Goal: Task Accomplishment & Management: Manage account settings

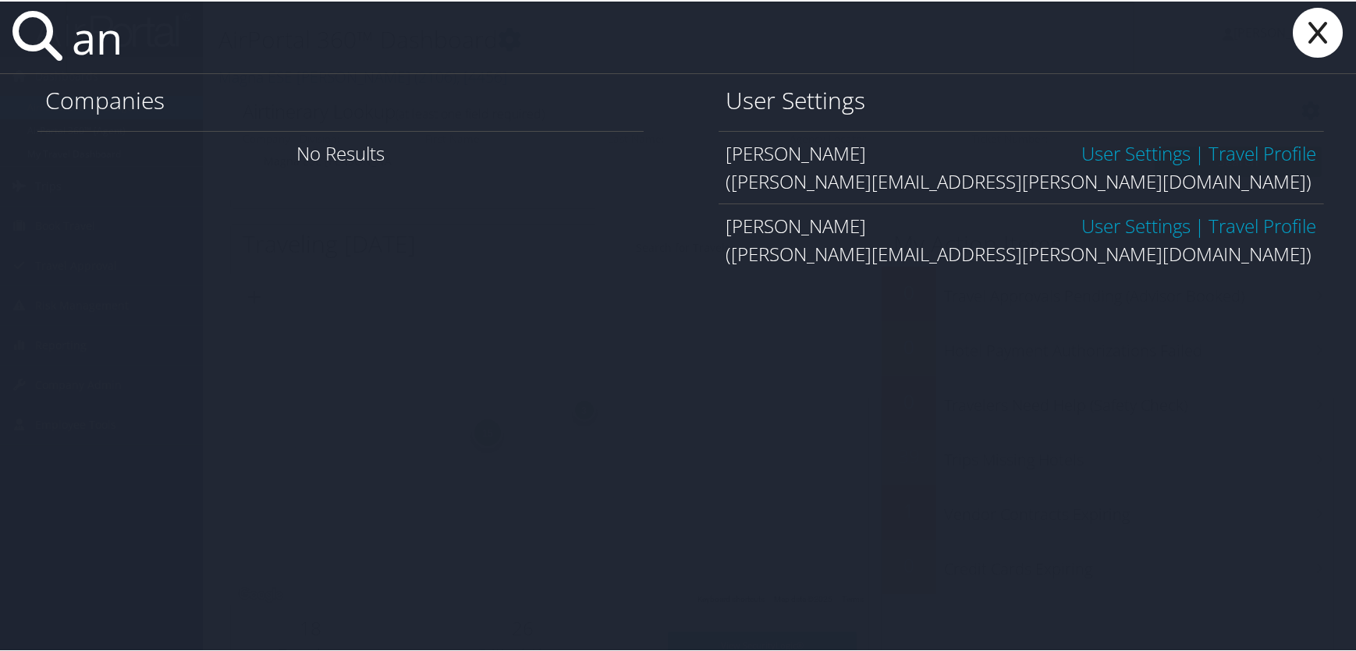
type input "a"
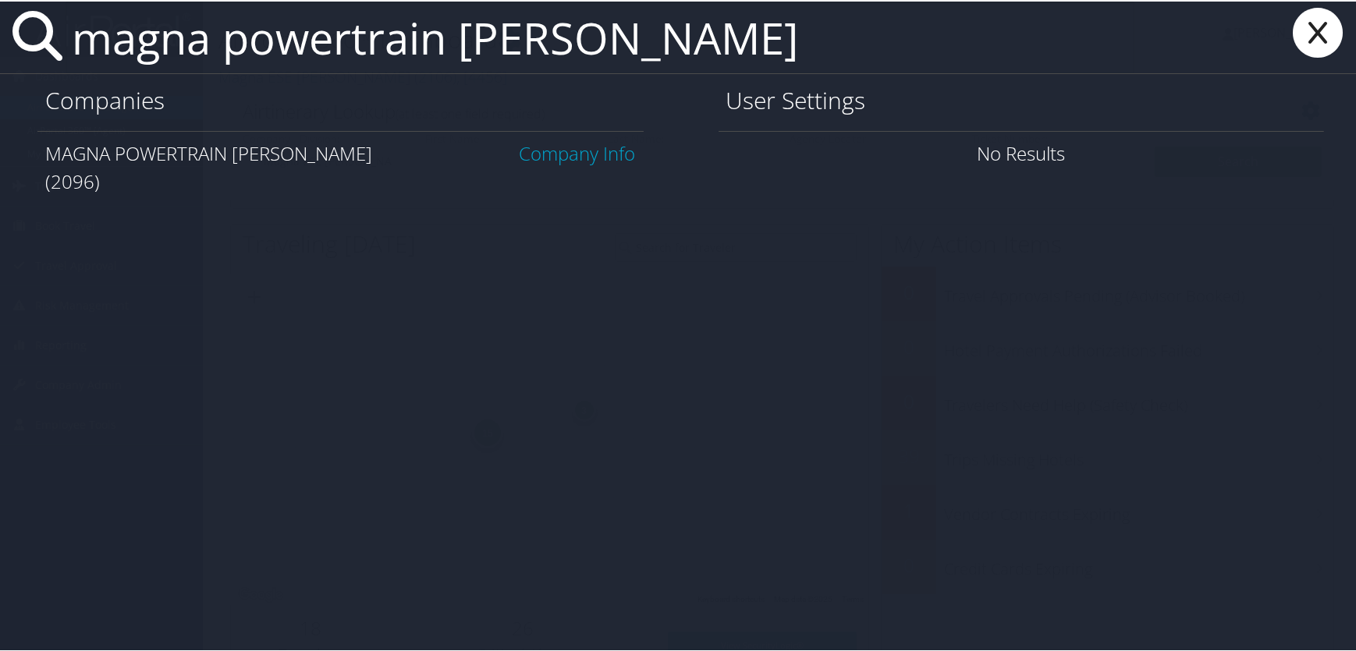
type input "magna powertrain troy"
click at [546, 146] on link "Company Info" at bounding box center [578, 152] width 116 height 26
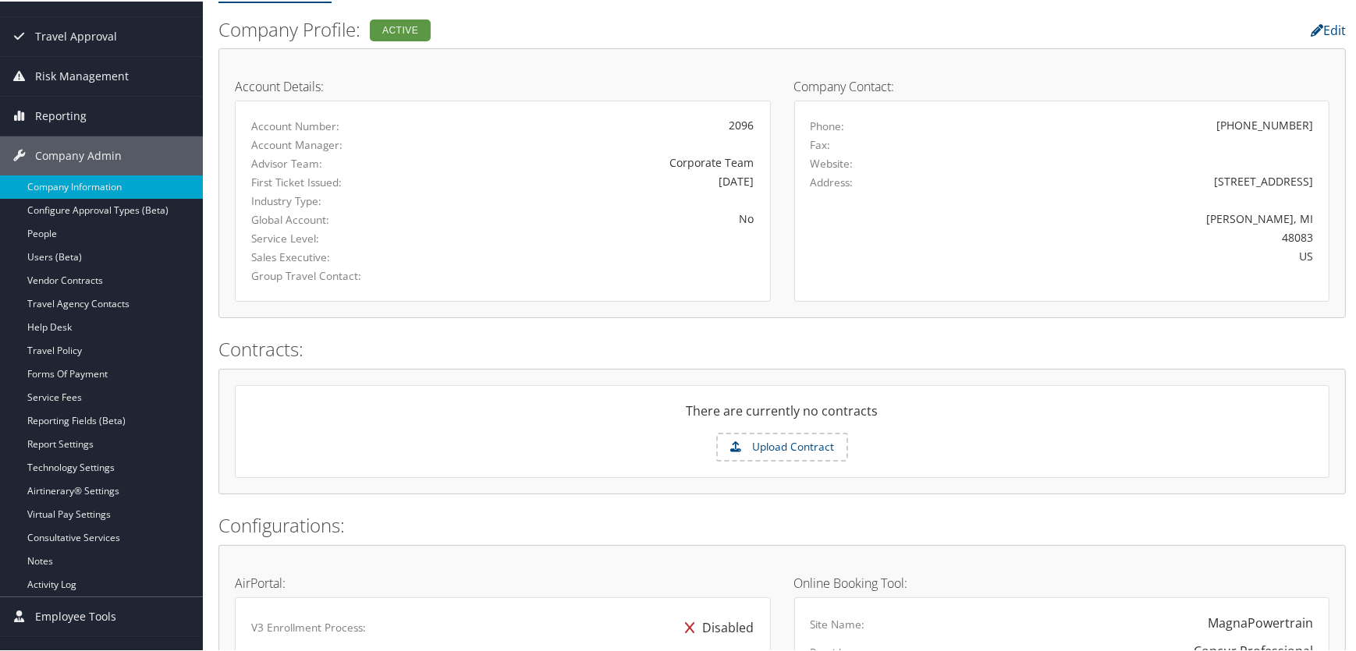
scroll to position [283, 0]
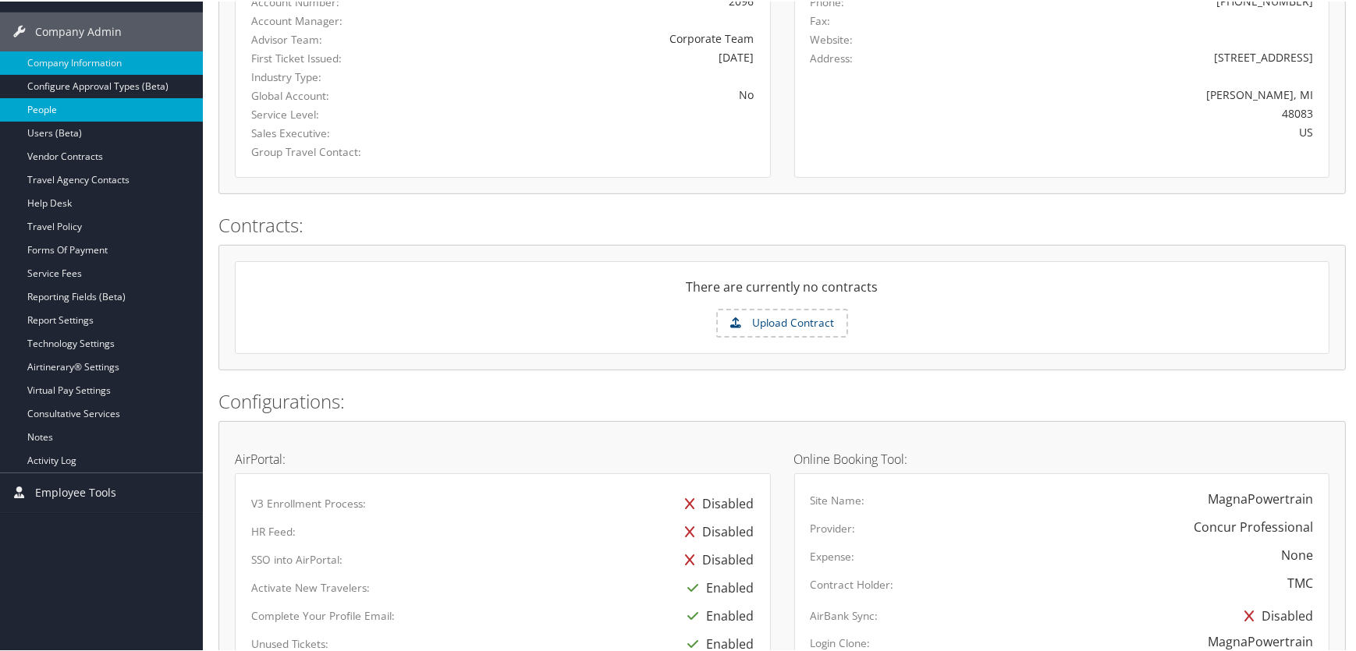
click at [46, 98] on link "People" at bounding box center [101, 108] width 203 height 23
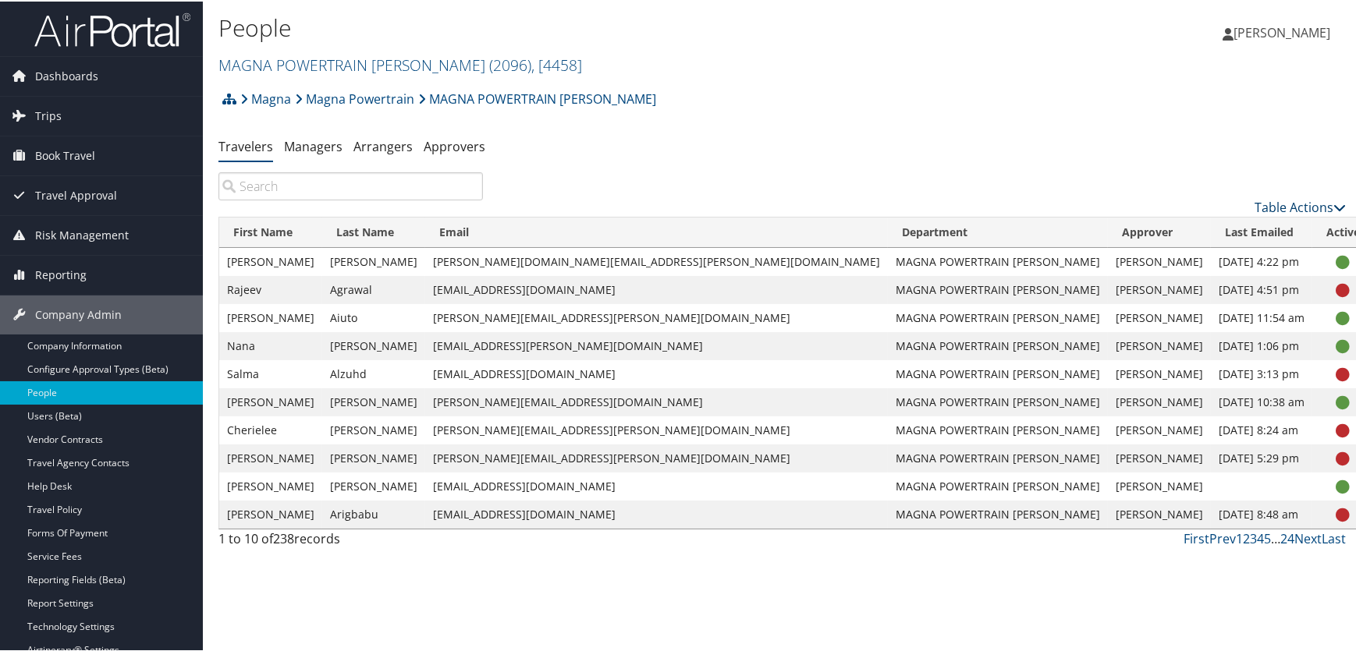
click at [1280, 207] on link "Table Actions" at bounding box center [1299, 205] width 91 height 17
click at [1191, 224] on link "Add New User" at bounding box center [1236, 230] width 205 height 27
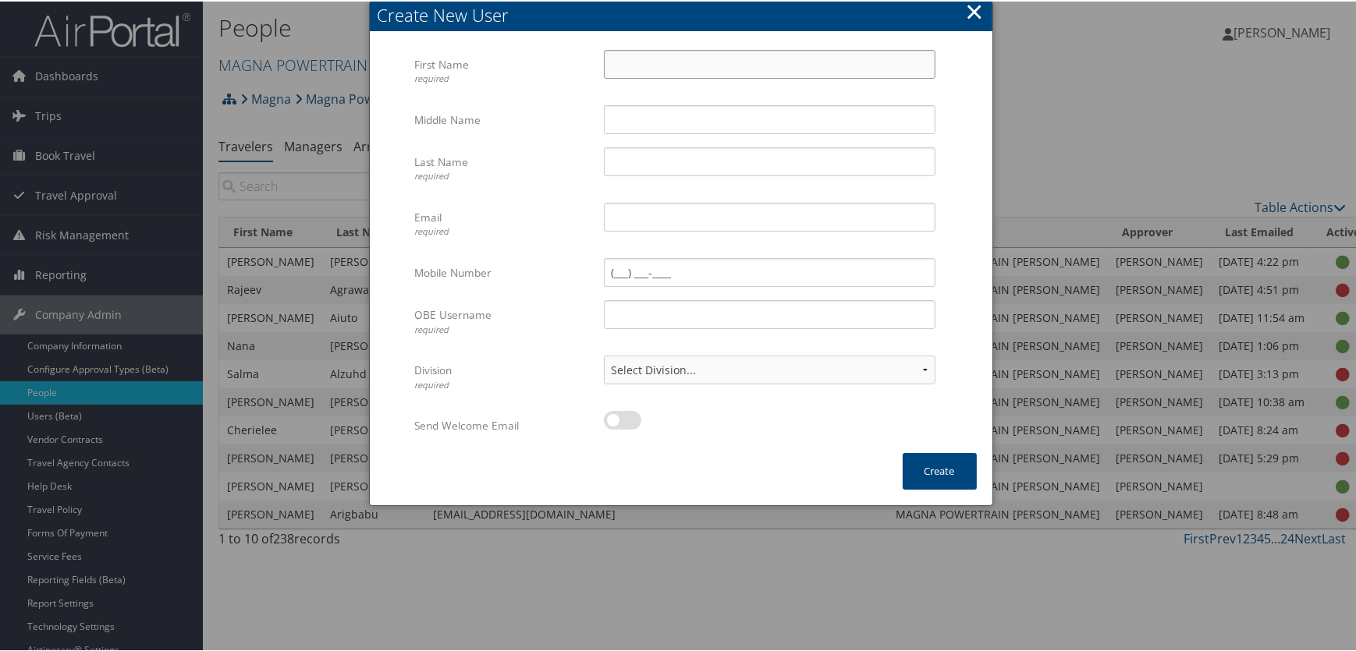
click at [648, 64] on input "First Name required" at bounding box center [770, 62] width 332 height 29
type input "Ann"
type input "Boyer"
type input "ann.boyer@magna.com"
type input "ann.boyer1@magna.hmhf"
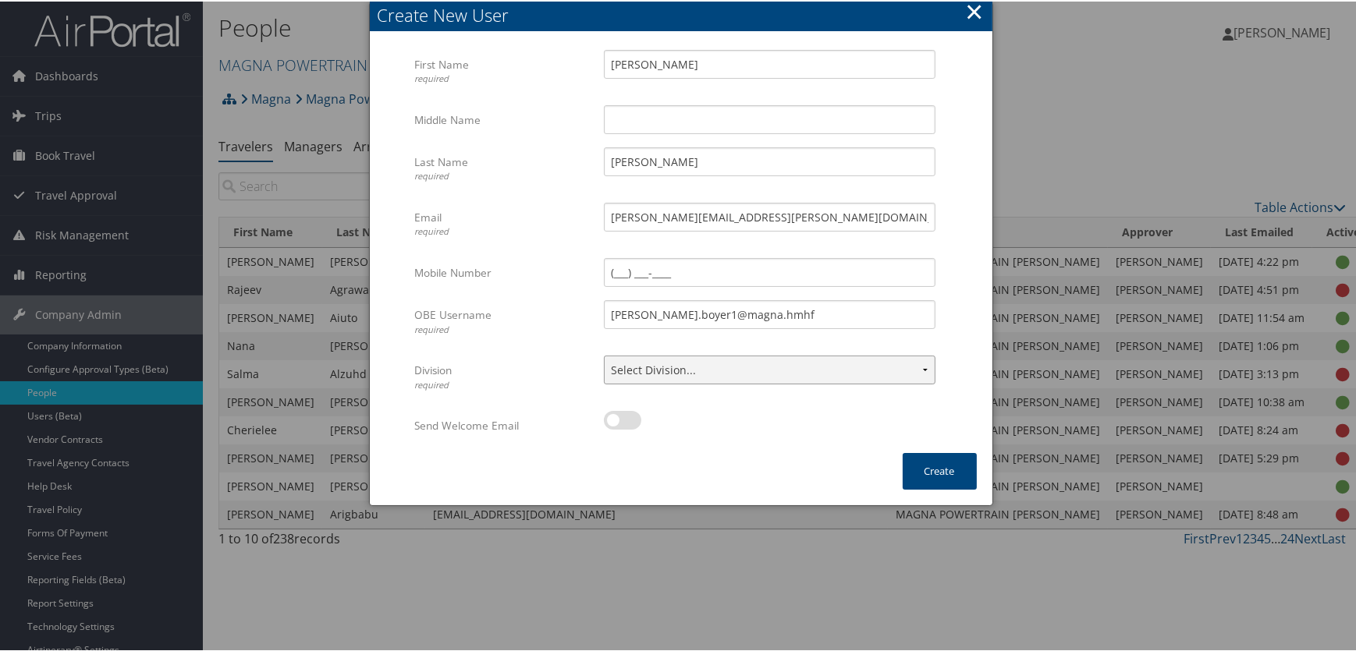
click at [889, 366] on select "Select Division... Division: MAGNA POWERTRAIN TROY Division: Other Division: Pu…" at bounding box center [770, 368] width 332 height 29
select select "4458"
click at [604, 354] on select "Select Division... Division: MAGNA POWERTRAIN TROY Division: Other Division: Pu…" at bounding box center [770, 368] width 332 height 29
click at [632, 420] on label at bounding box center [622, 419] width 37 height 19
click at [622, 420] on input "checkbox" at bounding box center [617, 422] width 10 height 10
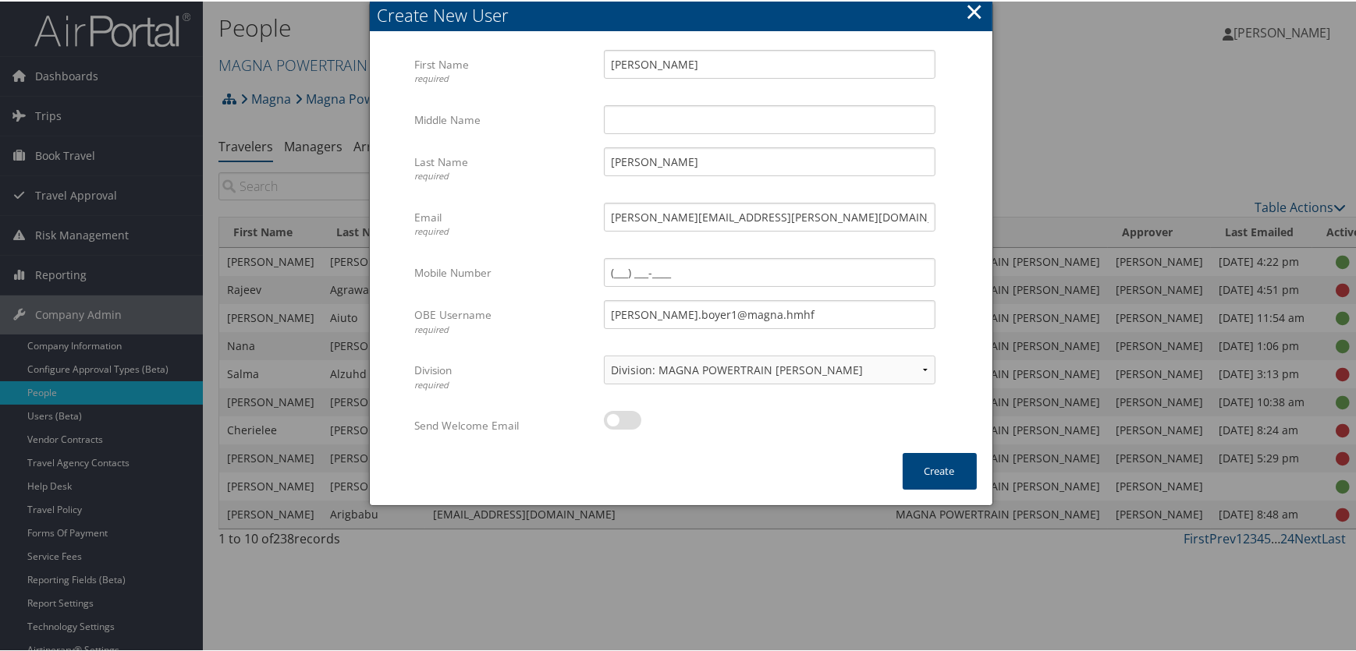
checkbox input "true"
click at [921, 472] on button "Create" at bounding box center [940, 470] width 74 height 37
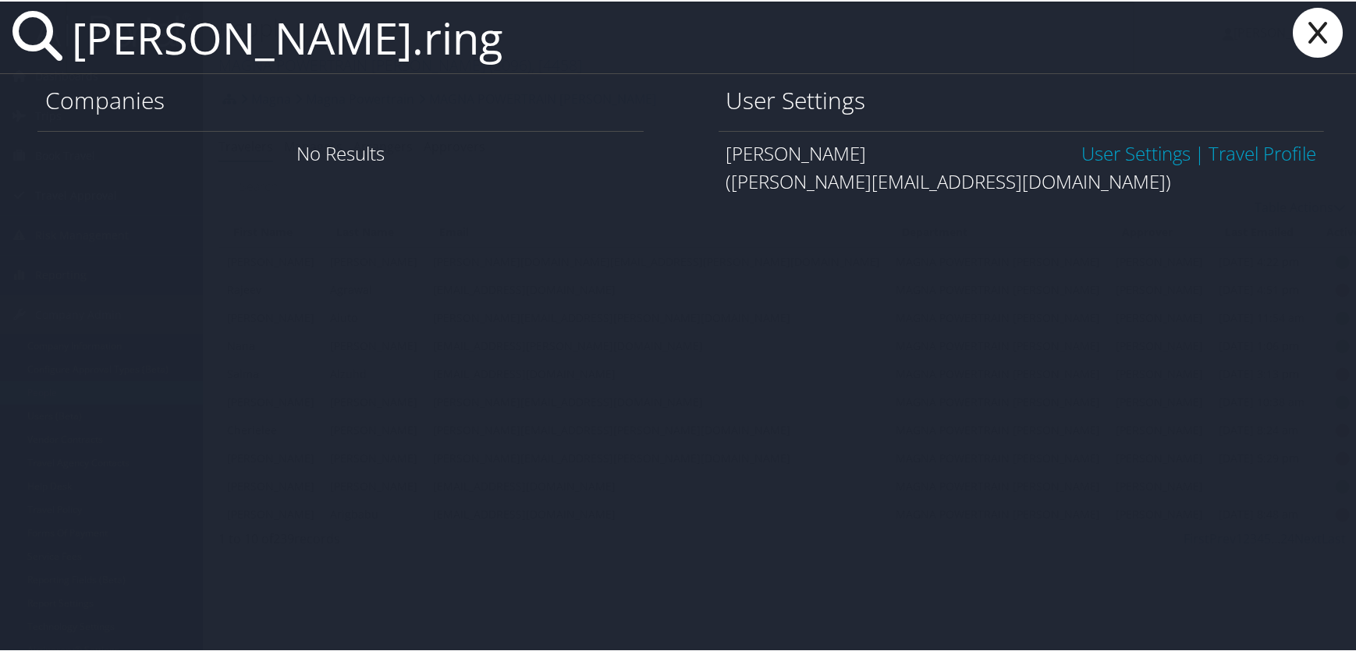
type input "adam.ring"
click at [1108, 150] on link "User Settings" at bounding box center [1135, 152] width 109 height 26
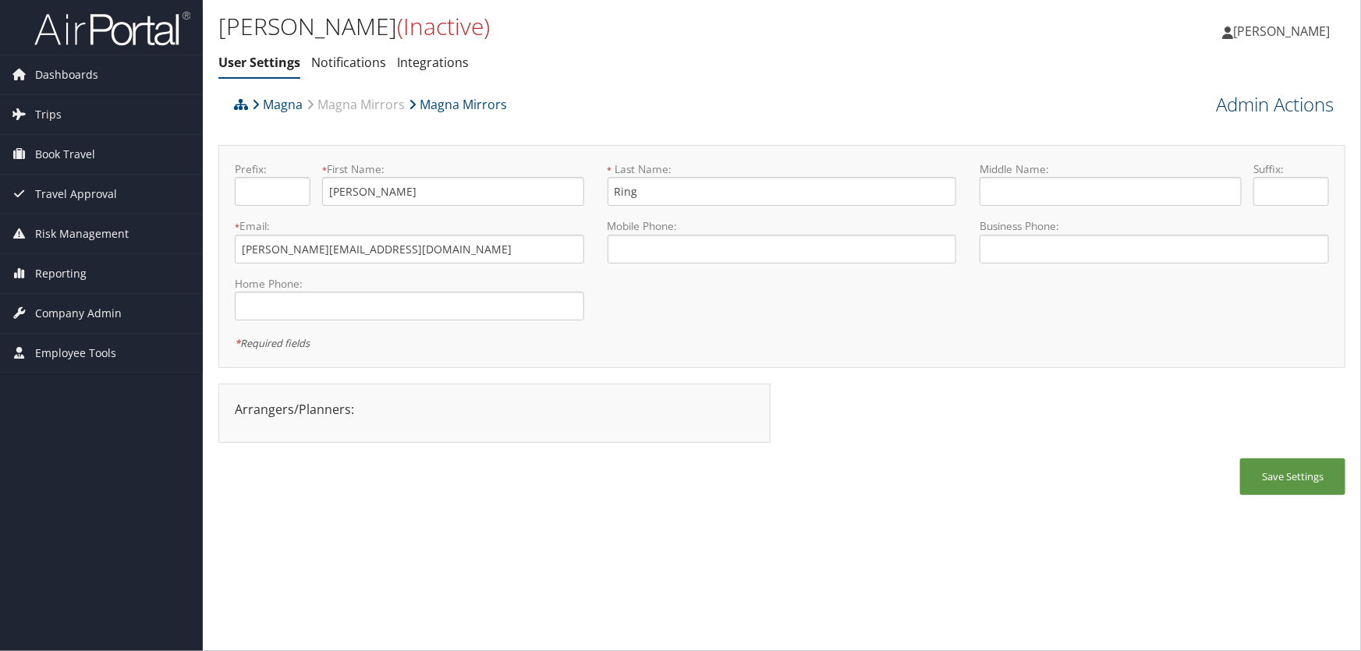
click at [1246, 102] on link "Admin Actions" at bounding box center [1275, 104] width 118 height 27
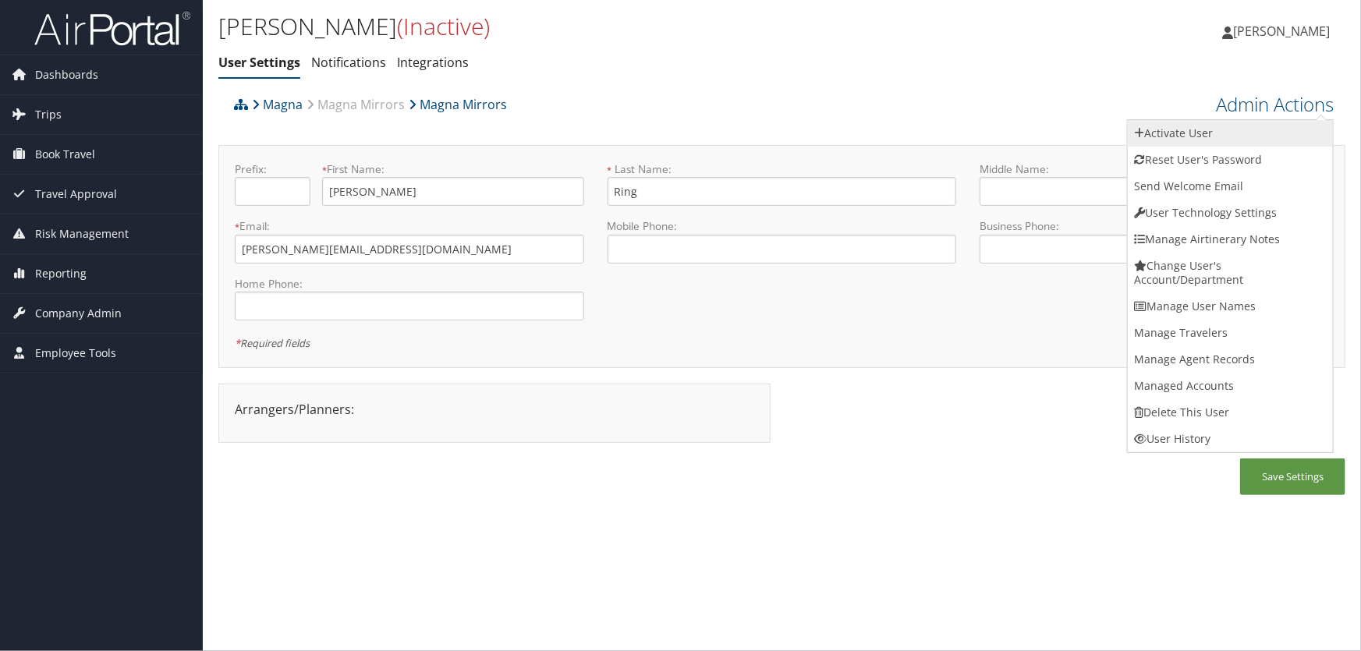
click at [1198, 133] on link "Activate User" at bounding box center [1230, 133] width 205 height 27
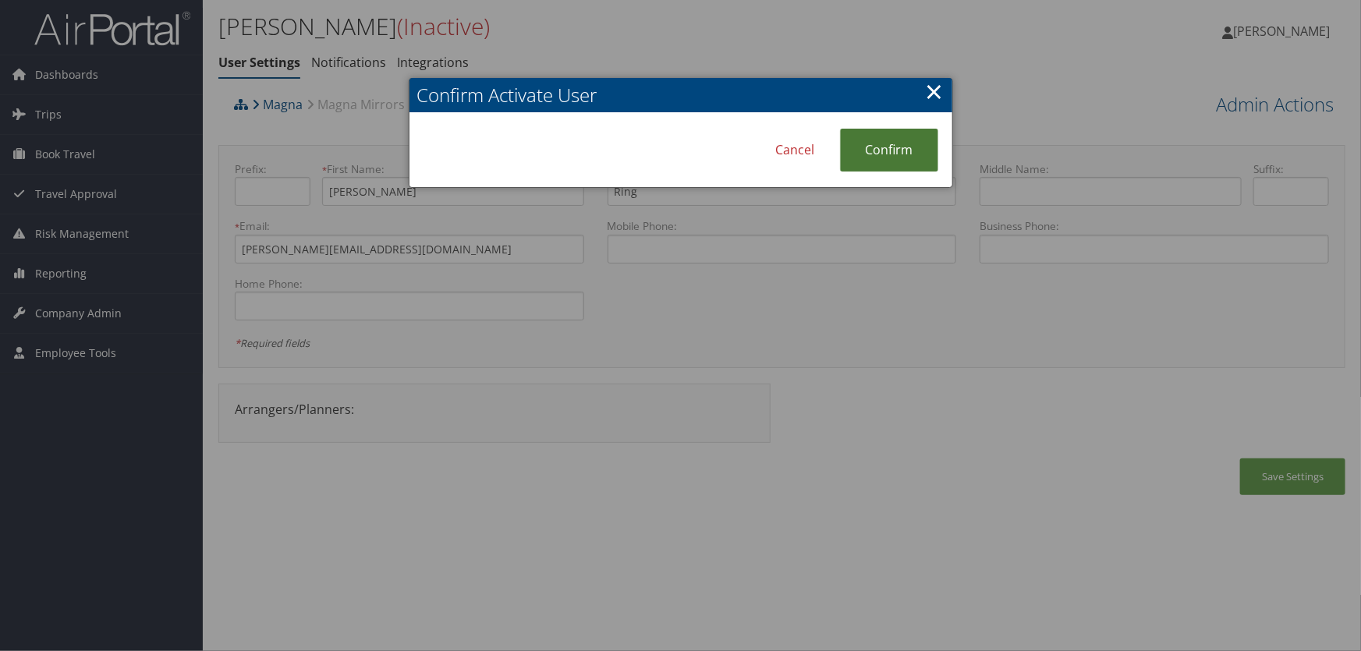
click at [875, 154] on link "Confirm" at bounding box center [889, 150] width 98 height 43
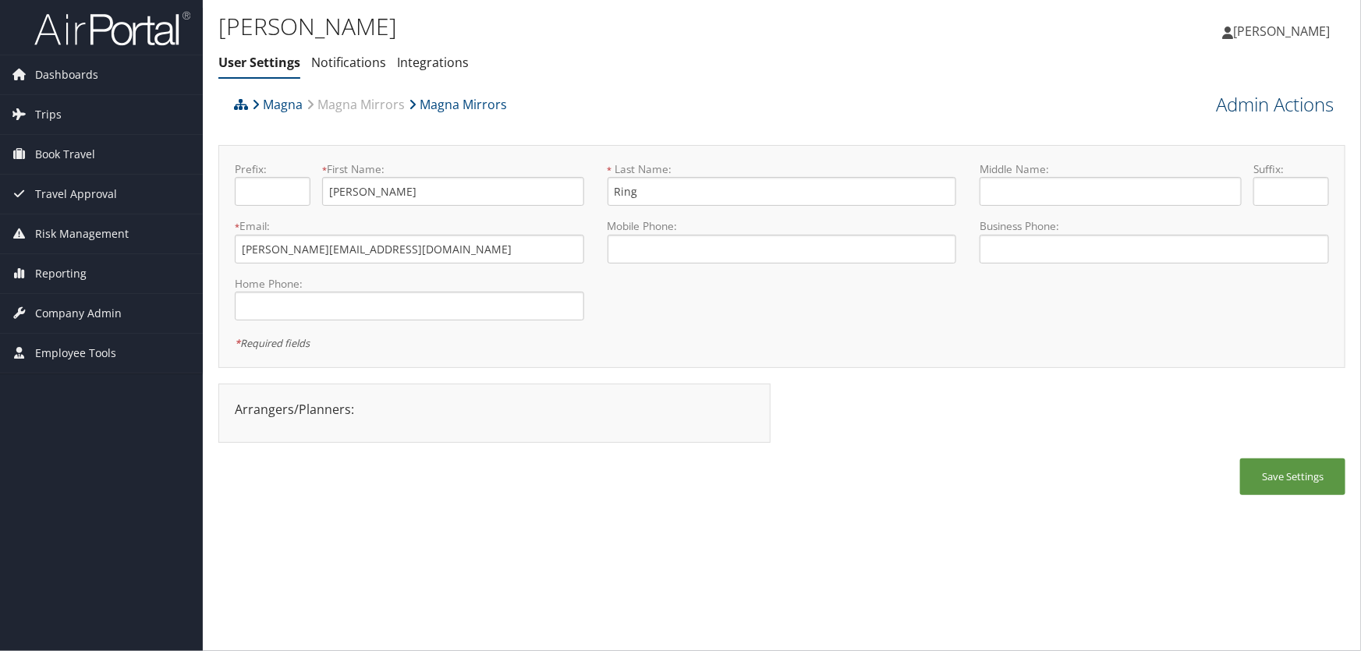
click at [1236, 102] on link "Admin Actions" at bounding box center [1275, 104] width 118 height 27
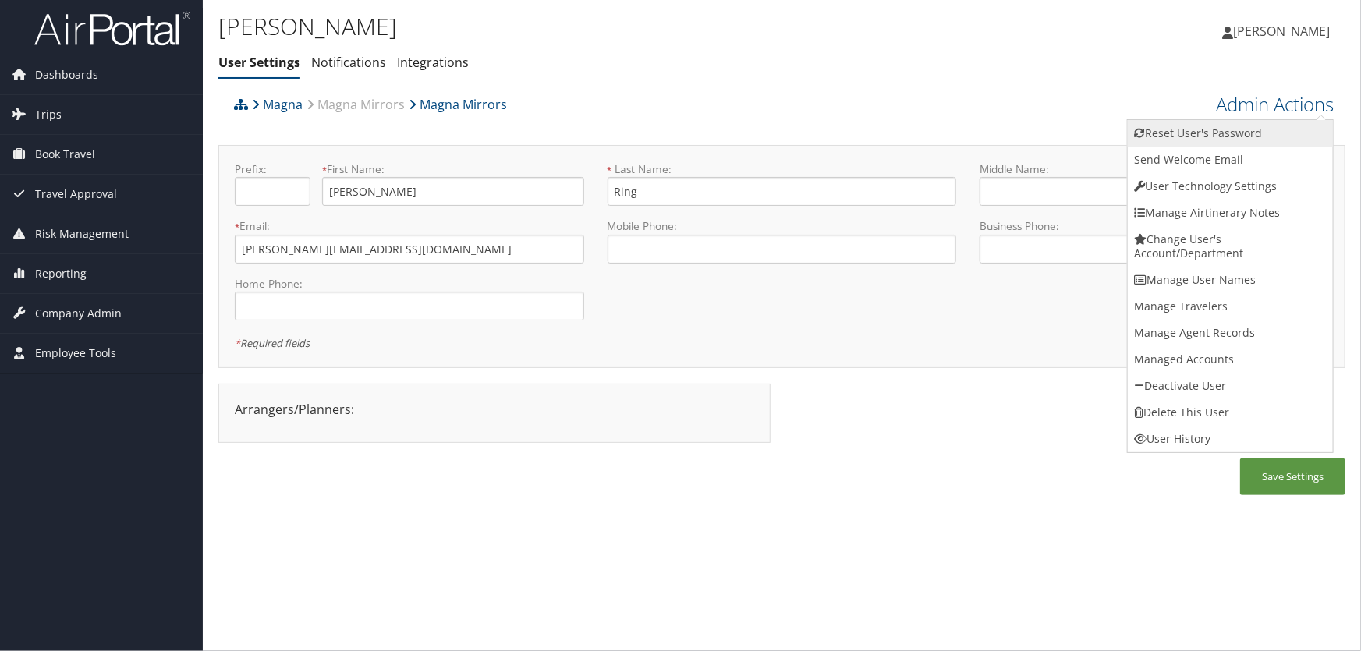
click at [1199, 136] on link "Reset User's Password" at bounding box center [1230, 133] width 205 height 27
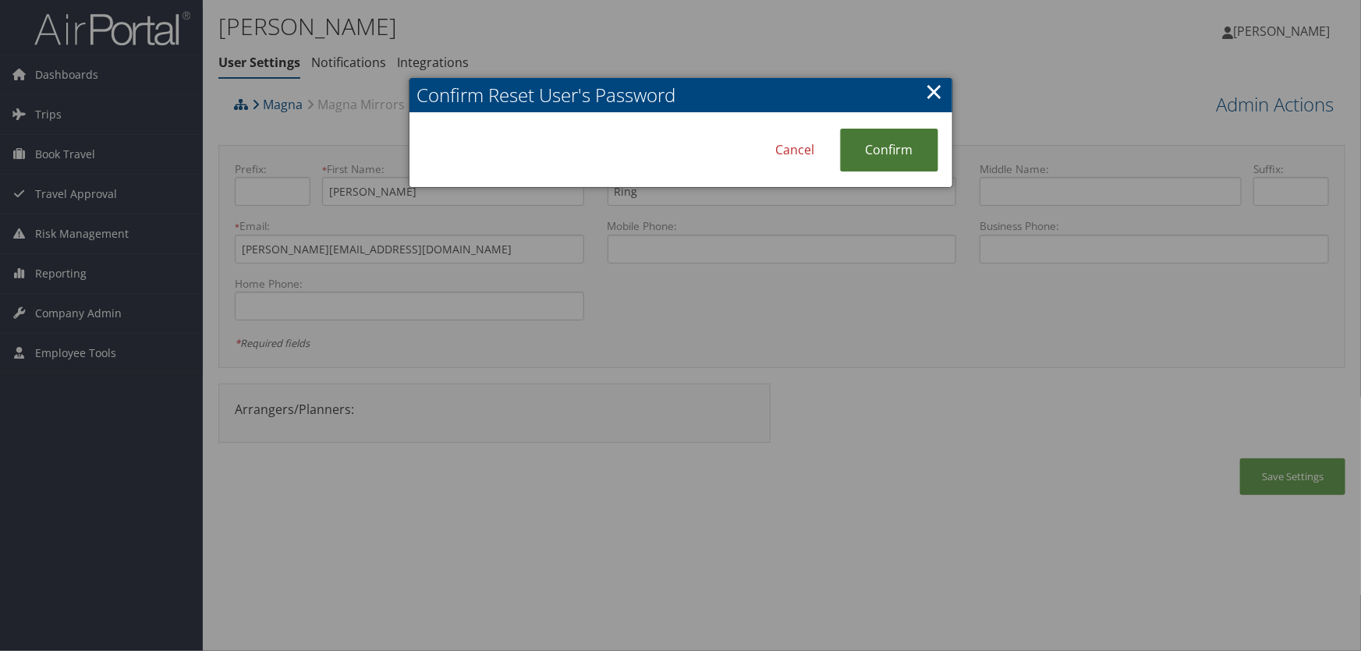
click at [881, 156] on link "Confirm" at bounding box center [889, 150] width 98 height 43
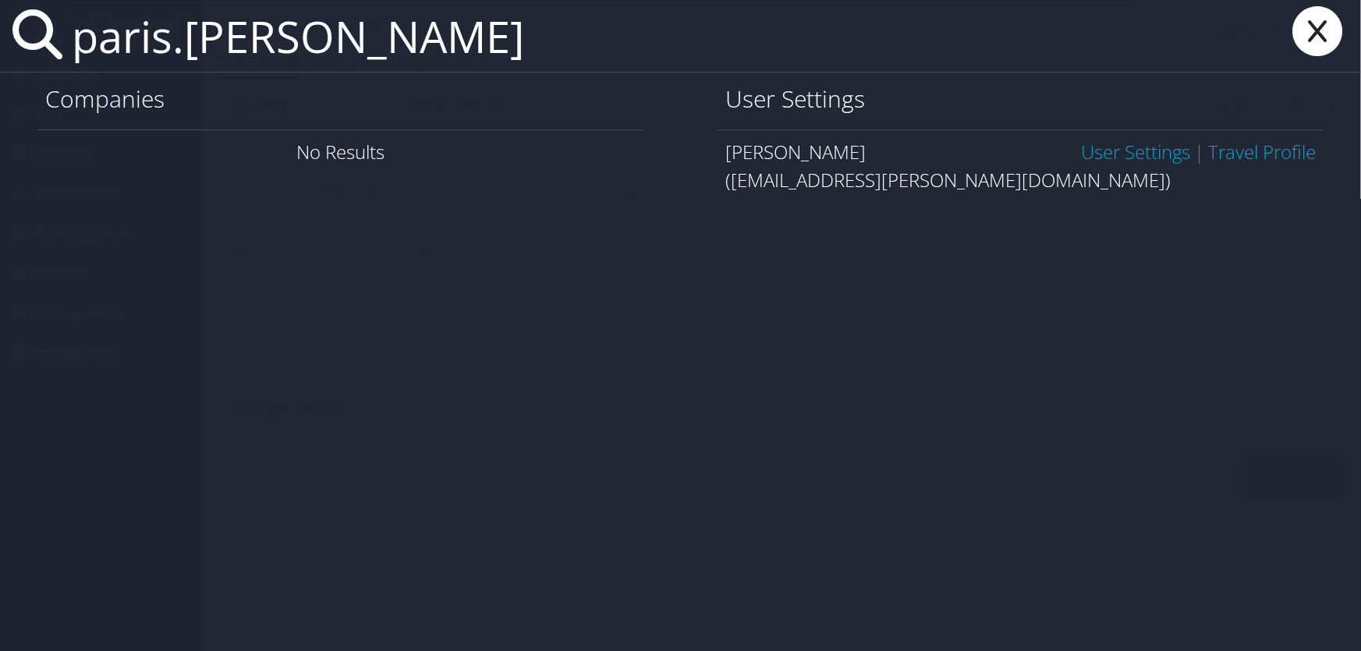
type input "paris.[PERSON_NAME]"
click at [1130, 154] on link "User Settings" at bounding box center [1135, 152] width 109 height 26
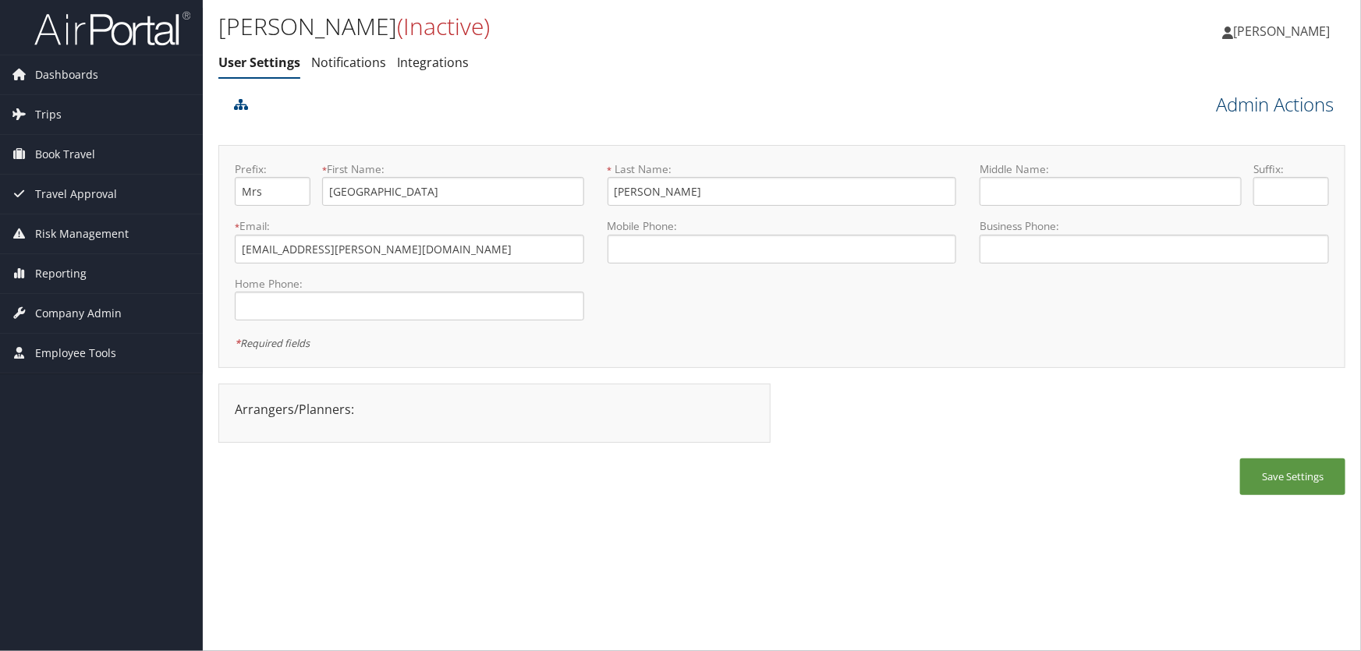
drag, startPoint x: 0, startPoint y: 0, endPoint x: 1234, endPoint y: 101, distance: 1238.3
click at [1234, 101] on link "Admin Actions" at bounding box center [1275, 104] width 118 height 27
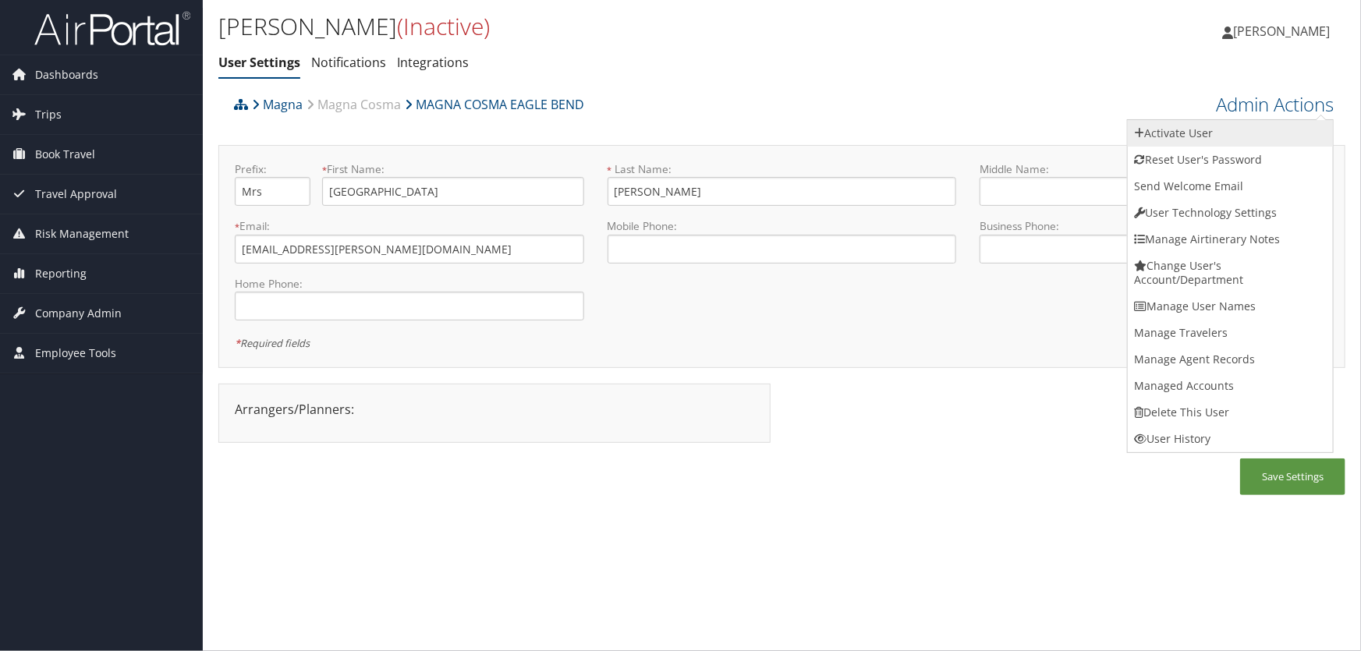
click at [1183, 133] on link "Activate User" at bounding box center [1230, 133] width 205 height 27
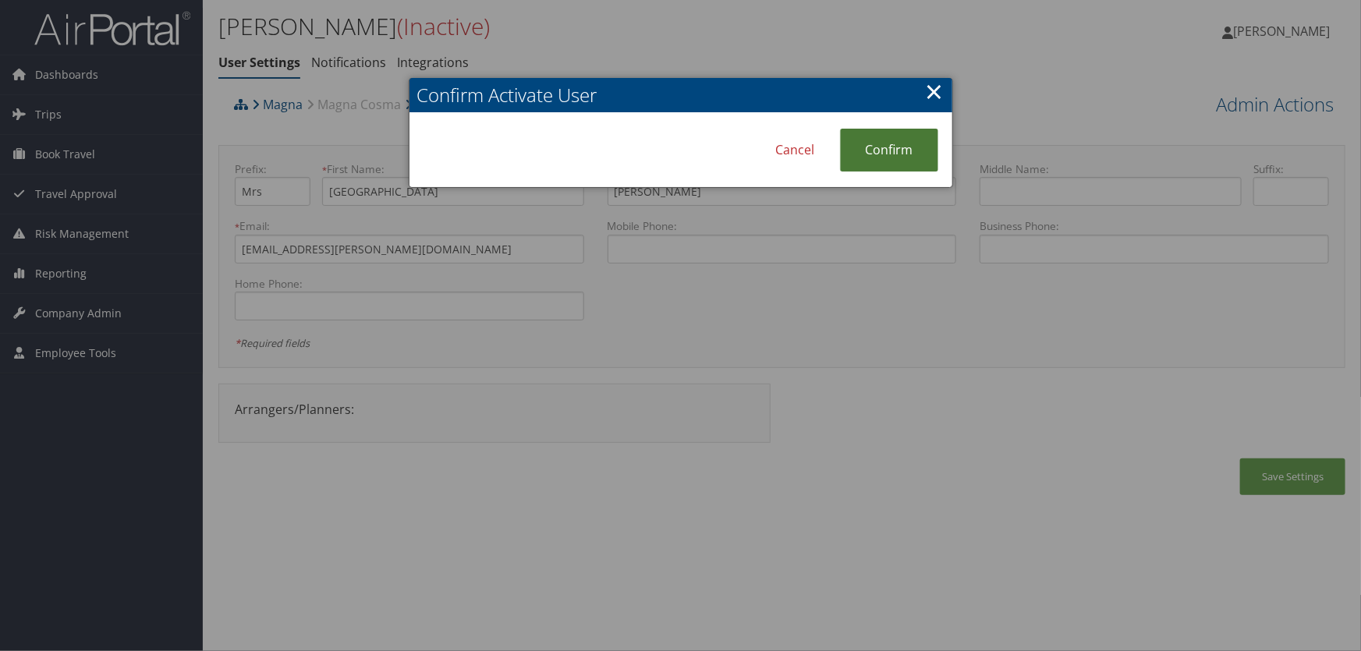
click at [875, 147] on link "Confirm" at bounding box center [889, 150] width 98 height 43
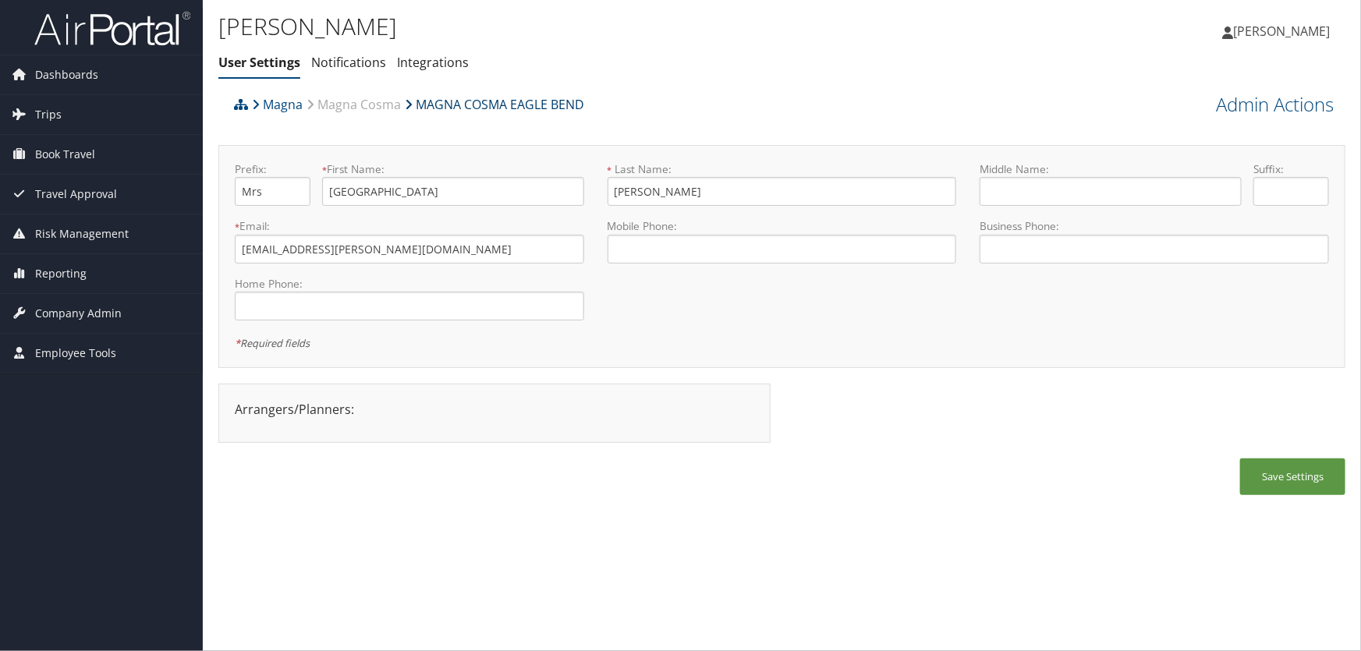
click at [469, 109] on link "MAGNA COSMA EAGLE BEND" at bounding box center [494, 104] width 179 height 31
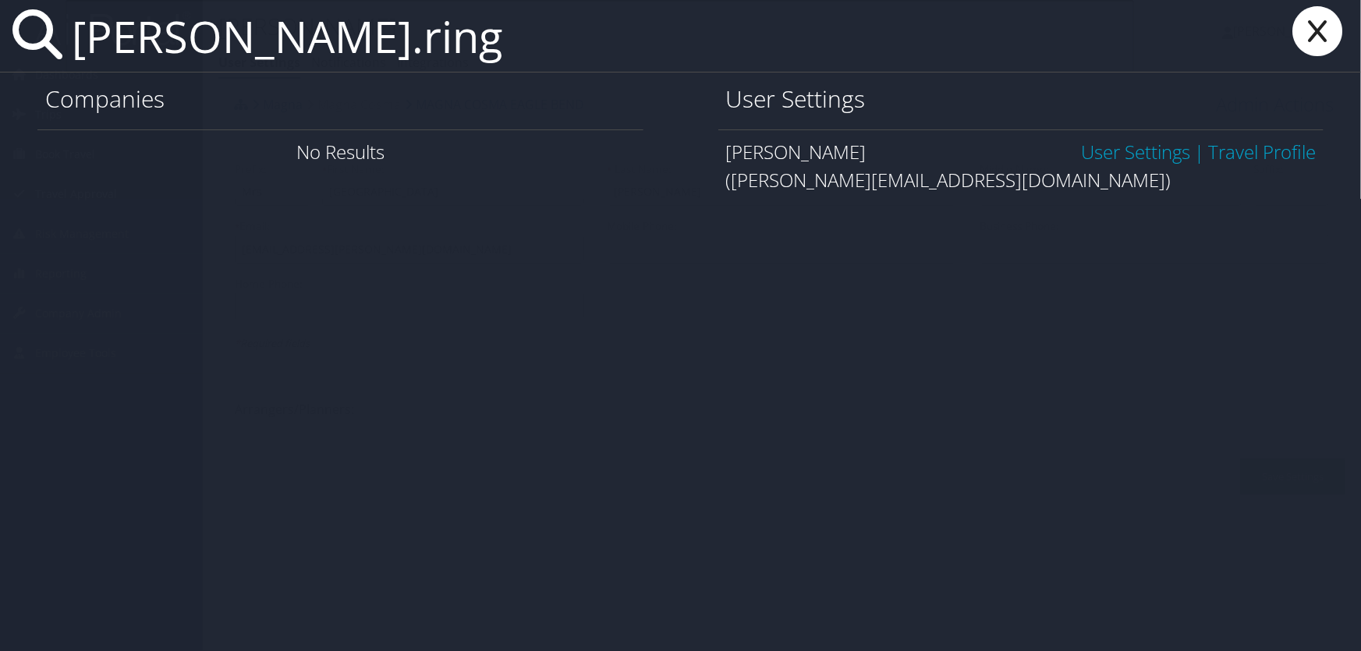
type input "[PERSON_NAME].ring"
click at [1112, 153] on link "User Settings" at bounding box center [1135, 152] width 109 height 26
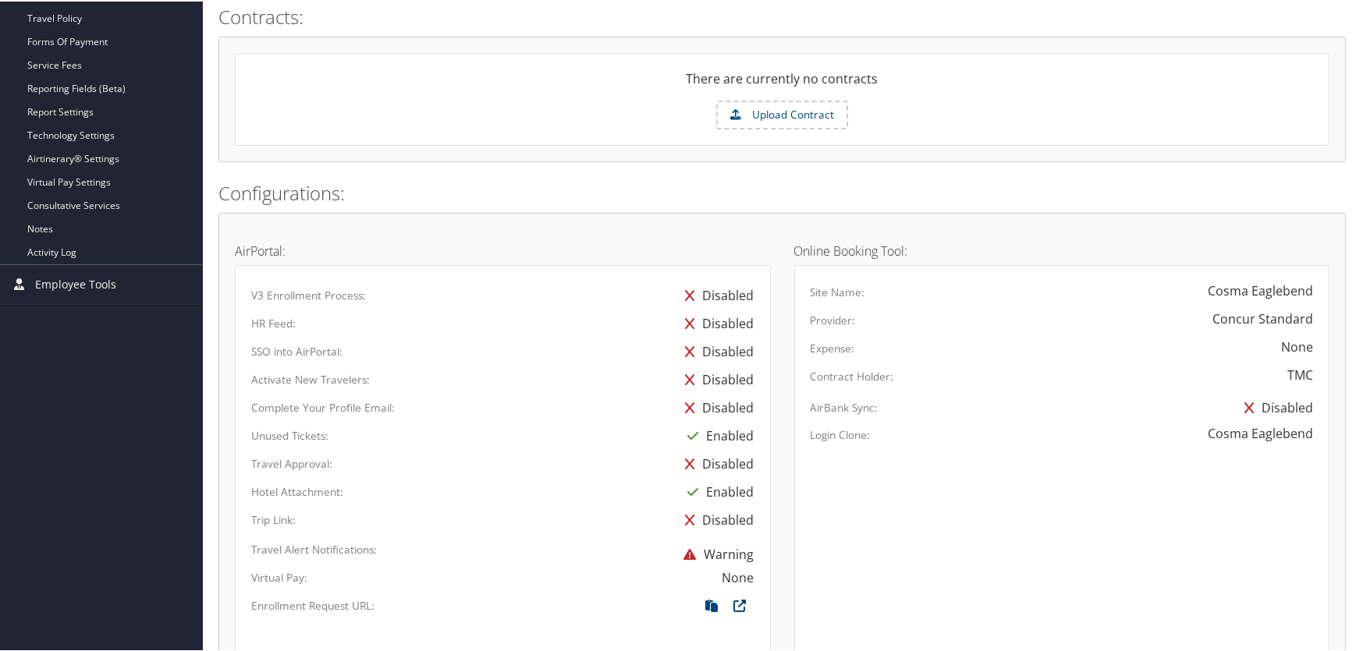
scroll to position [496, 0]
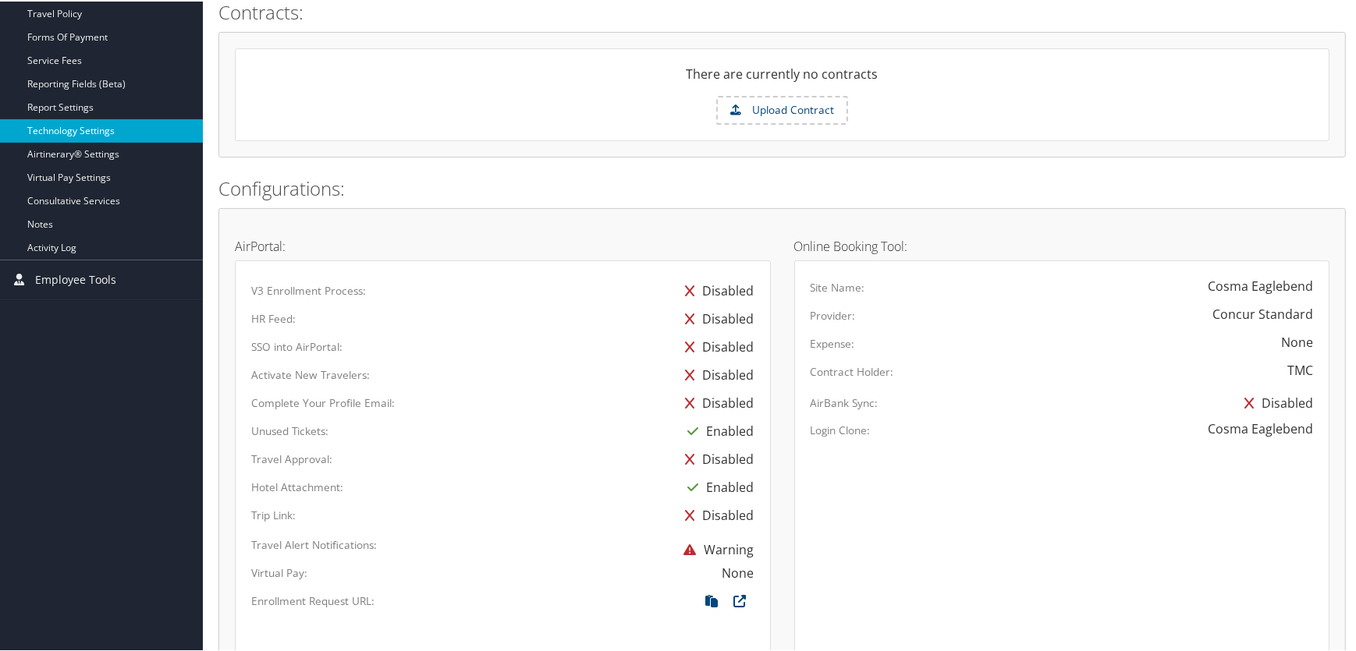
click at [80, 127] on link "Technology Settings" at bounding box center [101, 129] width 203 height 23
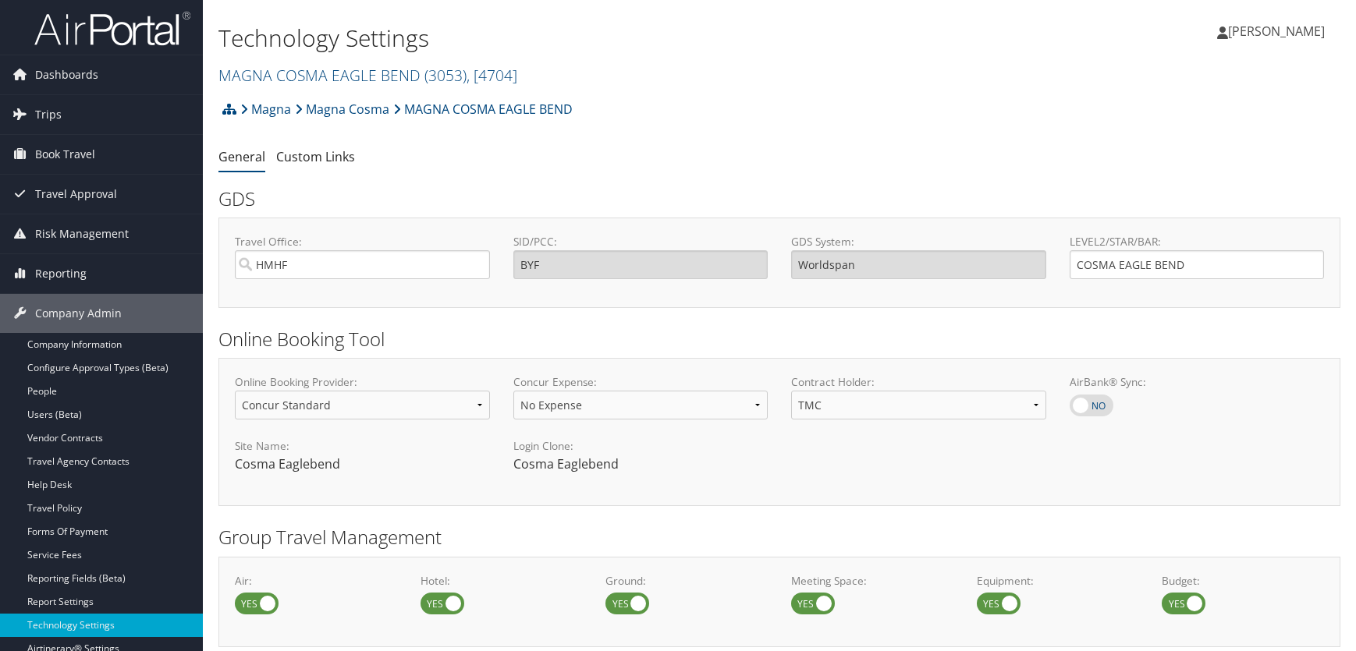
scroll to position [1058, 0]
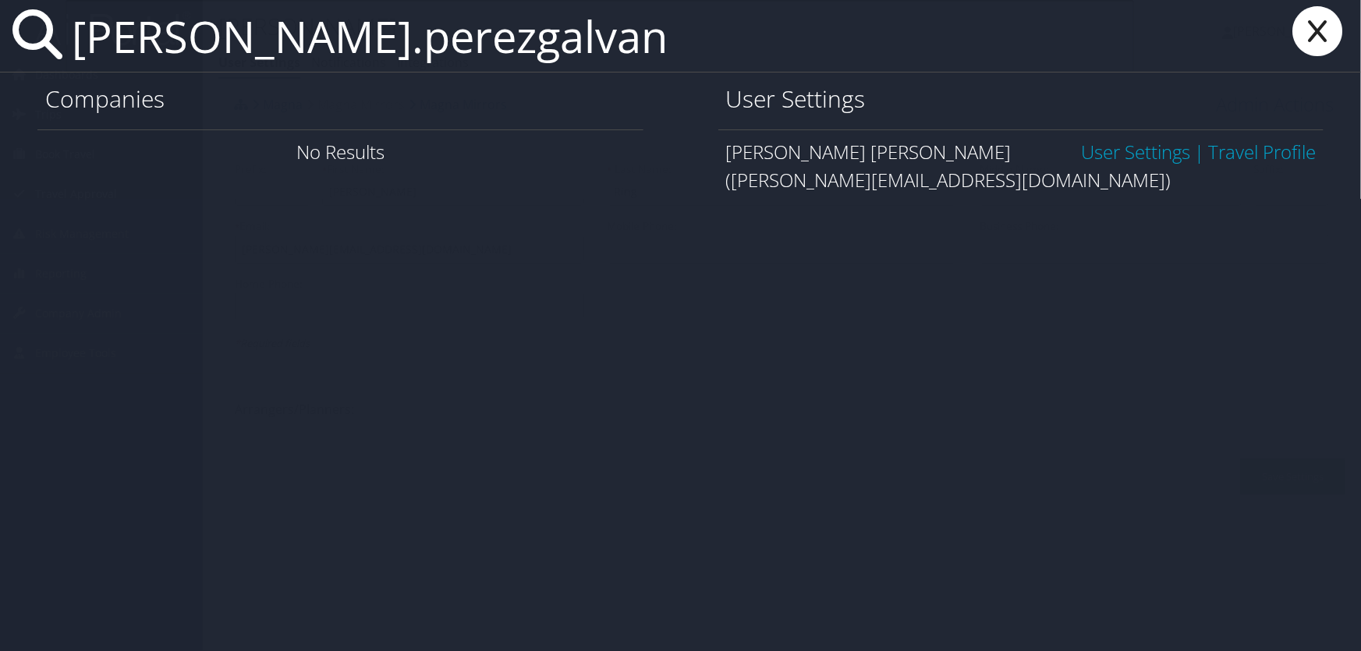
type input "[PERSON_NAME].perezgalvan"
click at [1139, 156] on link "User Settings" at bounding box center [1135, 152] width 109 height 26
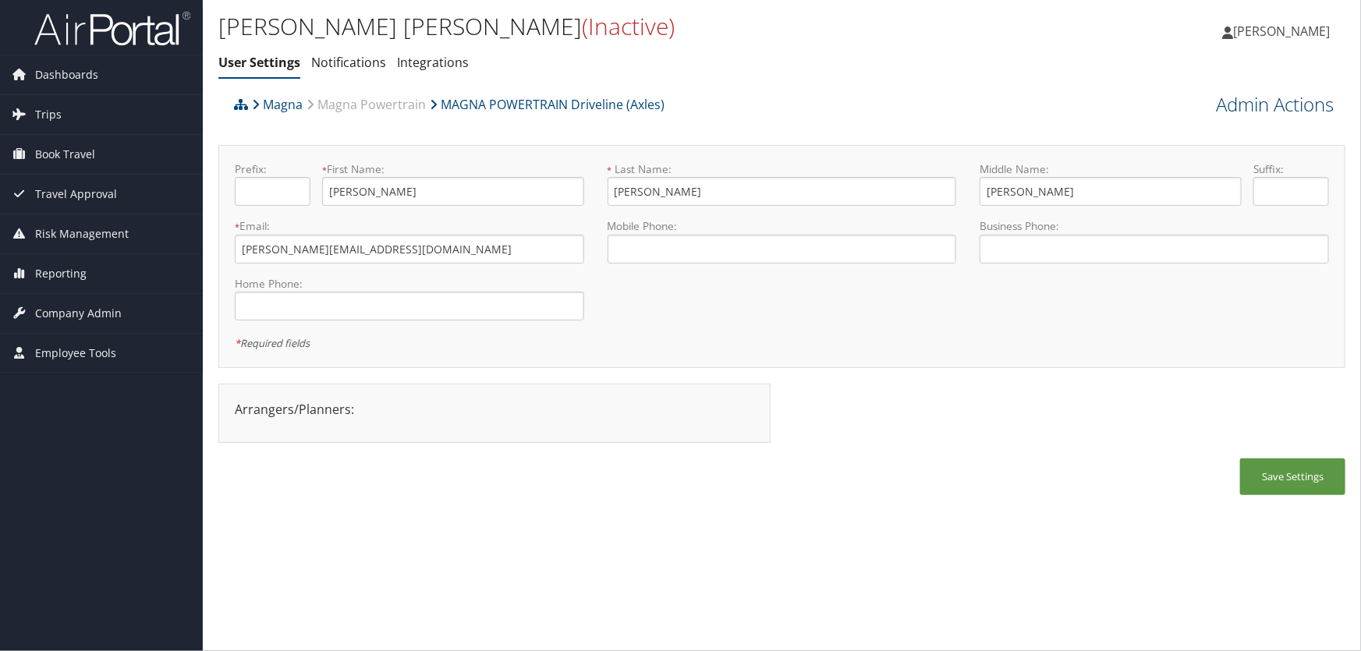
click at [1243, 107] on link "Admin Actions" at bounding box center [1275, 104] width 118 height 27
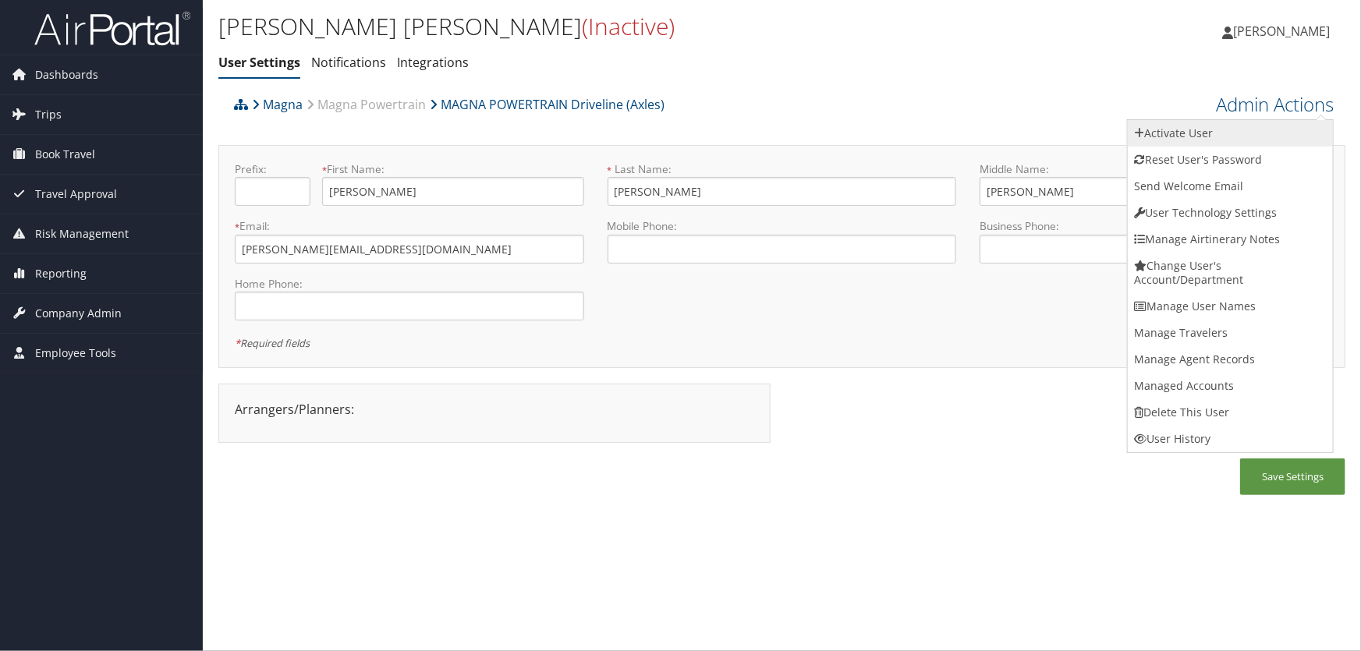
click at [1155, 131] on link "Activate User" at bounding box center [1230, 133] width 205 height 27
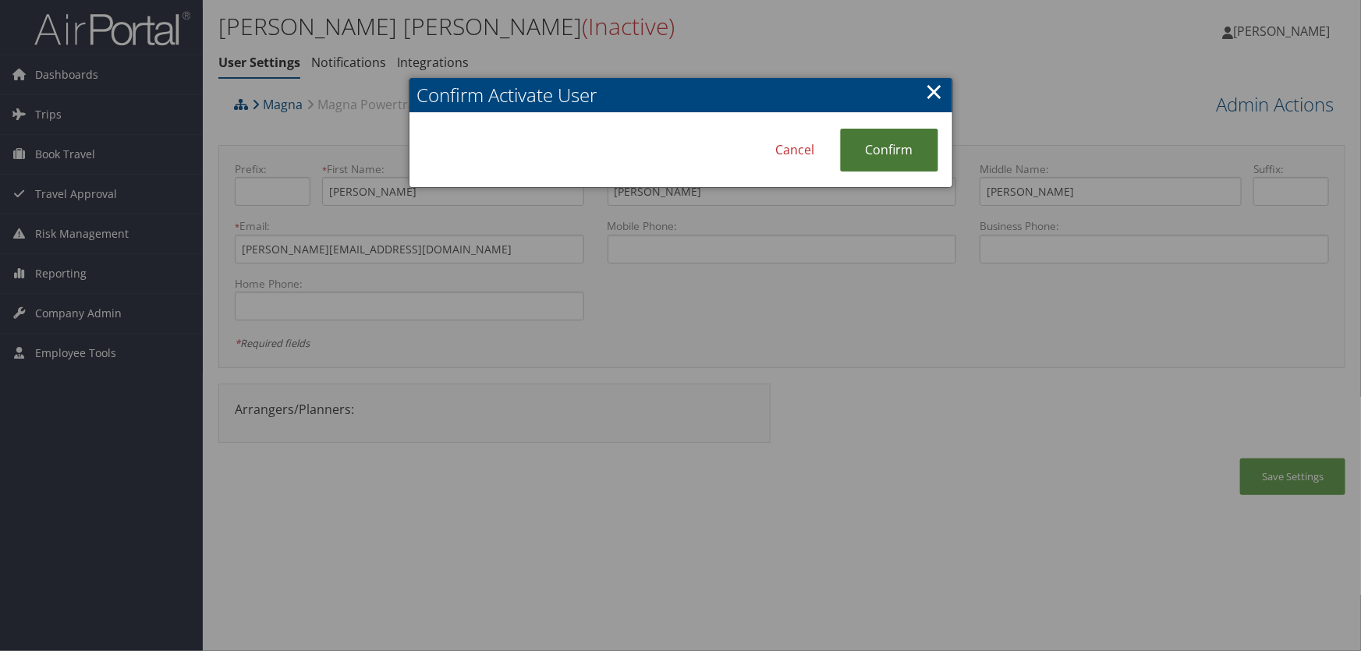
click at [890, 155] on link "Confirm" at bounding box center [889, 150] width 98 height 43
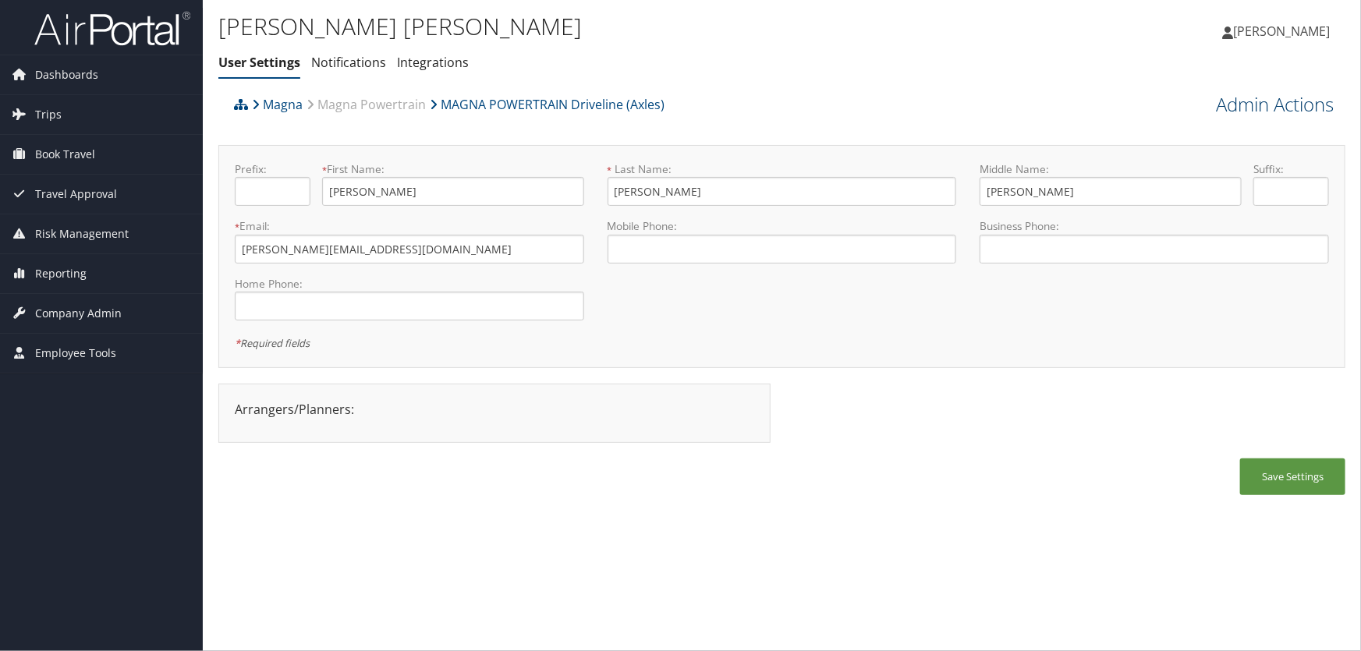
drag, startPoint x: 0, startPoint y: 0, endPoint x: 1272, endPoint y: 101, distance: 1276.4
click at [1272, 101] on link "Admin Actions" at bounding box center [1275, 104] width 118 height 27
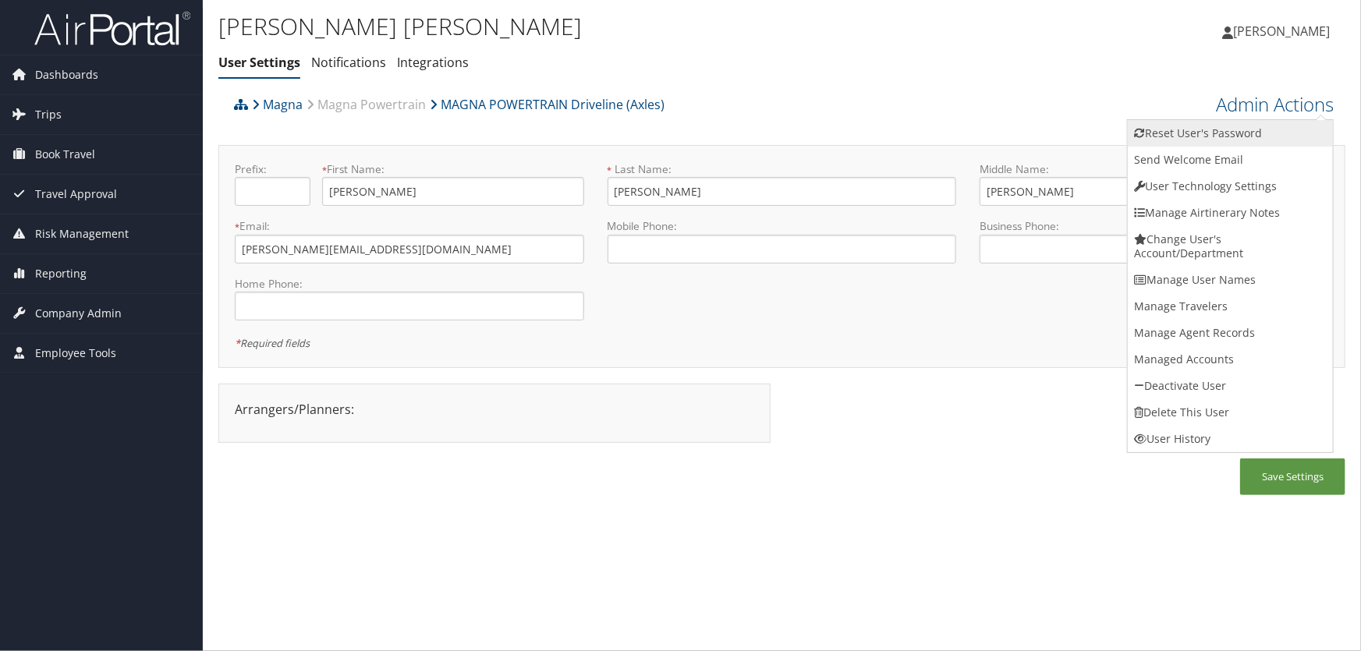
click at [1205, 133] on link "Reset User's Password" at bounding box center [1230, 133] width 205 height 27
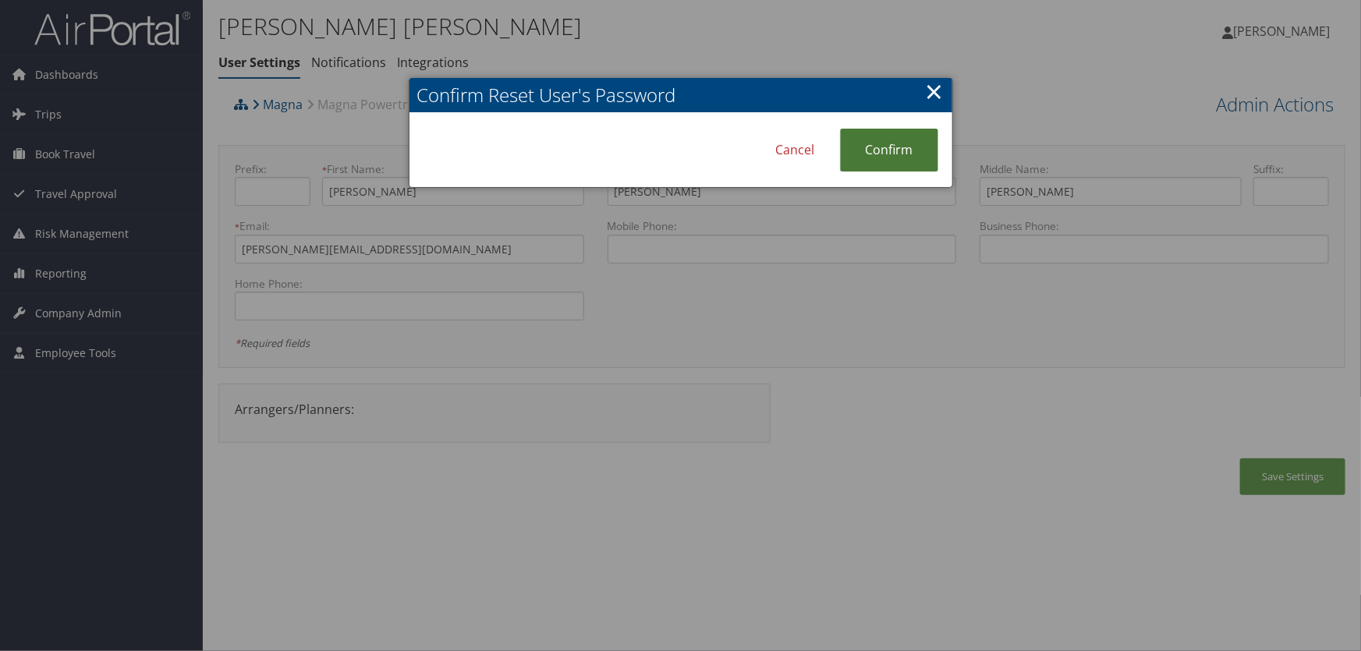
click at [892, 146] on link "Confirm" at bounding box center [889, 150] width 98 height 43
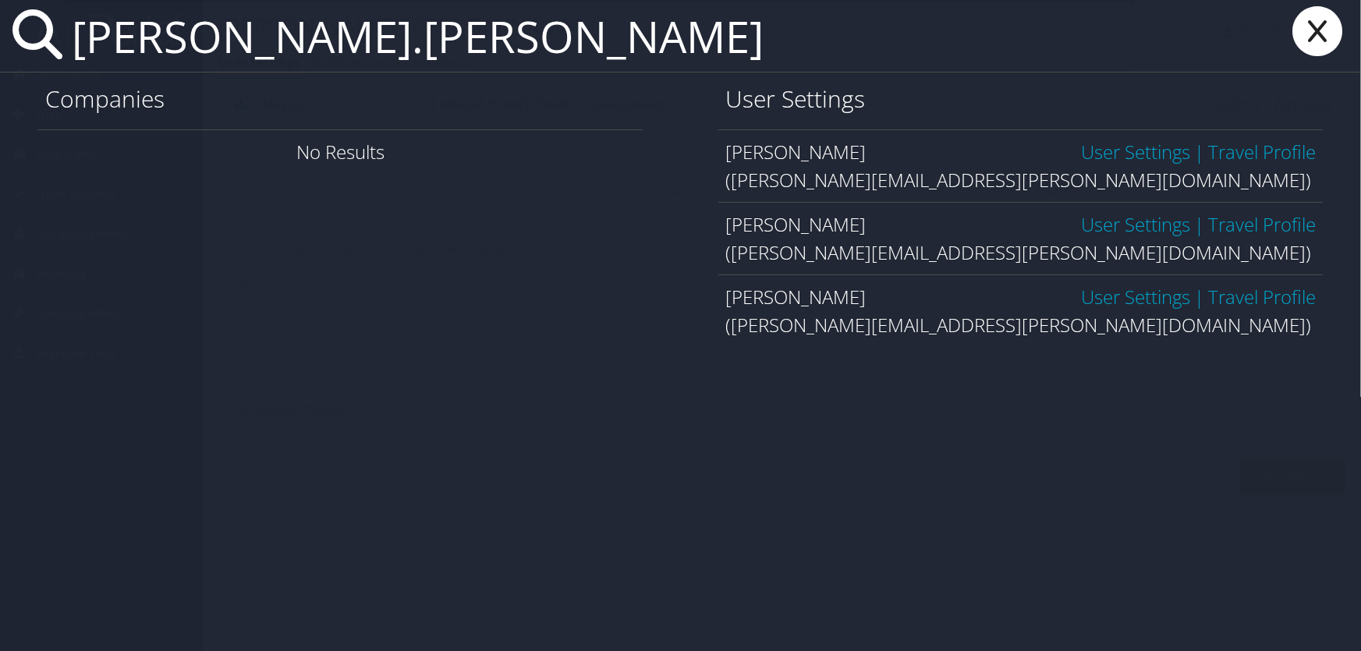
type input "[PERSON_NAME].[PERSON_NAME]"
click at [1116, 222] on link "User Settings" at bounding box center [1135, 224] width 109 height 26
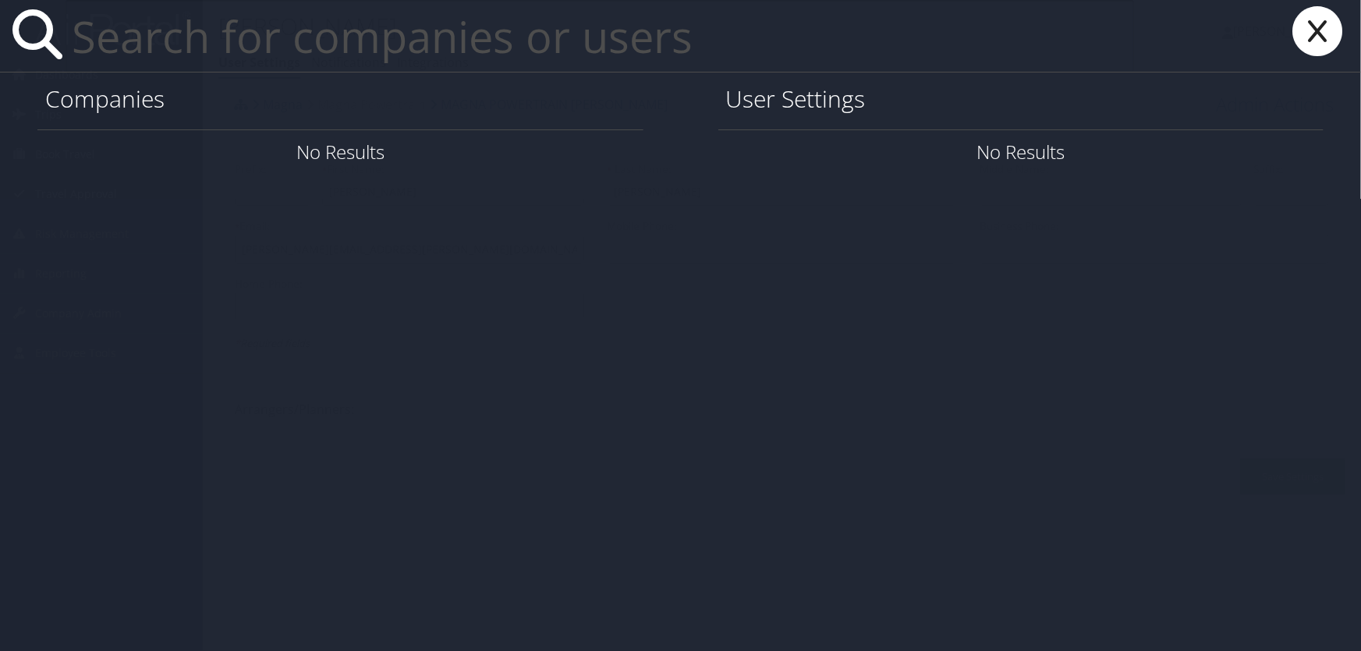
paste input "[PERSON_NAME]"
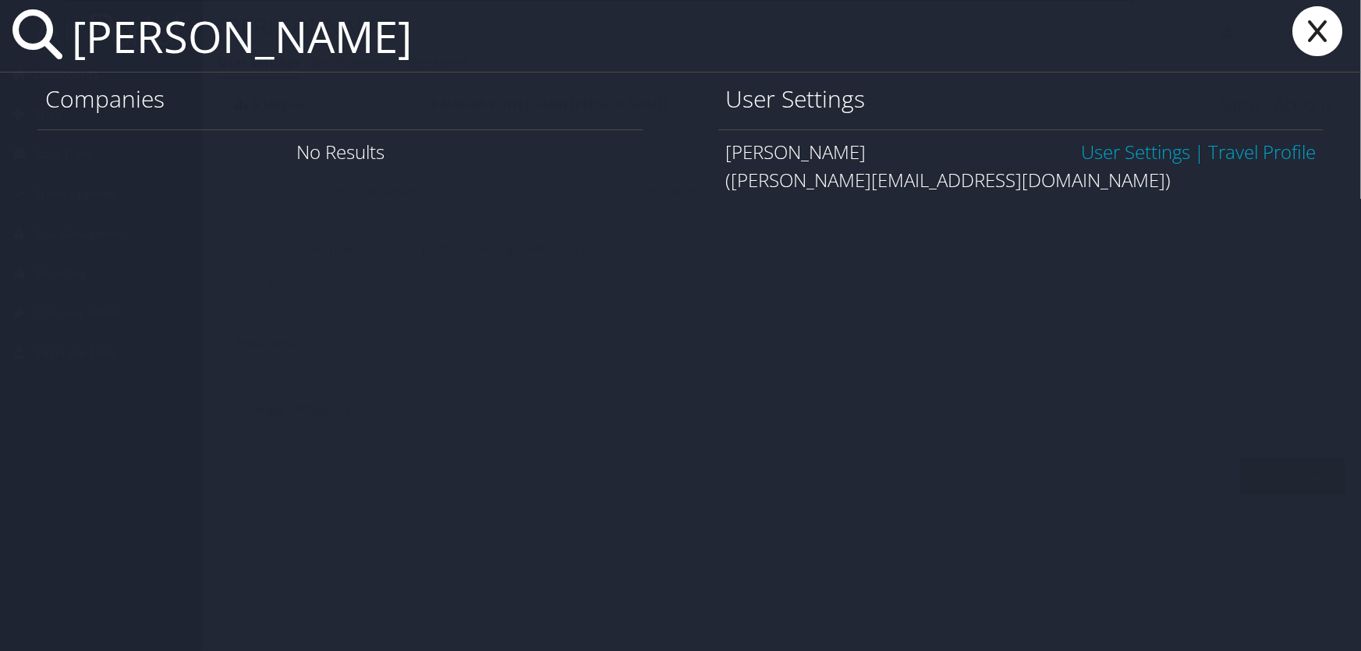
type input "[PERSON_NAME]"
click at [1104, 148] on link "User Settings" at bounding box center [1135, 152] width 109 height 26
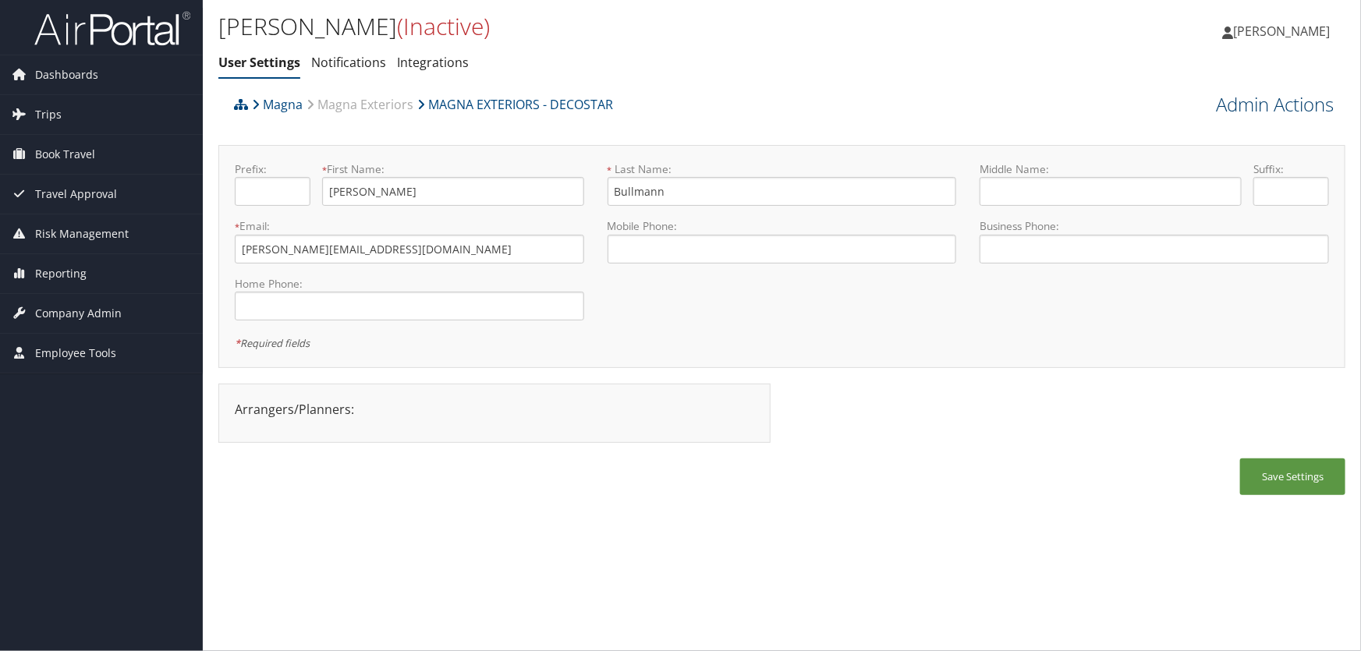
click at [1234, 105] on link "Admin Actions" at bounding box center [1275, 104] width 118 height 27
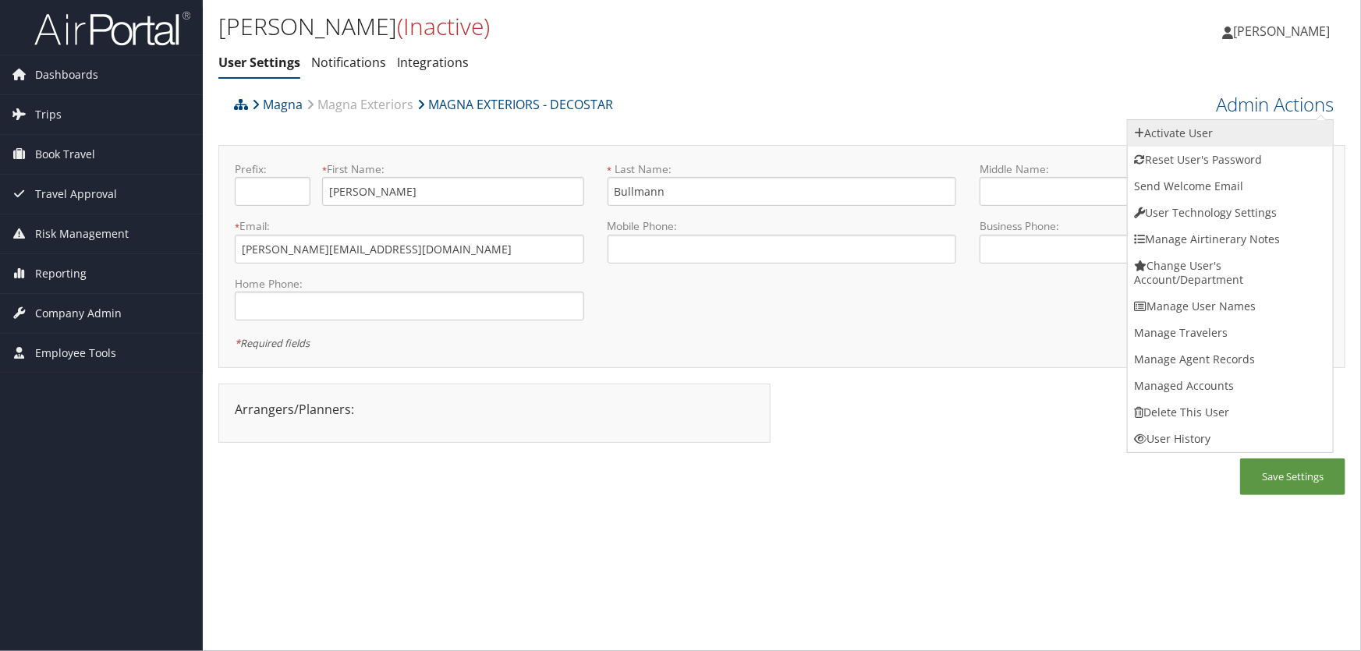
click at [1181, 135] on link "Activate User" at bounding box center [1230, 133] width 205 height 27
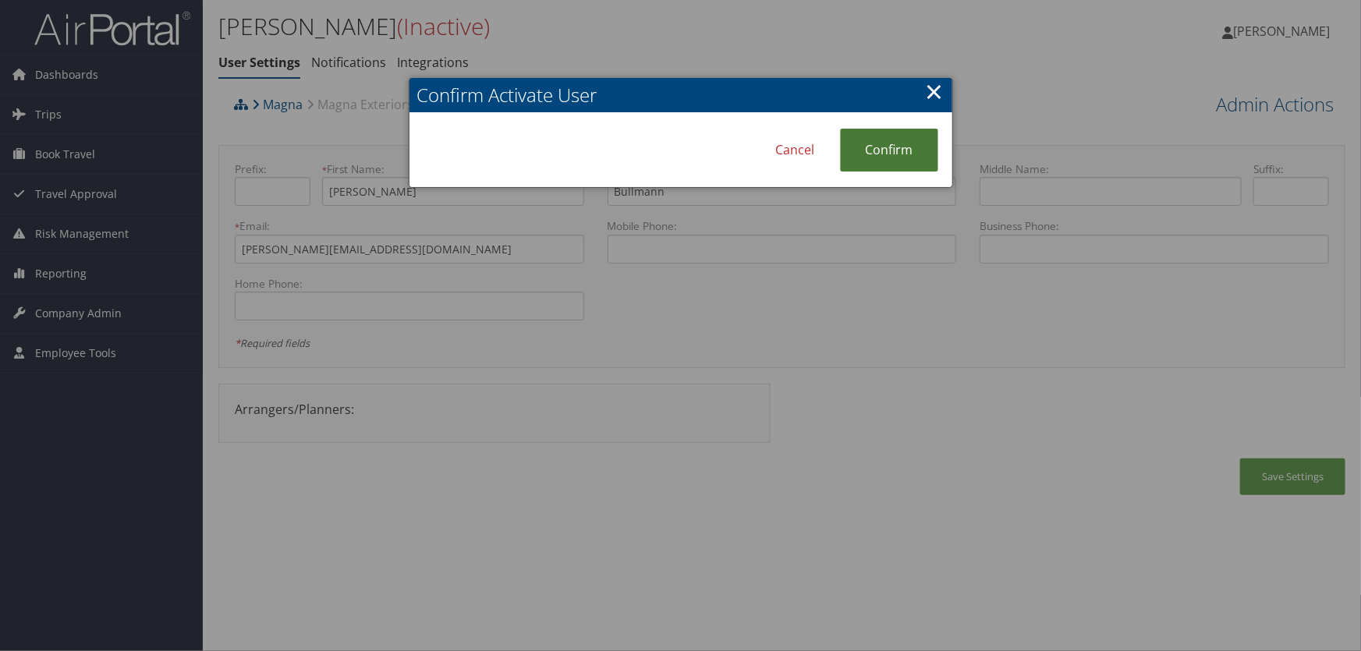
click at [906, 145] on link "Confirm" at bounding box center [889, 150] width 98 height 43
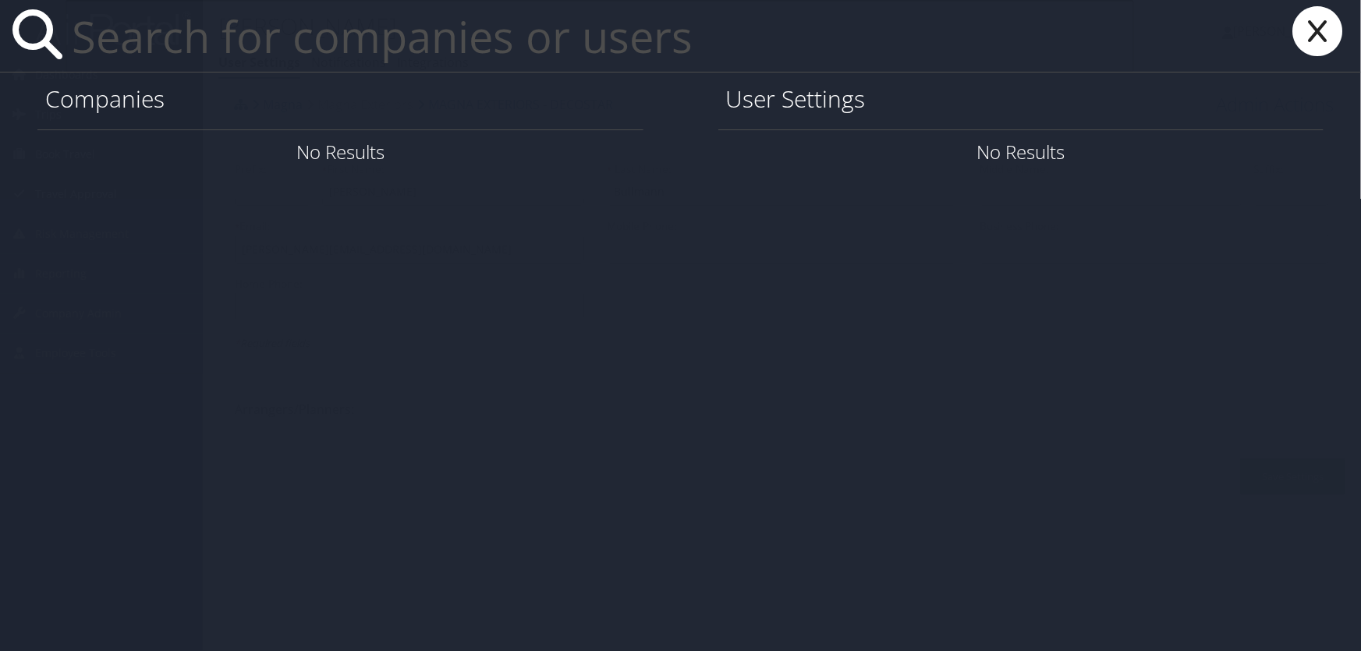
paste input "[PERSON_NAME].[PERSON_NAME]@magna"
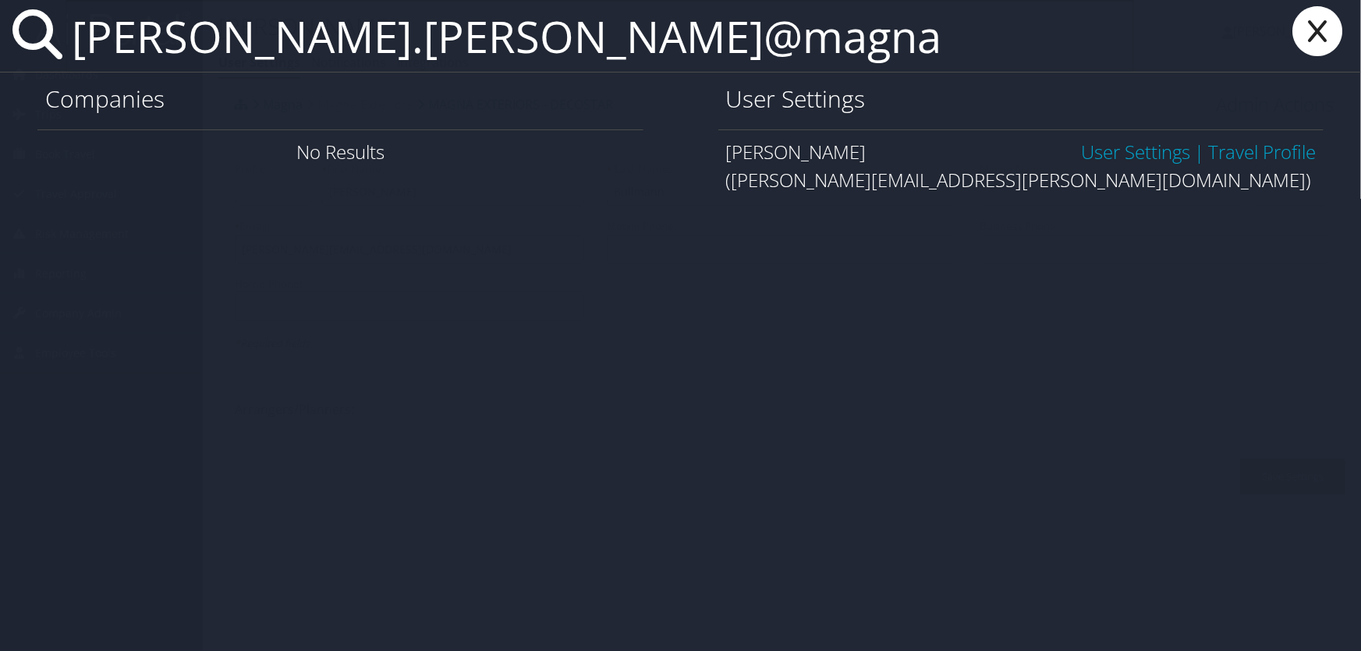
type input "[PERSON_NAME].[PERSON_NAME]@magna"
click at [1092, 147] on link "User Settings" at bounding box center [1135, 152] width 109 height 26
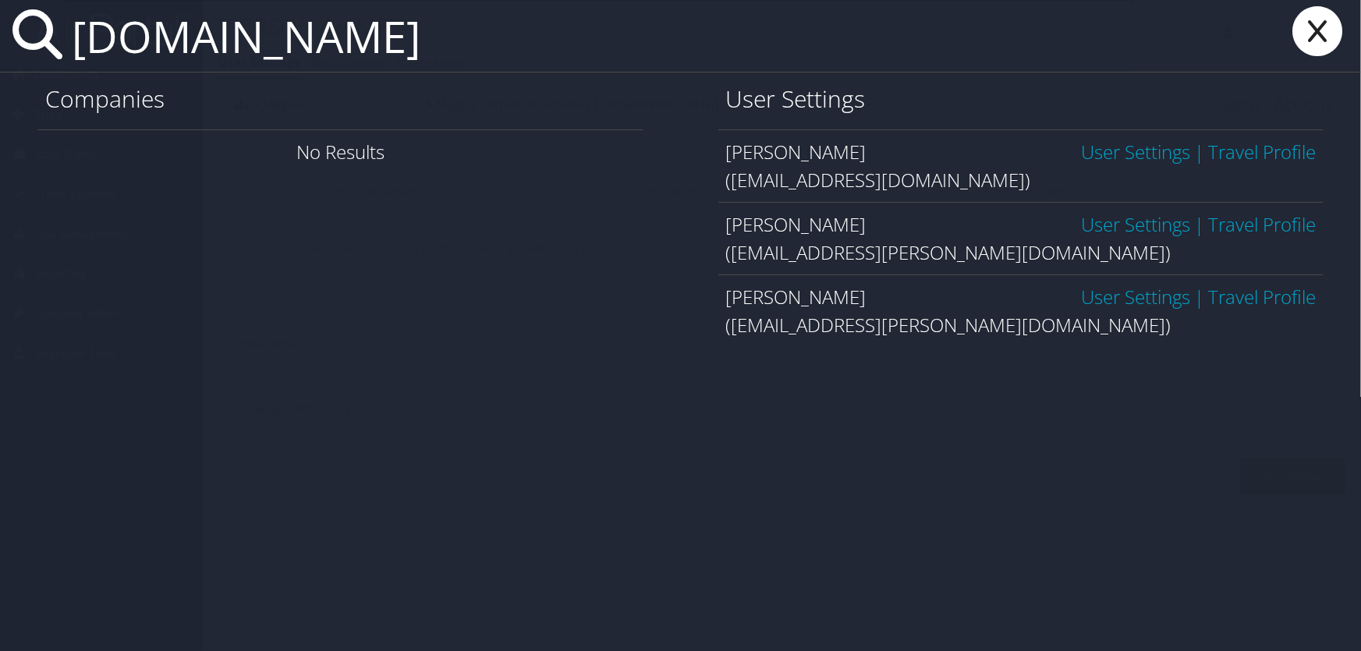
type input "ben.am"
click at [1115, 303] on link "User Settings" at bounding box center [1135, 297] width 109 height 26
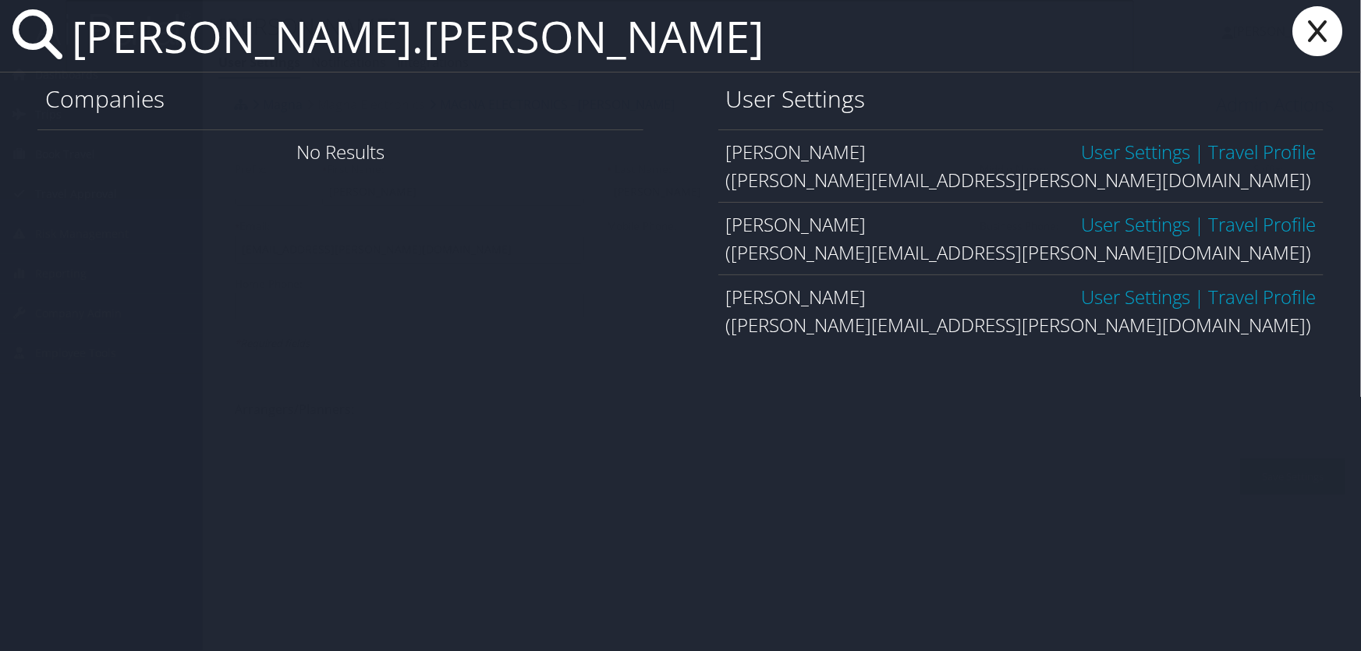
type input "[PERSON_NAME].[PERSON_NAME]"
click at [1124, 296] on link "User Settings" at bounding box center [1135, 297] width 109 height 26
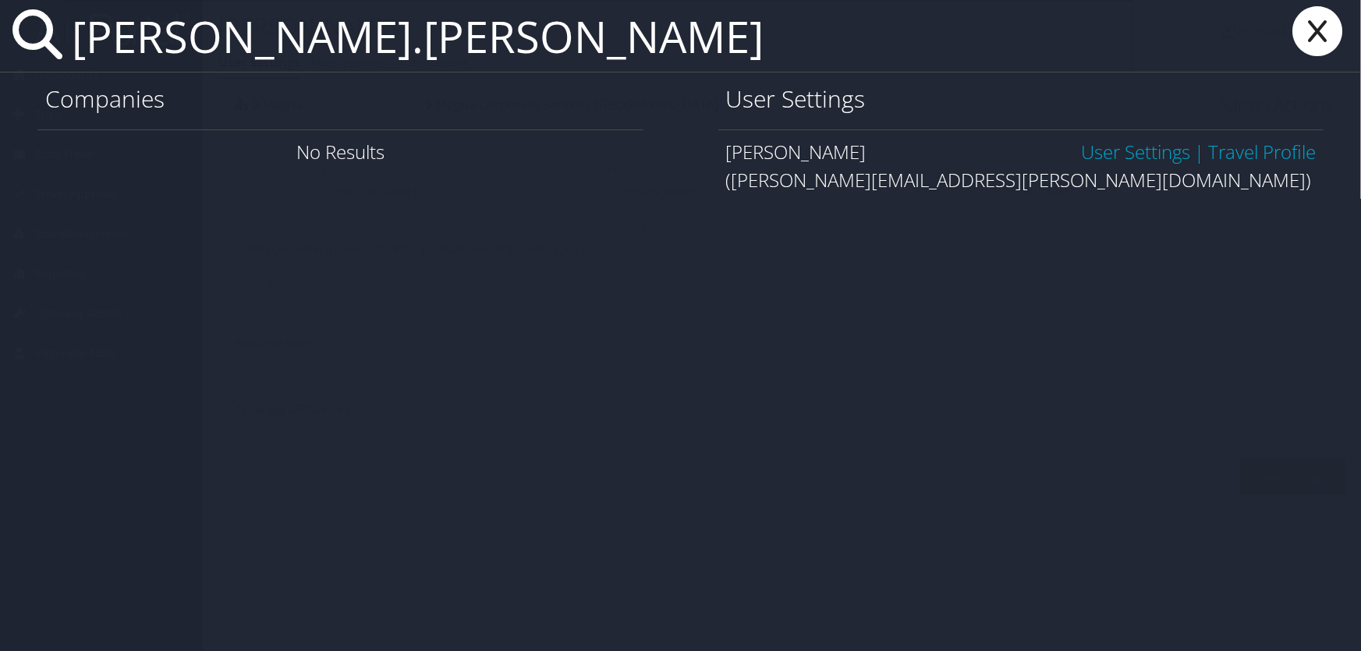
type input "laurence.schehr"
click at [1151, 156] on link "User Settings" at bounding box center [1135, 152] width 109 height 26
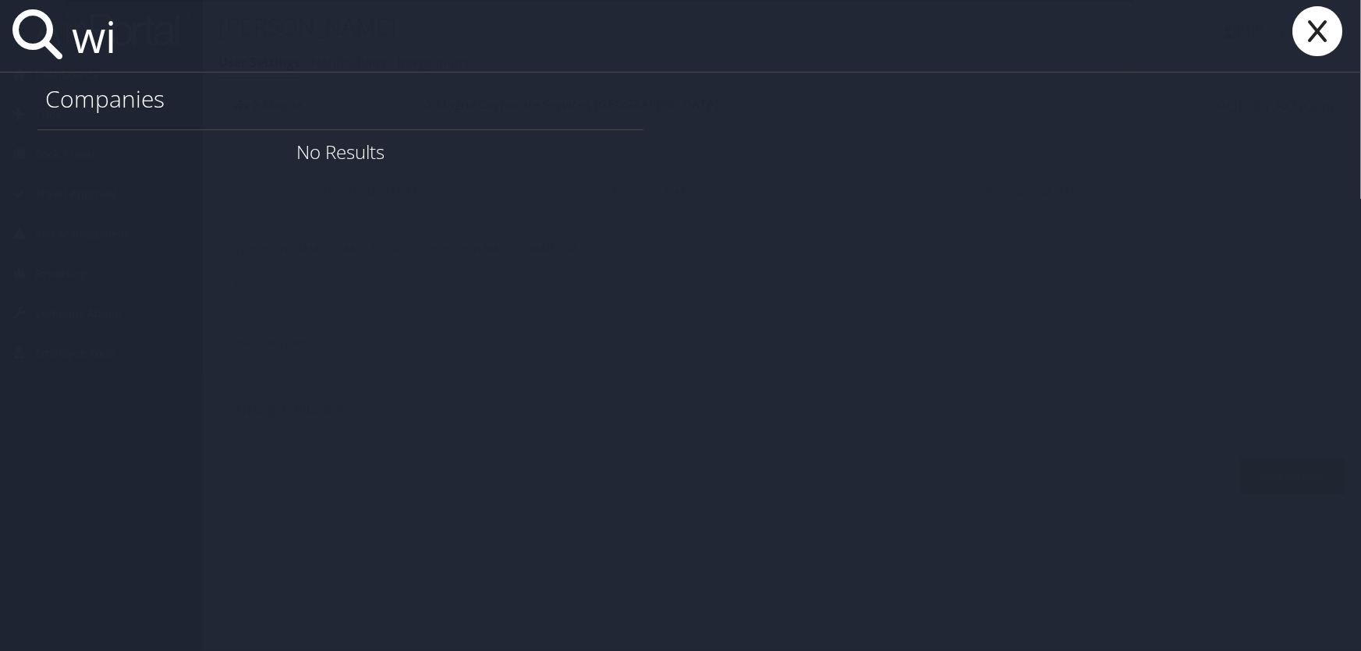
type input "w"
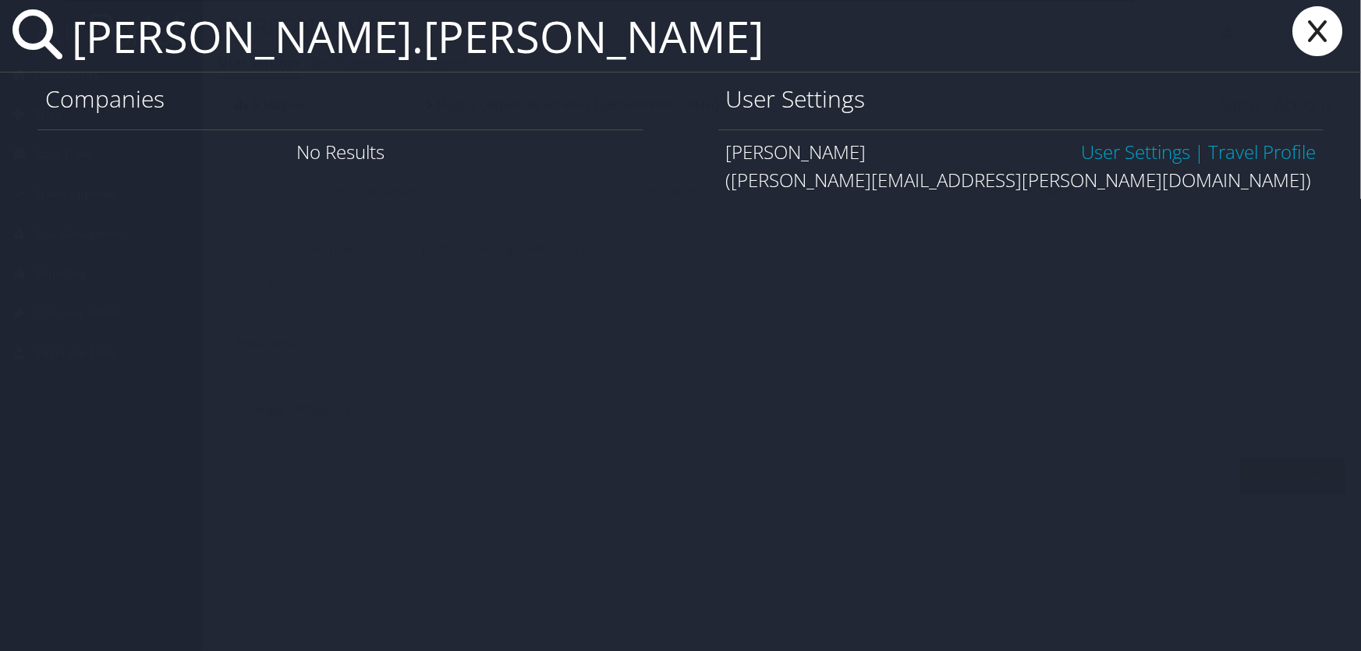
type input "[PERSON_NAME].[PERSON_NAME]"
click at [1123, 154] on link "User Settings" at bounding box center [1135, 152] width 109 height 26
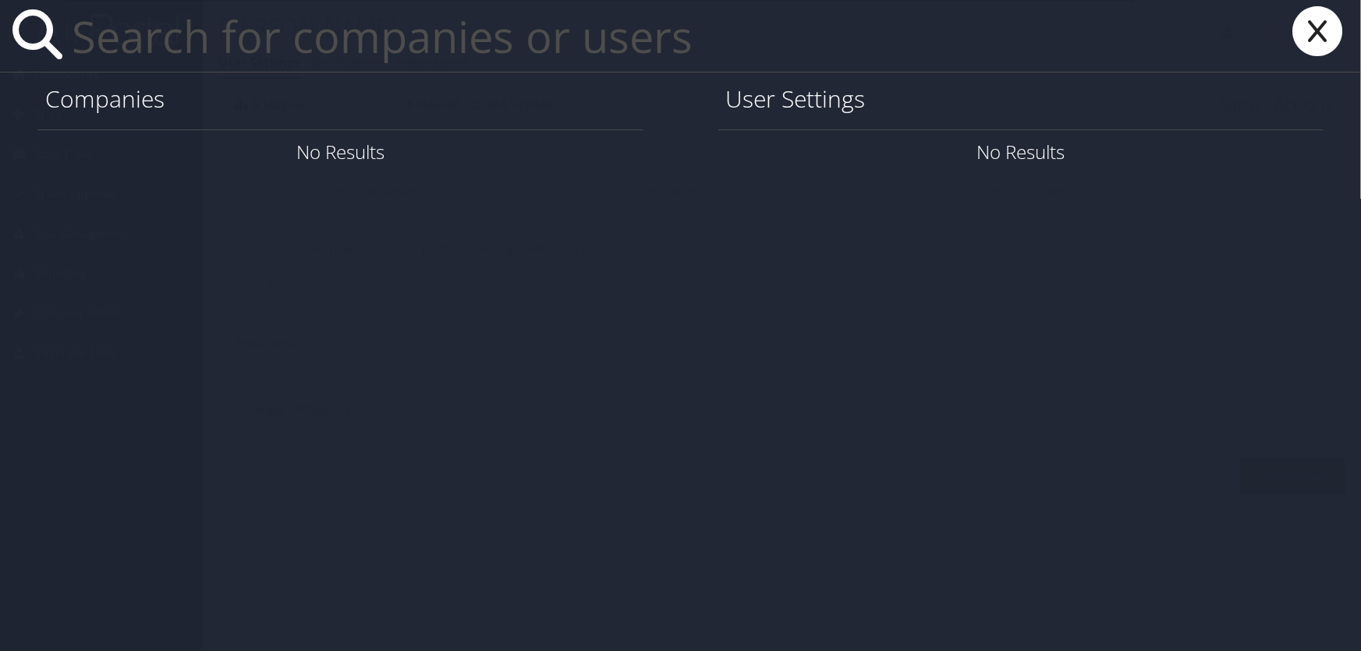
paste input "varvara.gromakova@magna."
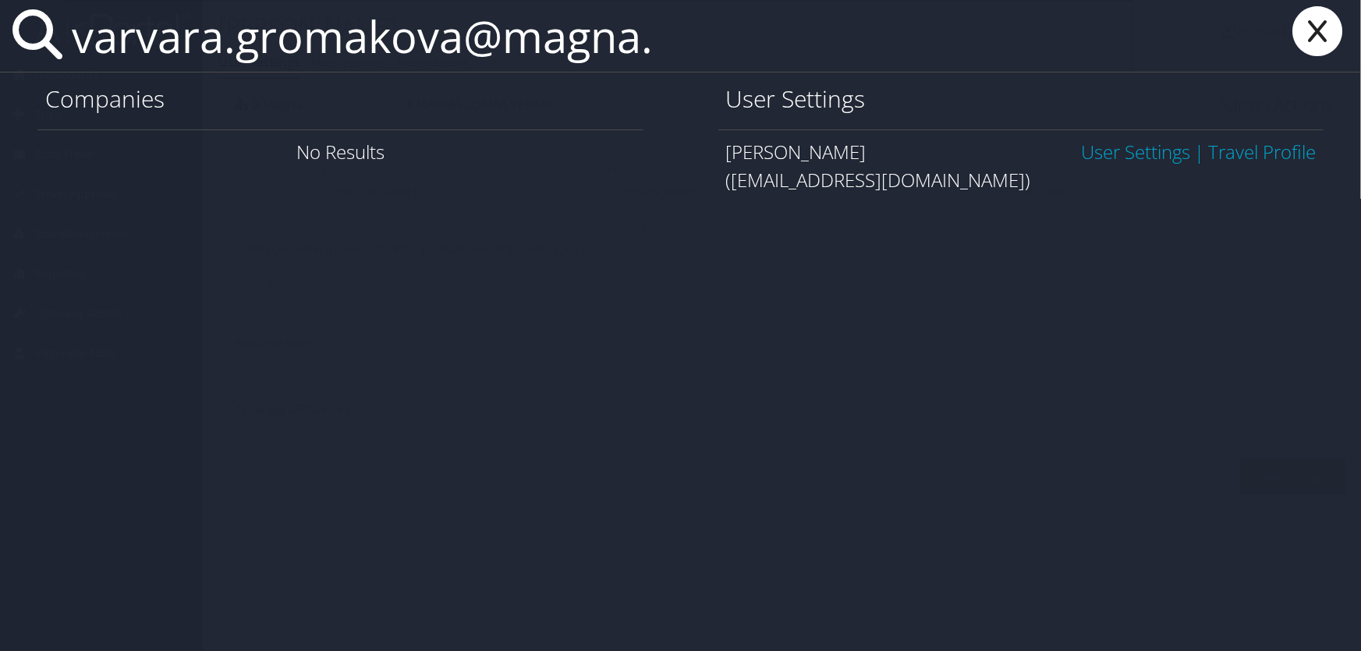
type input "varvara.gromakova@magna."
click at [1138, 154] on link "User Settings" at bounding box center [1135, 152] width 109 height 26
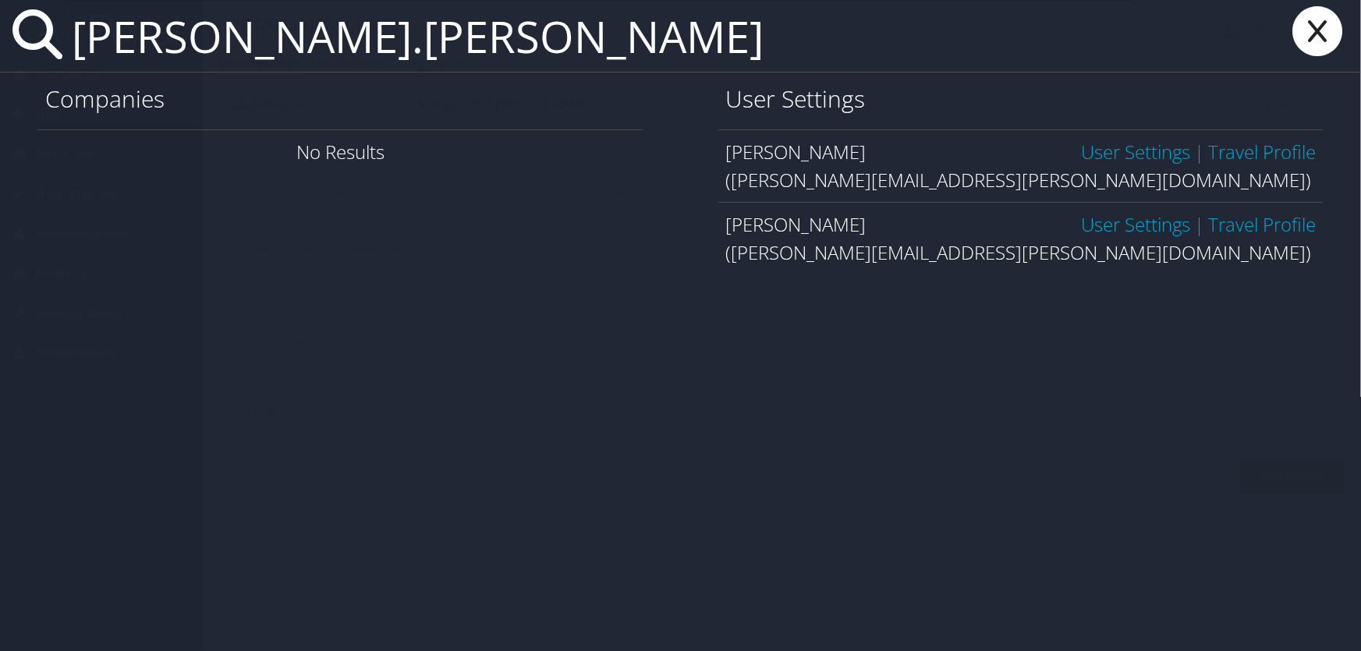
type input "travis.pegg"
click at [1116, 150] on link "User Settings" at bounding box center [1135, 152] width 109 height 26
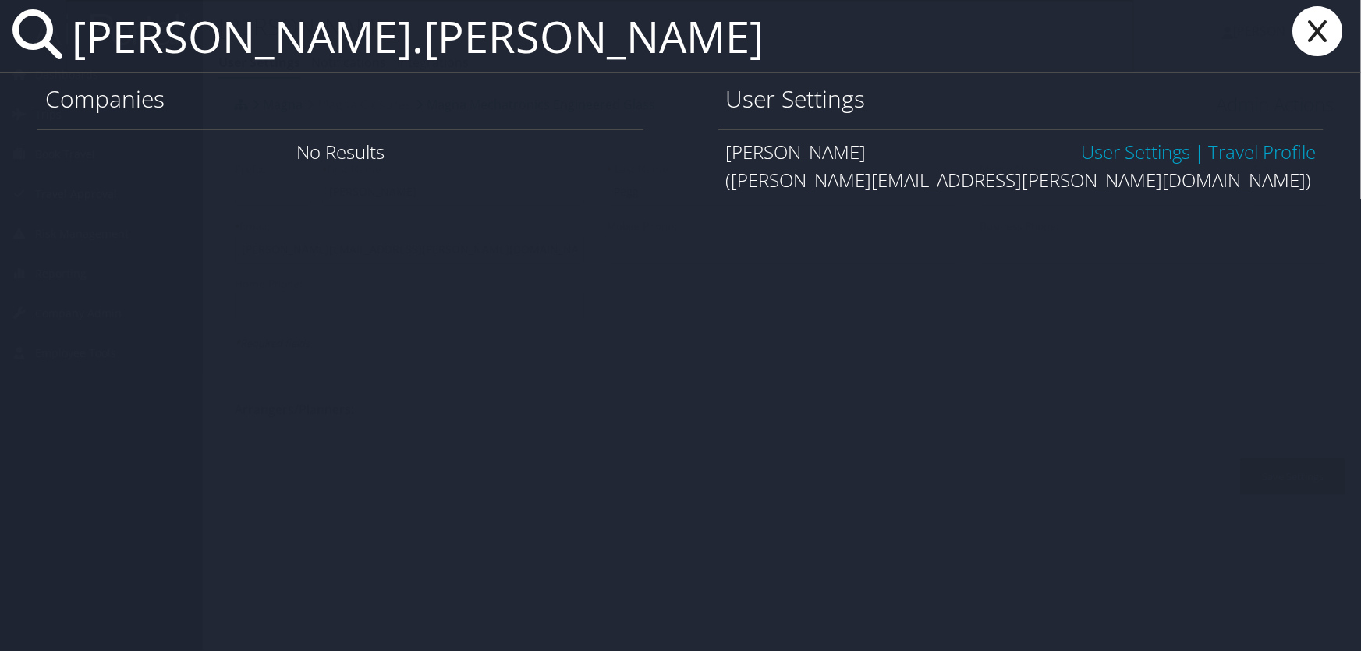
type input "alexander.madsen"
click at [1109, 151] on link "User Settings" at bounding box center [1135, 152] width 109 height 26
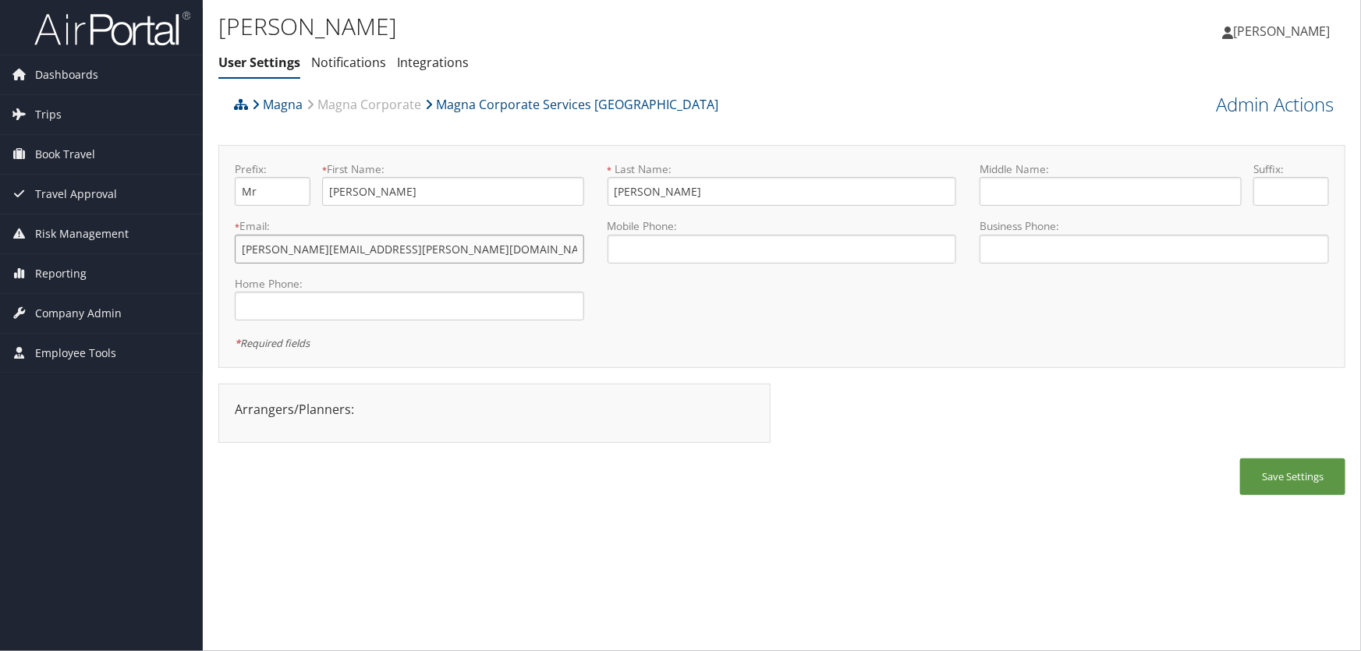
click at [335, 249] on input "[PERSON_NAME][EMAIL_ADDRESS][PERSON_NAME][DOMAIN_NAME]" at bounding box center [409, 249] width 349 height 29
type input "[PERSON_NAME][EMAIL_ADDRESS][PERSON_NAME][DOMAIN_NAME]"
click at [1283, 484] on button "Save Settings" at bounding box center [1292, 477] width 105 height 37
click at [1265, 104] on link "Admin Actions" at bounding box center [1275, 104] width 118 height 27
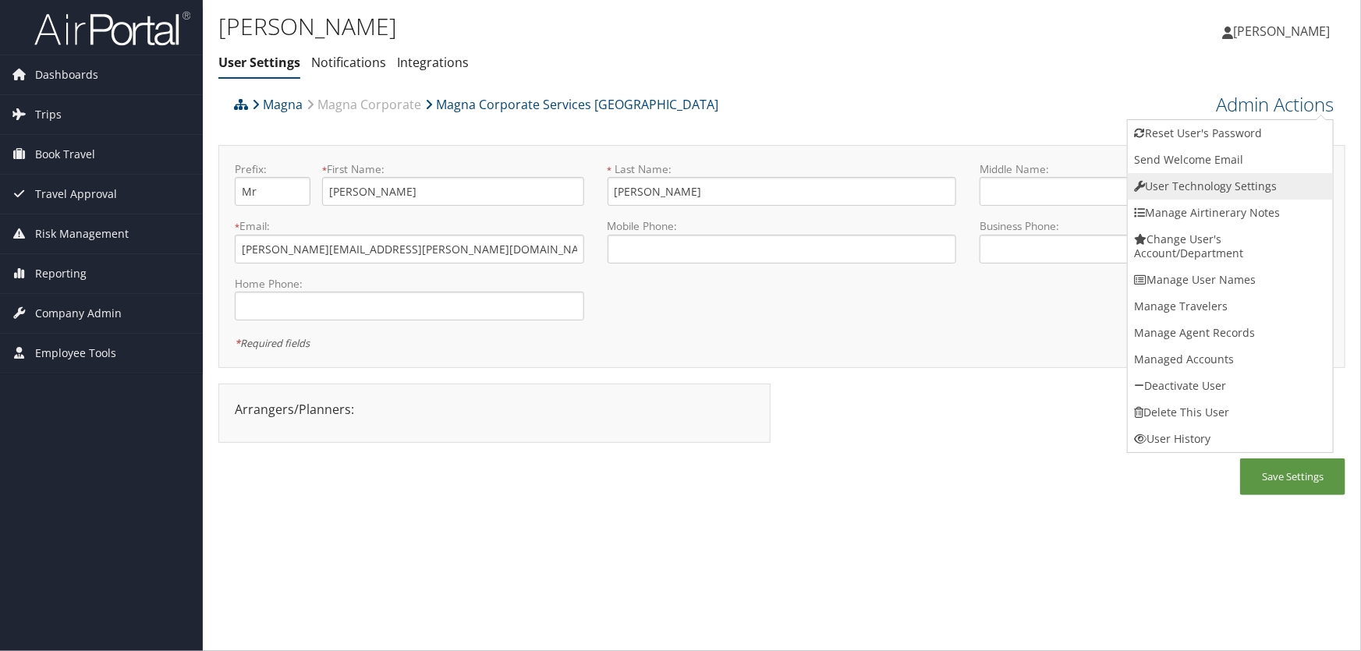
click at [1191, 188] on link "User Technology Settings" at bounding box center [1230, 186] width 205 height 27
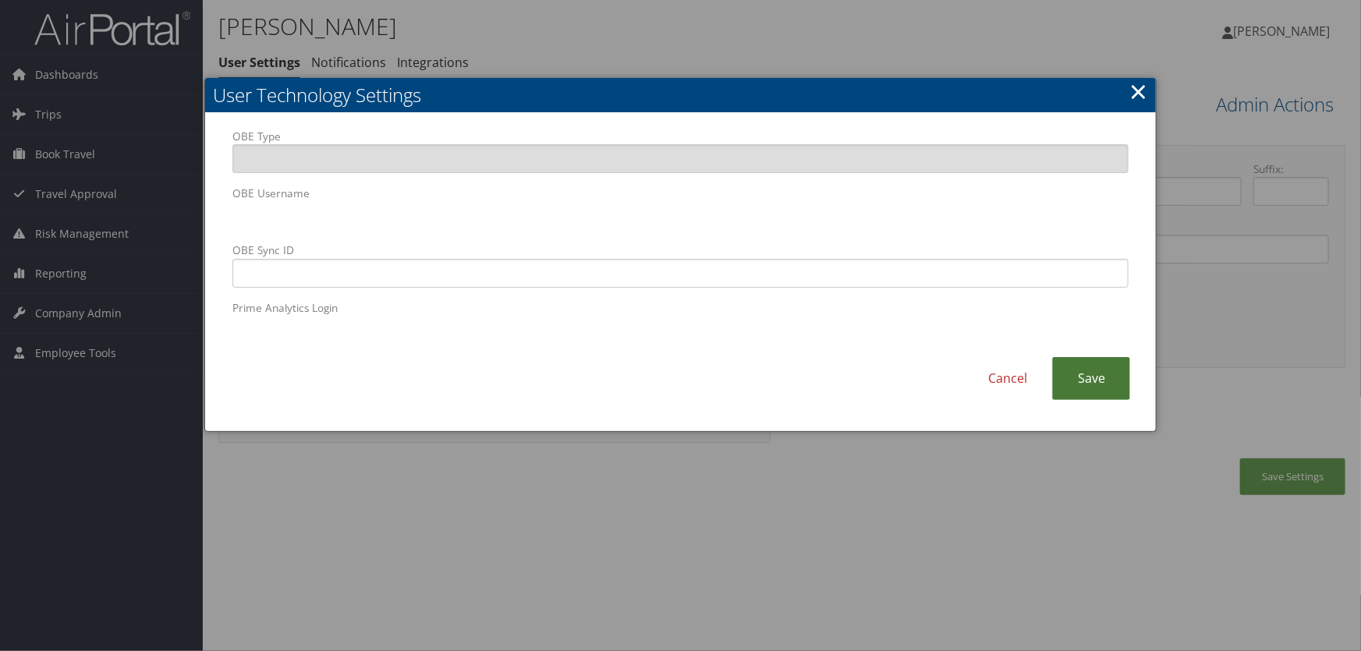
click at [1095, 389] on link "Save" at bounding box center [1091, 378] width 78 height 43
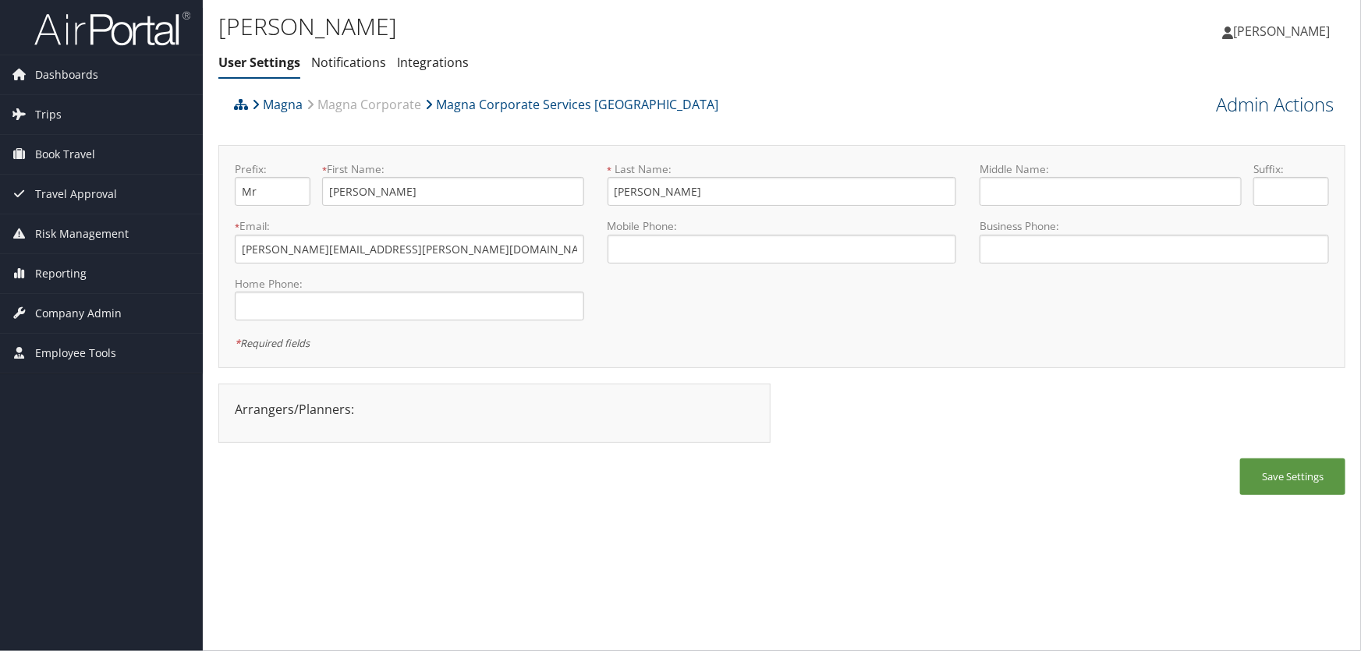
click at [1298, 104] on link "Admin Actions" at bounding box center [1275, 104] width 118 height 27
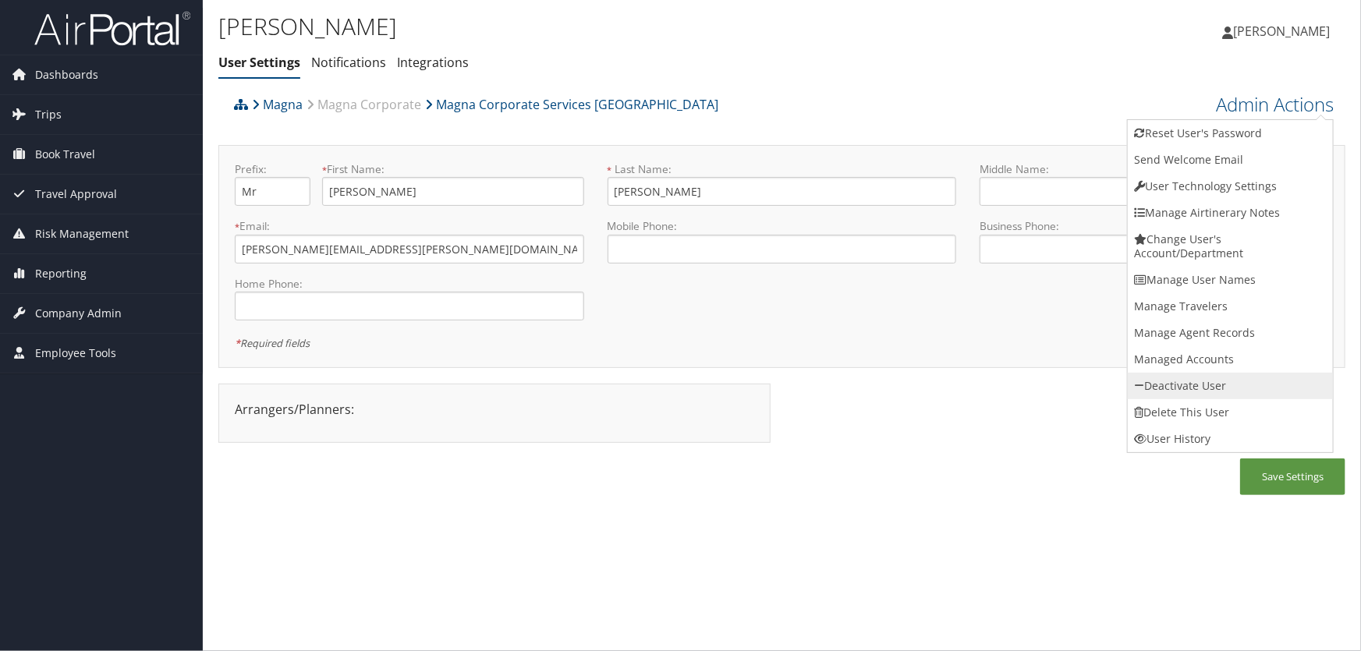
click at [1165, 385] on link "Deactivate User" at bounding box center [1230, 386] width 205 height 27
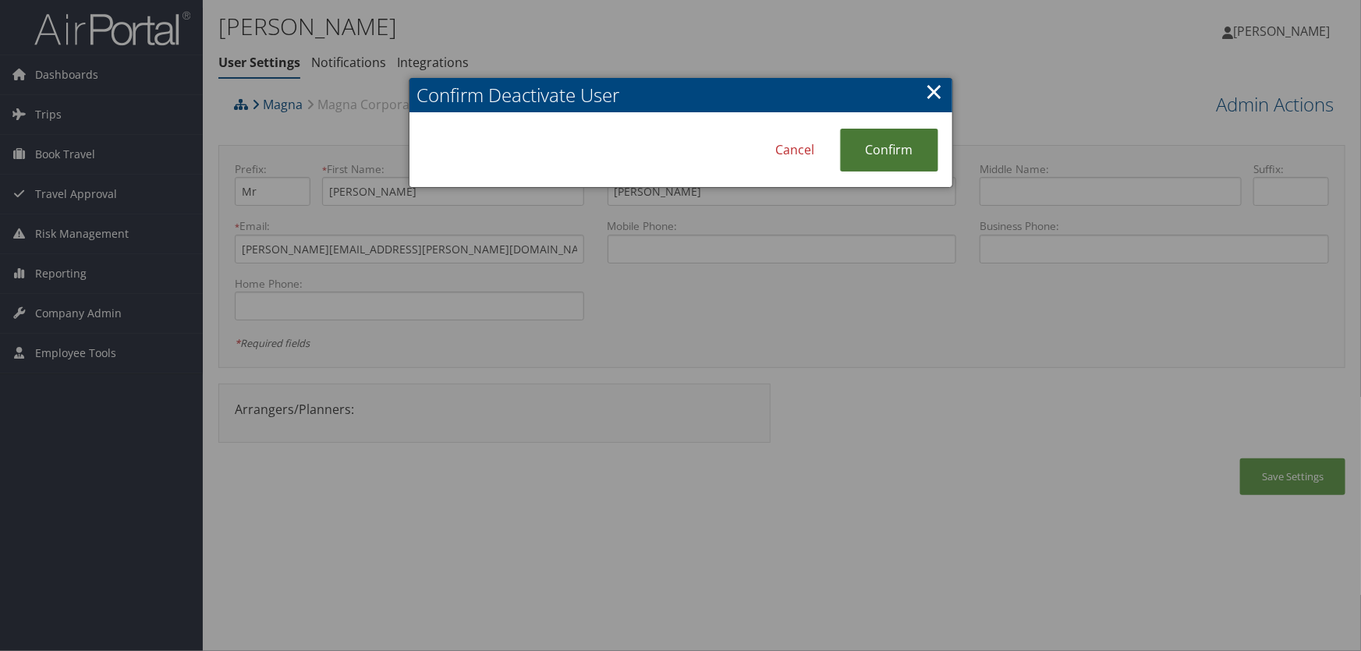
click at [877, 158] on link "Confirm" at bounding box center [889, 150] width 98 height 43
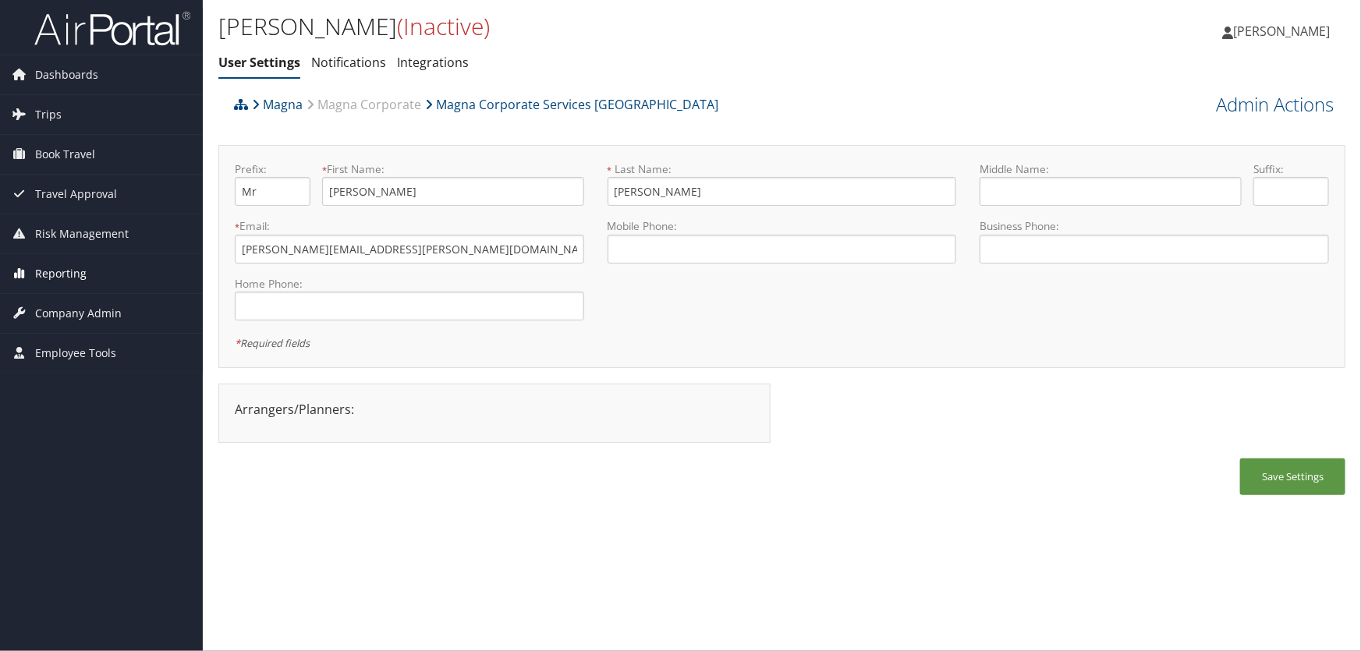
click at [51, 271] on span "Reporting" at bounding box center [60, 273] width 51 height 39
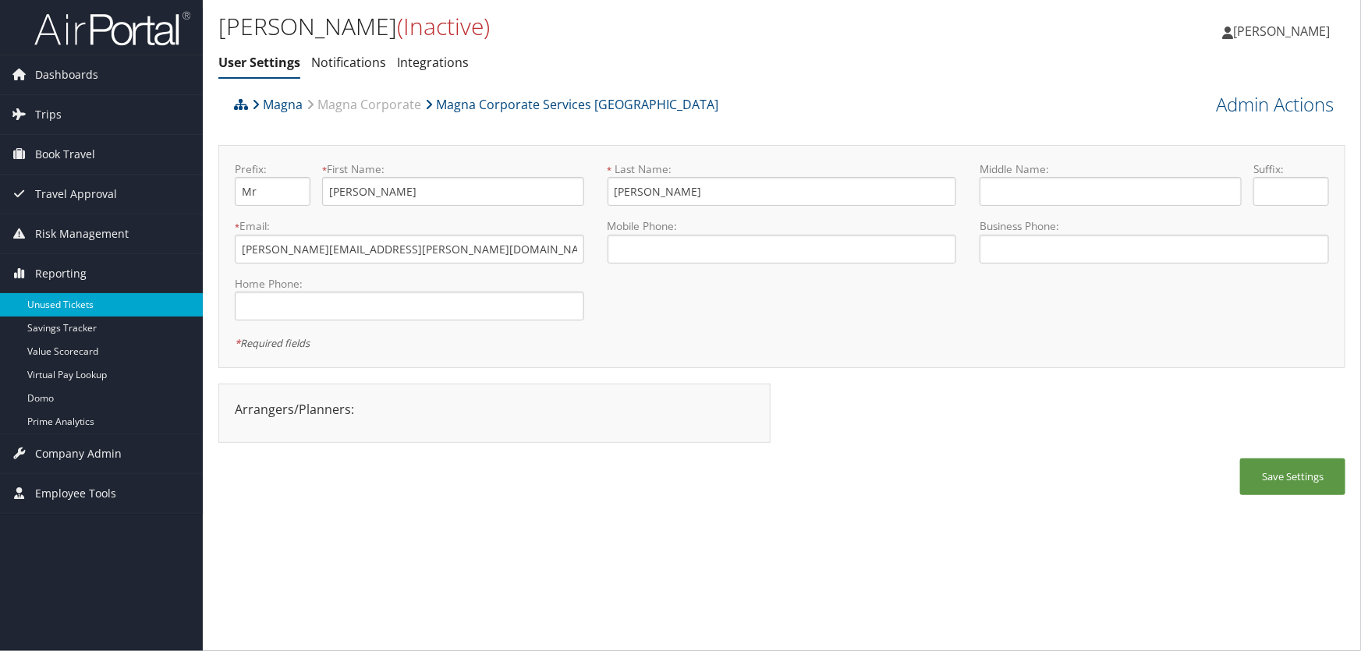
click at [55, 303] on link "Unused Tickets" at bounding box center [101, 304] width 203 height 23
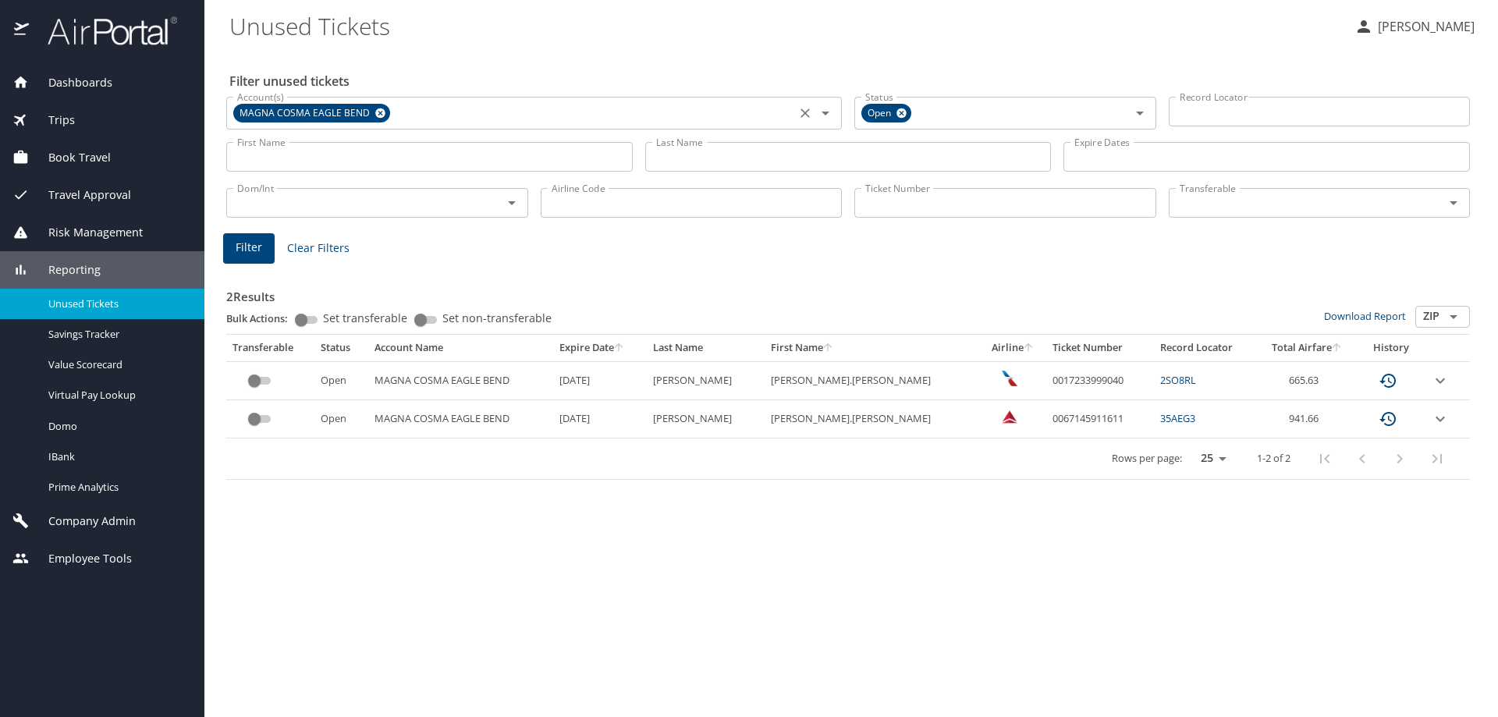
click at [378, 115] on icon at bounding box center [380, 113] width 10 height 10
click at [378, 123] on div "Account(s)" at bounding box center [534, 112] width 616 height 30
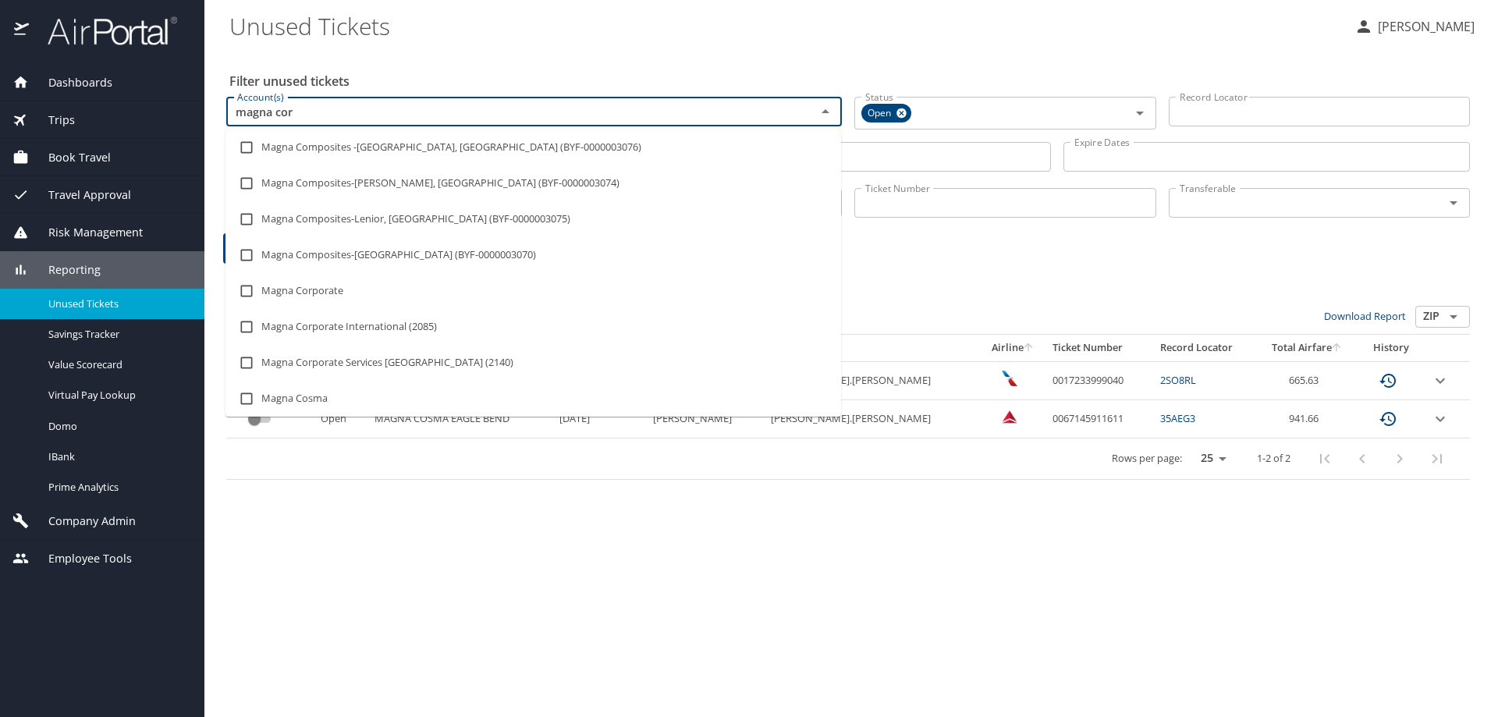
type input "magna corp"
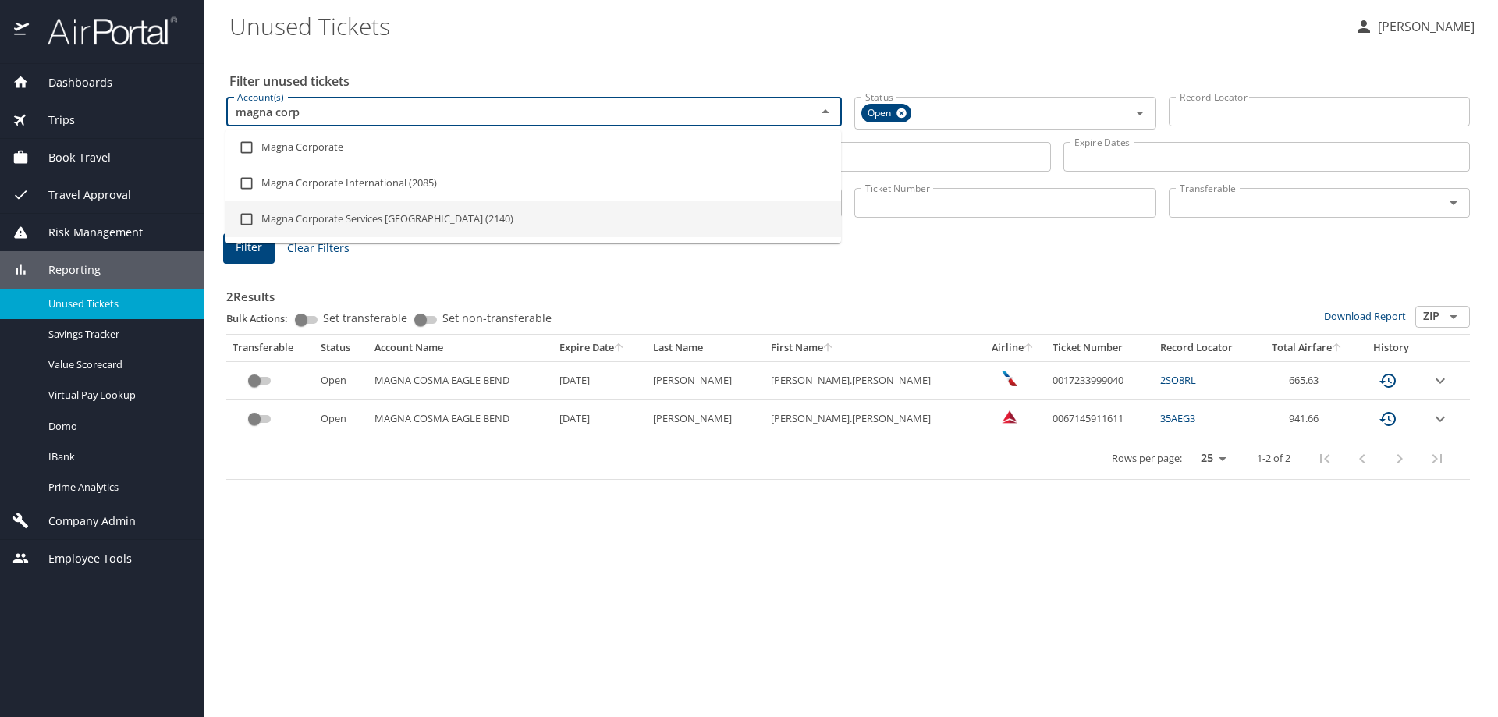
click at [241, 223] on input "checkbox" at bounding box center [247, 219] width 30 height 30
checkbox input "true"
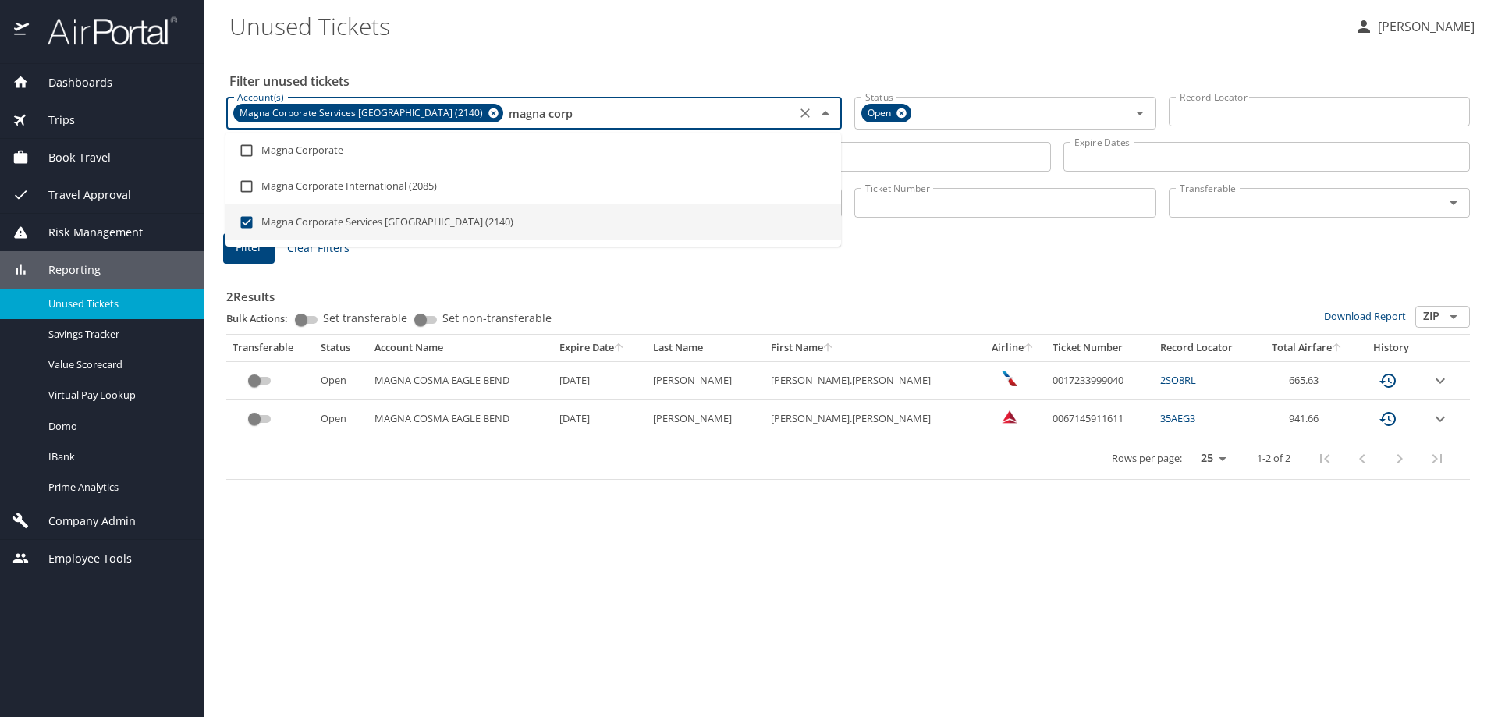
type input "magna corp"
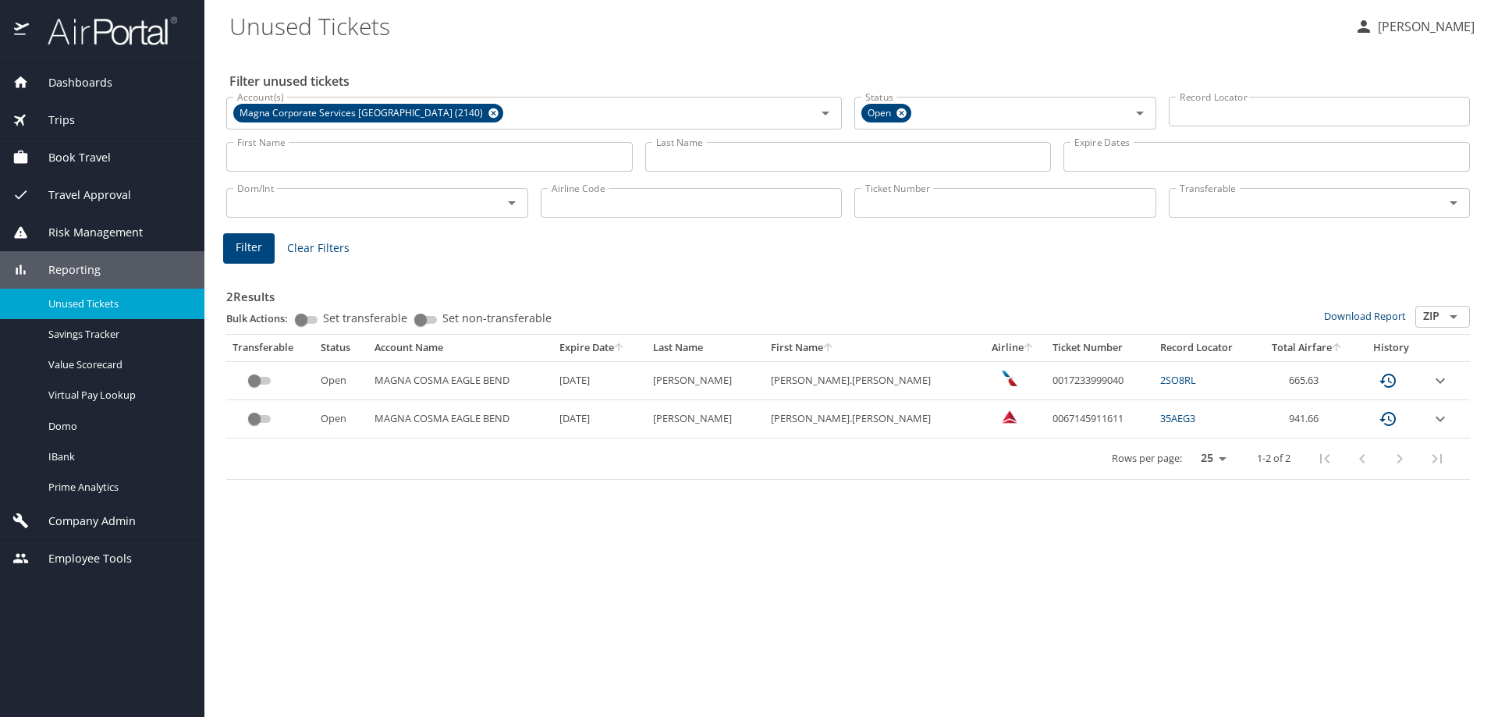
drag, startPoint x: 460, startPoint y: 618, endPoint x: 533, endPoint y: 538, distance: 108.3
click at [461, 617] on div "Filter unused tickets Account(s) Magna Corporate Services America (2140) Accoun…" at bounding box center [851, 383] width 1244 height 667
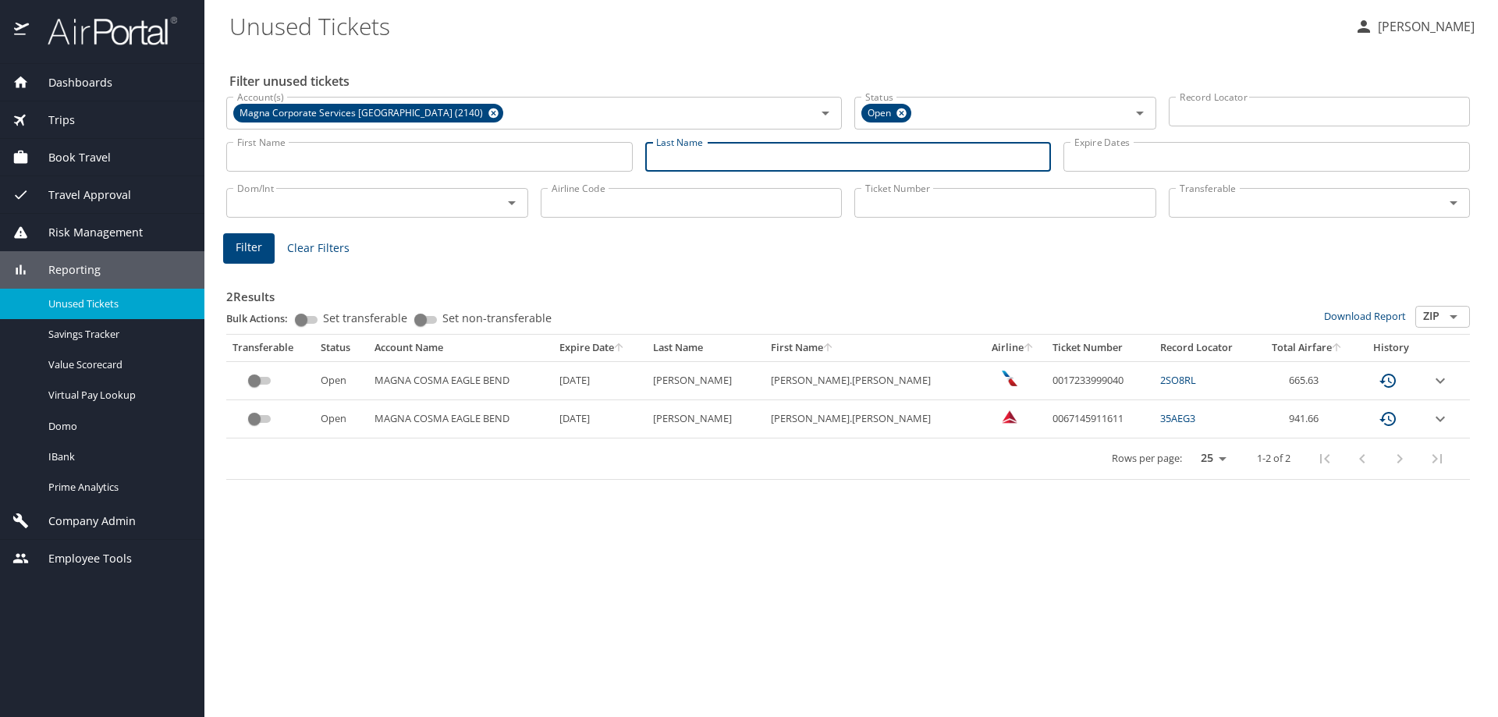
click at [755, 163] on input "Last Name" at bounding box center [848, 157] width 406 height 30
type input "madsen"
click at [254, 252] on span "Filter" at bounding box center [249, 248] width 27 height 20
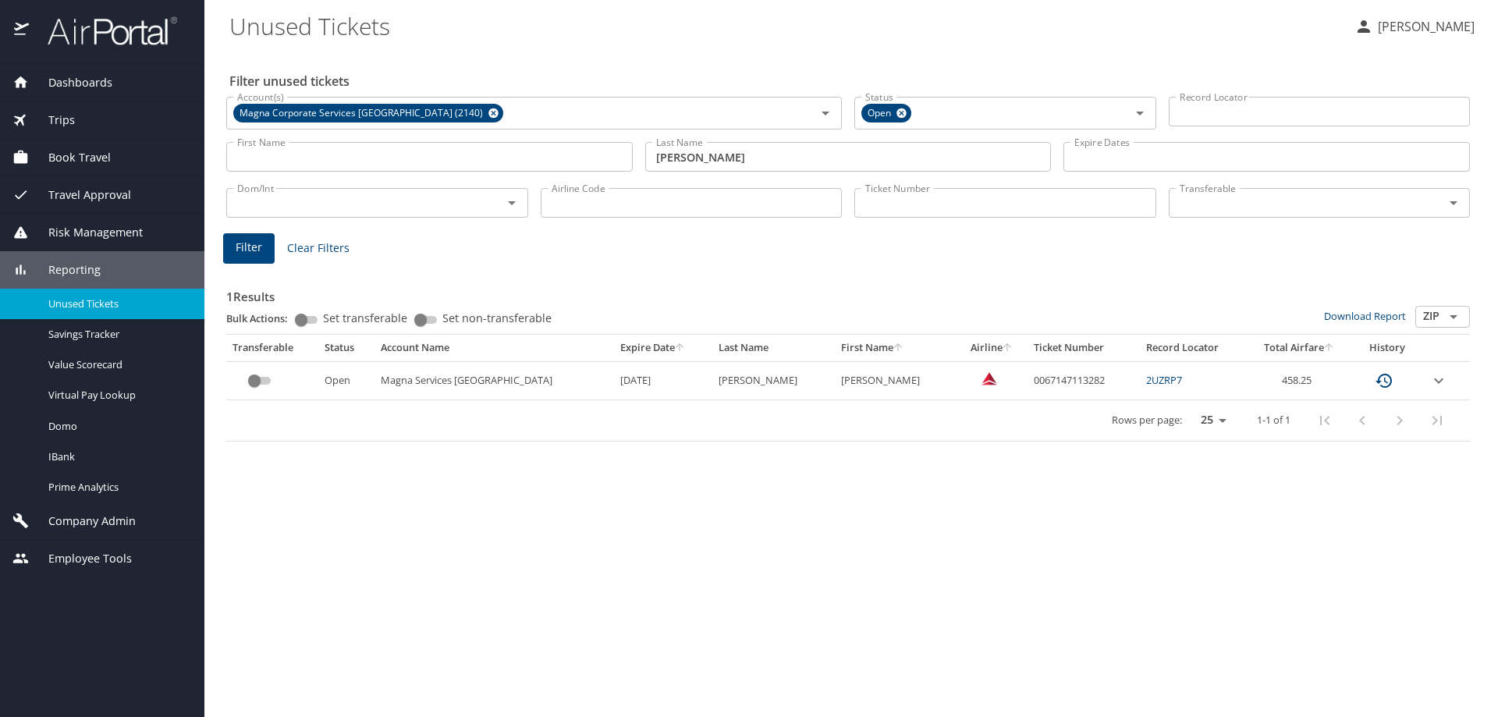
click at [264, 381] on input "custom pagination table" at bounding box center [254, 380] width 56 height 19
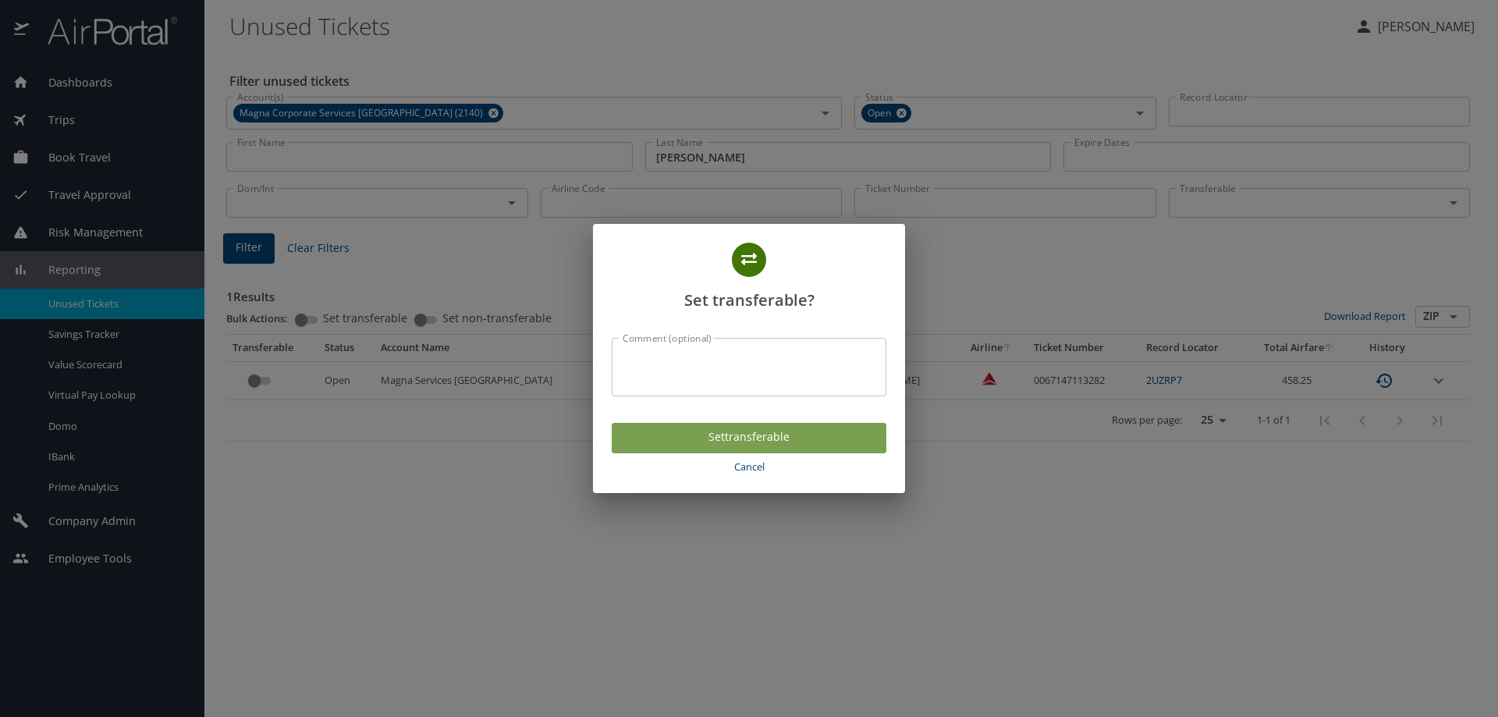
click at [729, 442] on span "Set transferable" at bounding box center [749, 438] width 250 height 20
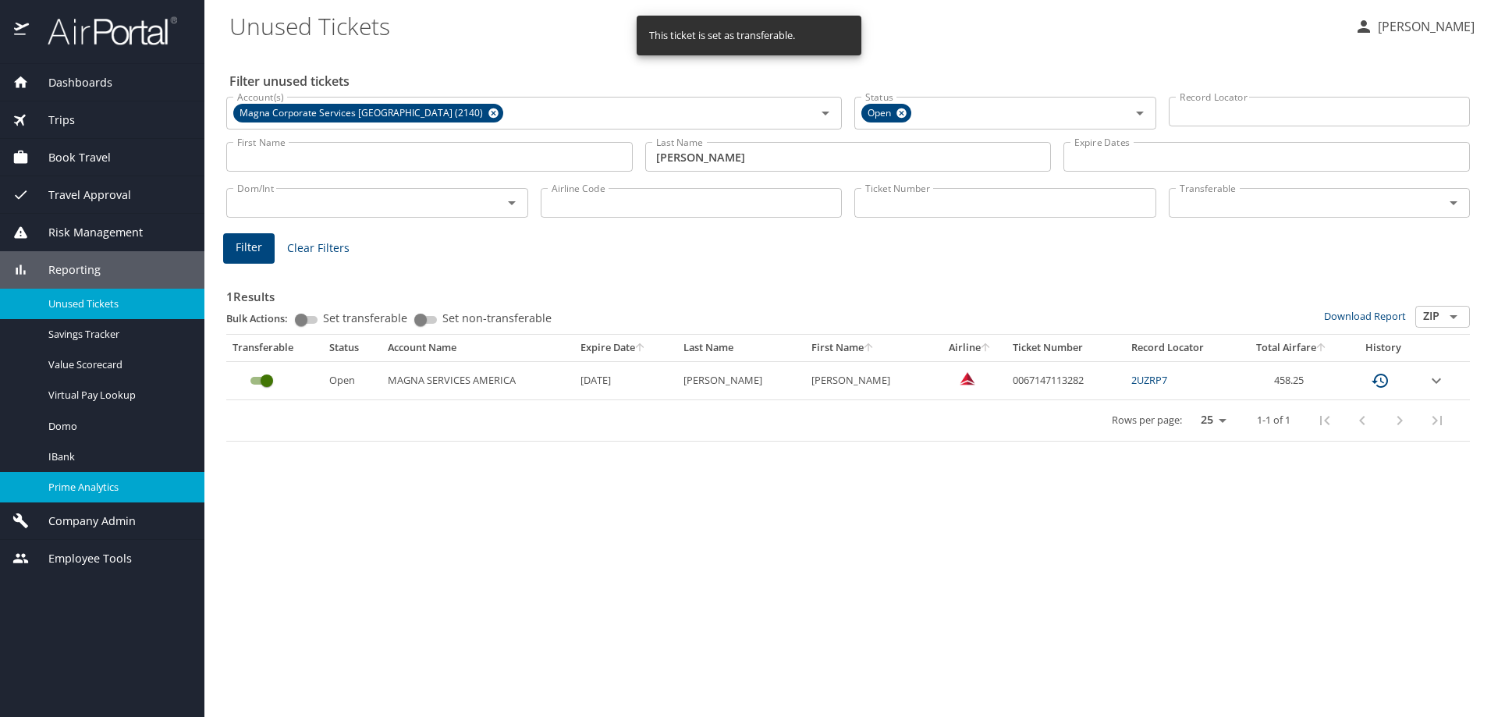
click at [79, 485] on span "Prime Analytics" at bounding box center [116, 487] width 137 height 15
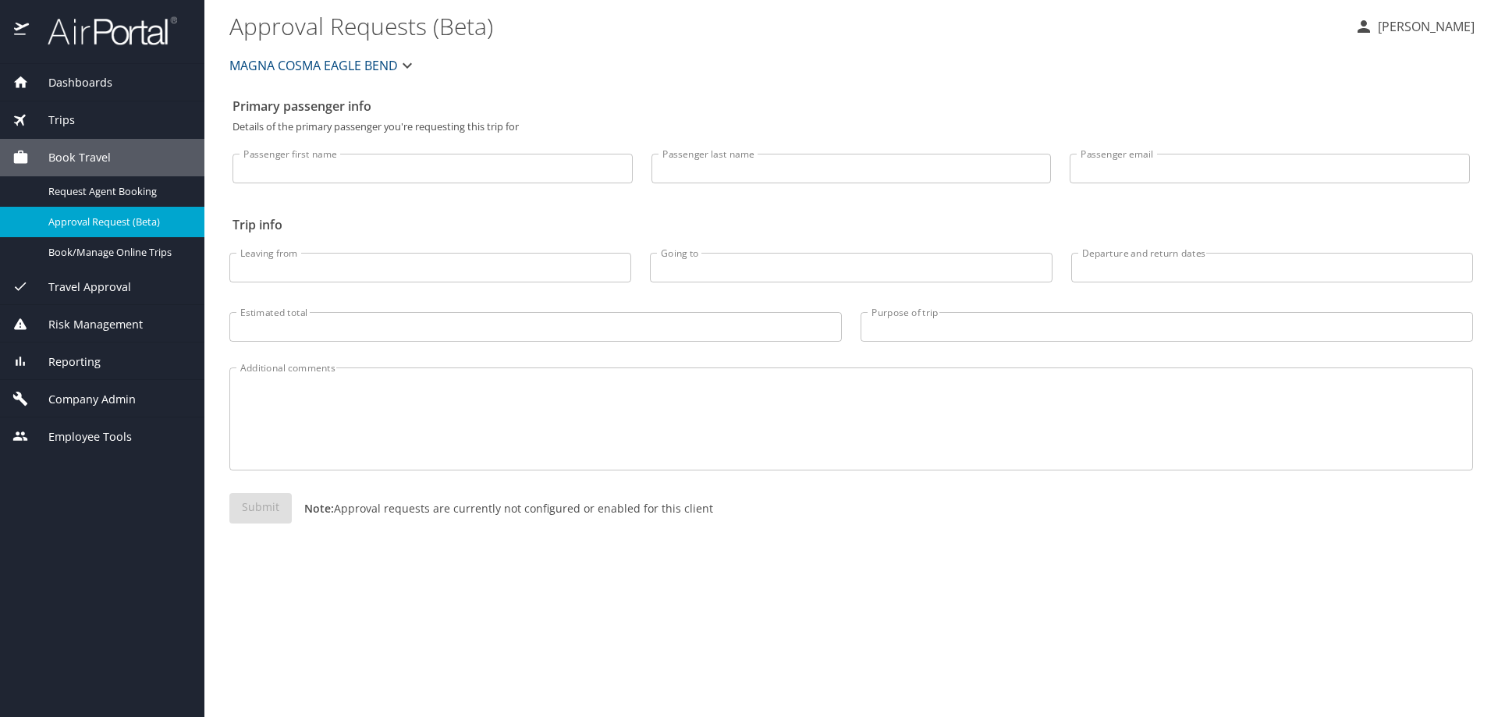
click at [69, 83] on span "Dashboards" at bounding box center [70, 82] width 83 height 17
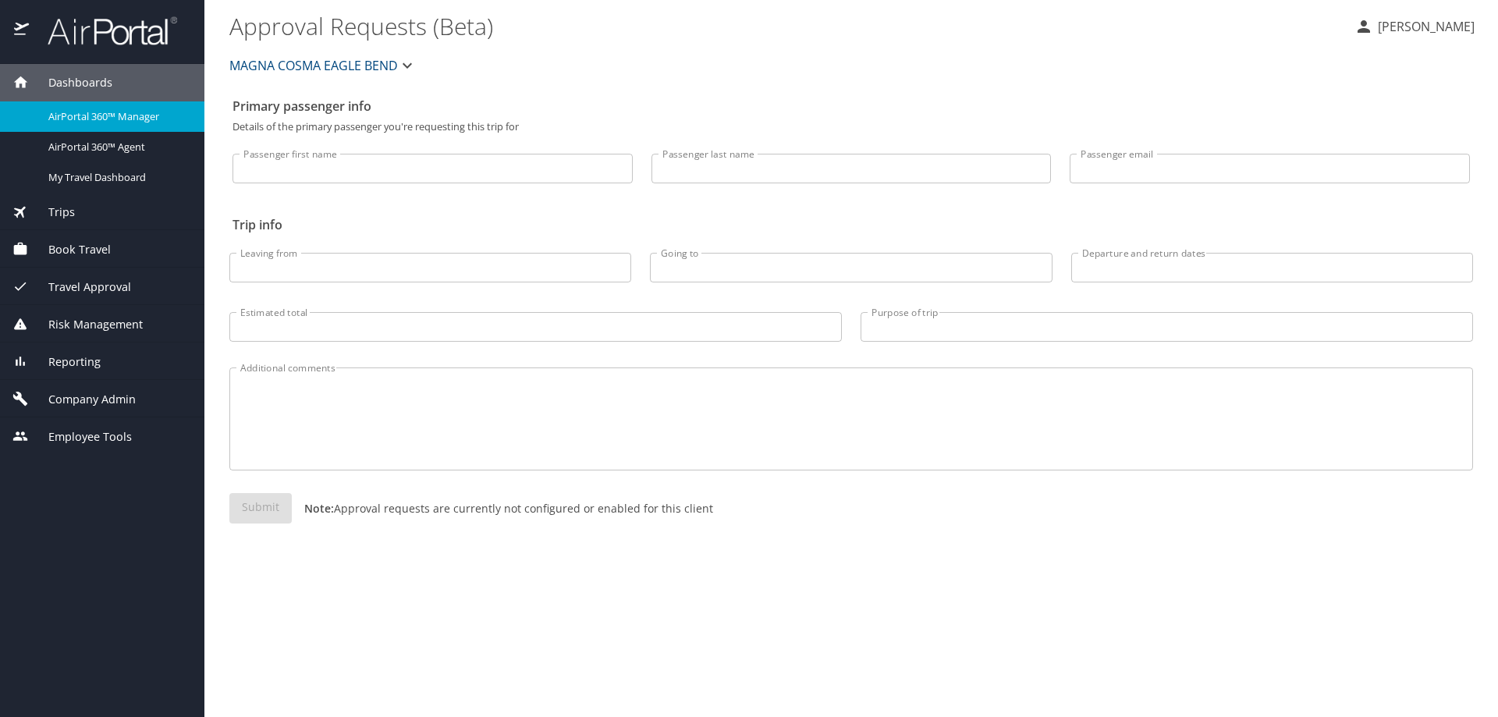
click at [301, 64] on span "MAGNA COSMA EAGLE BEND" at bounding box center [313, 66] width 169 height 22
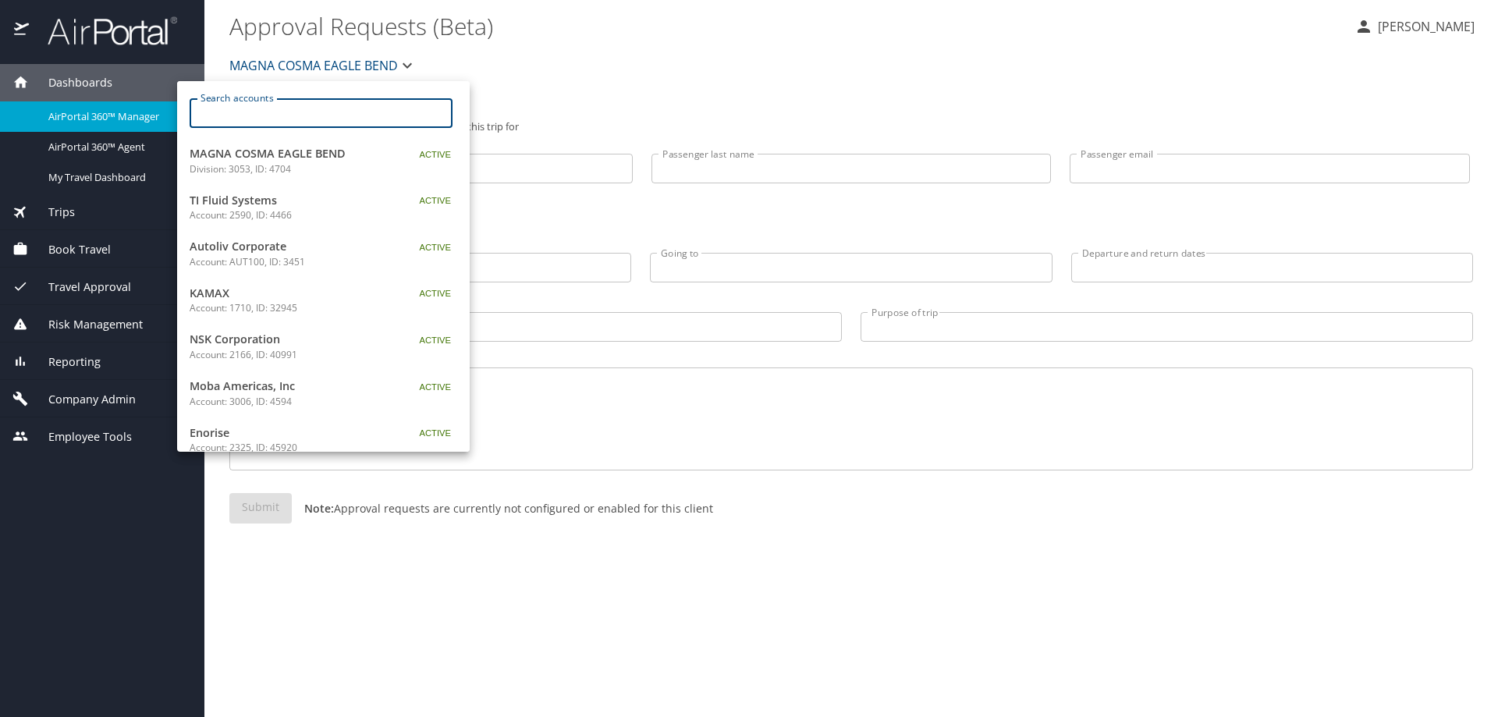
click at [286, 122] on input "Search accounts" at bounding box center [326, 113] width 253 height 30
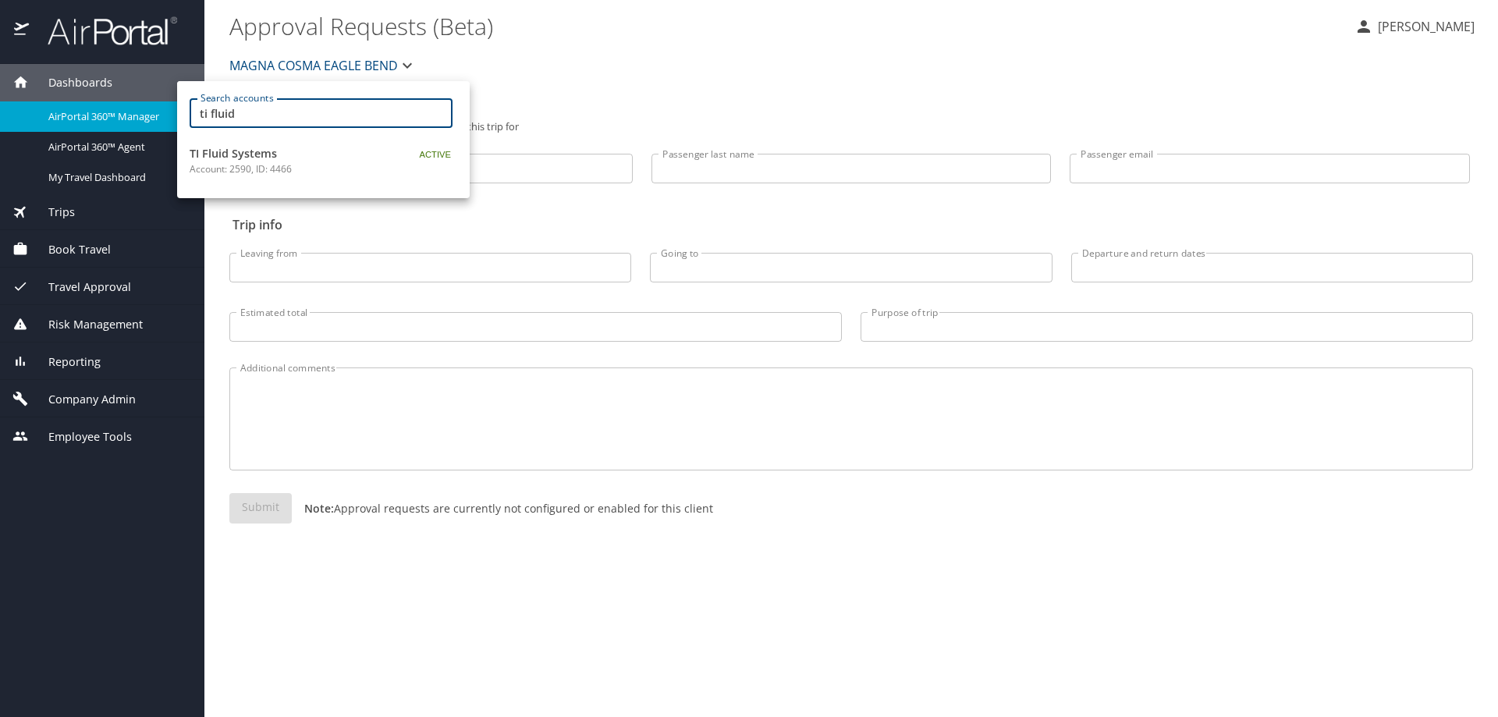
type input "ti fluid"
click at [275, 162] on p "Account: 2590, ID: 4466" at bounding box center [287, 169] width 195 height 14
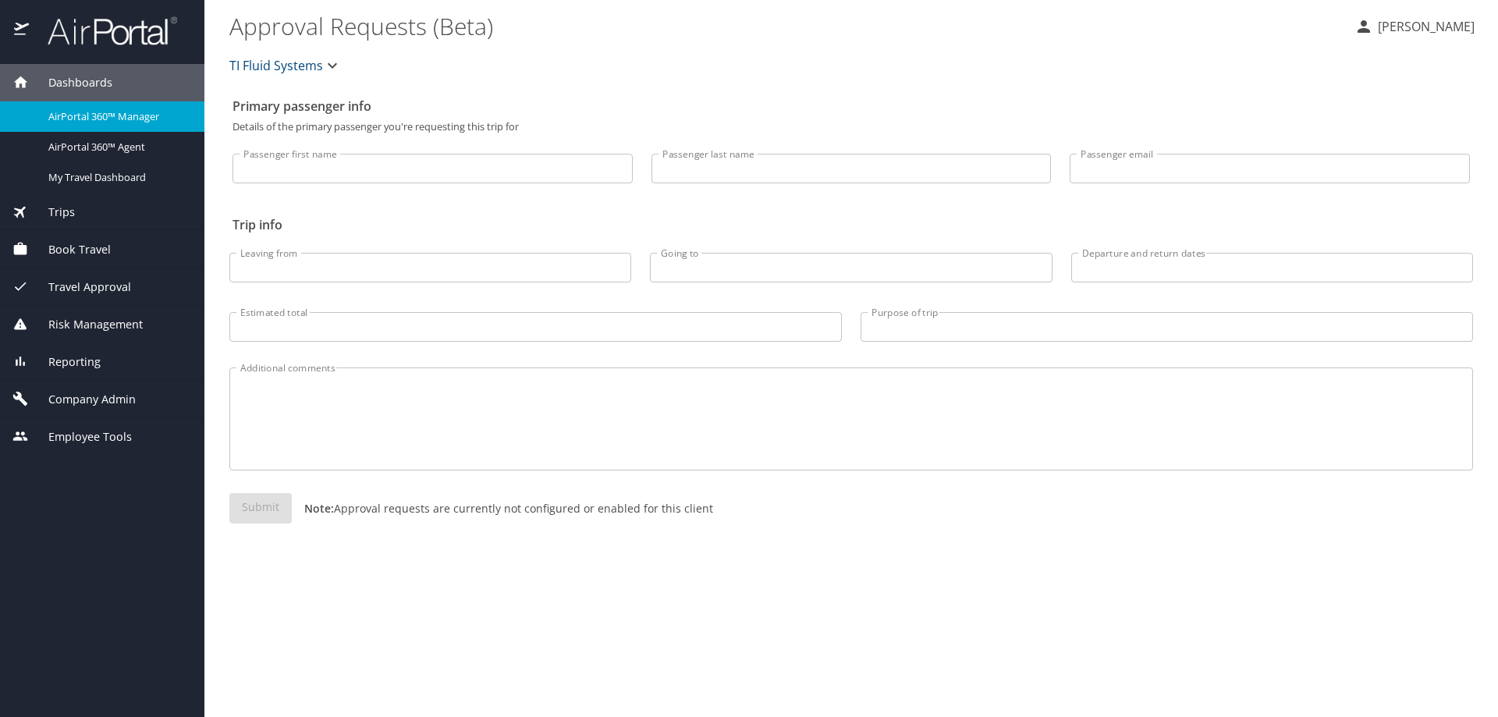
click at [75, 399] on span "Company Admin" at bounding box center [82, 399] width 107 height 17
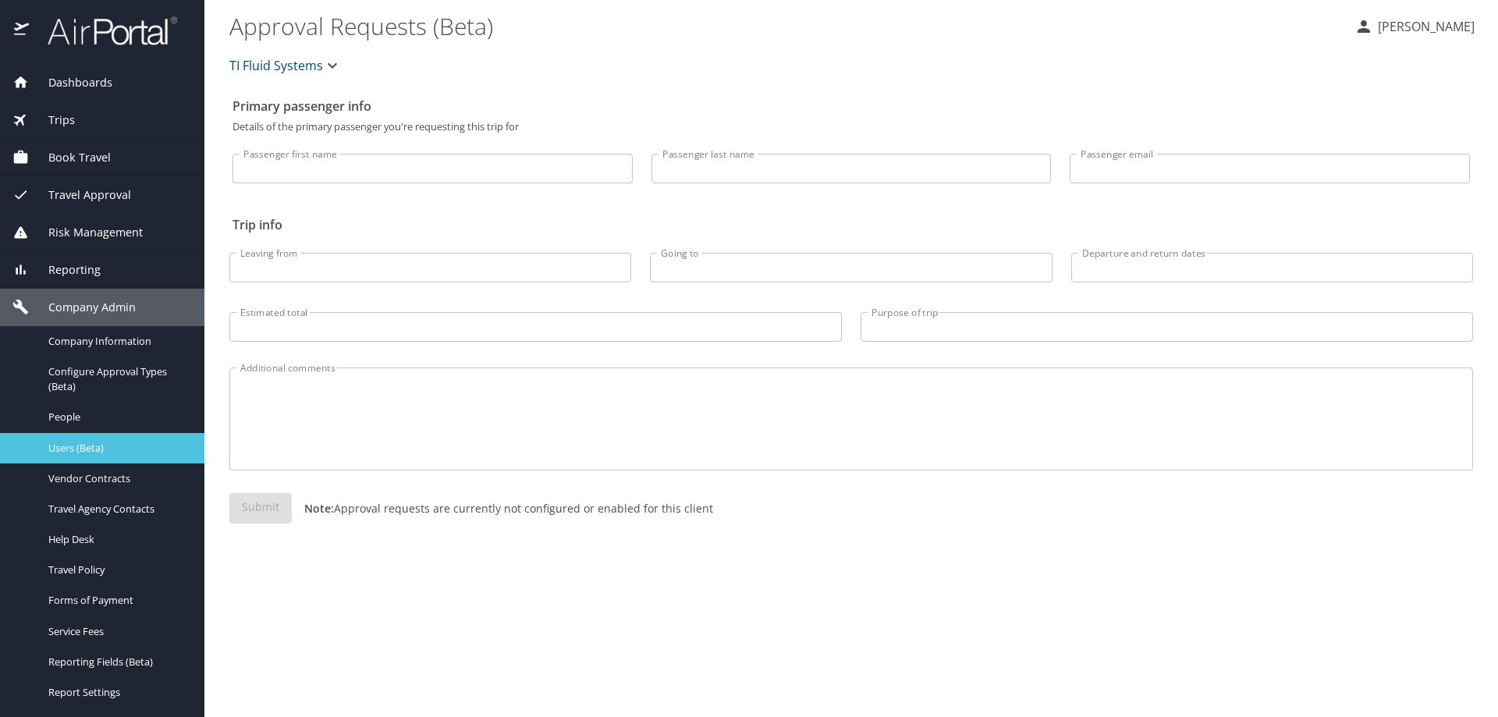
click at [70, 450] on span "Users (Beta)" at bounding box center [116, 448] width 137 height 15
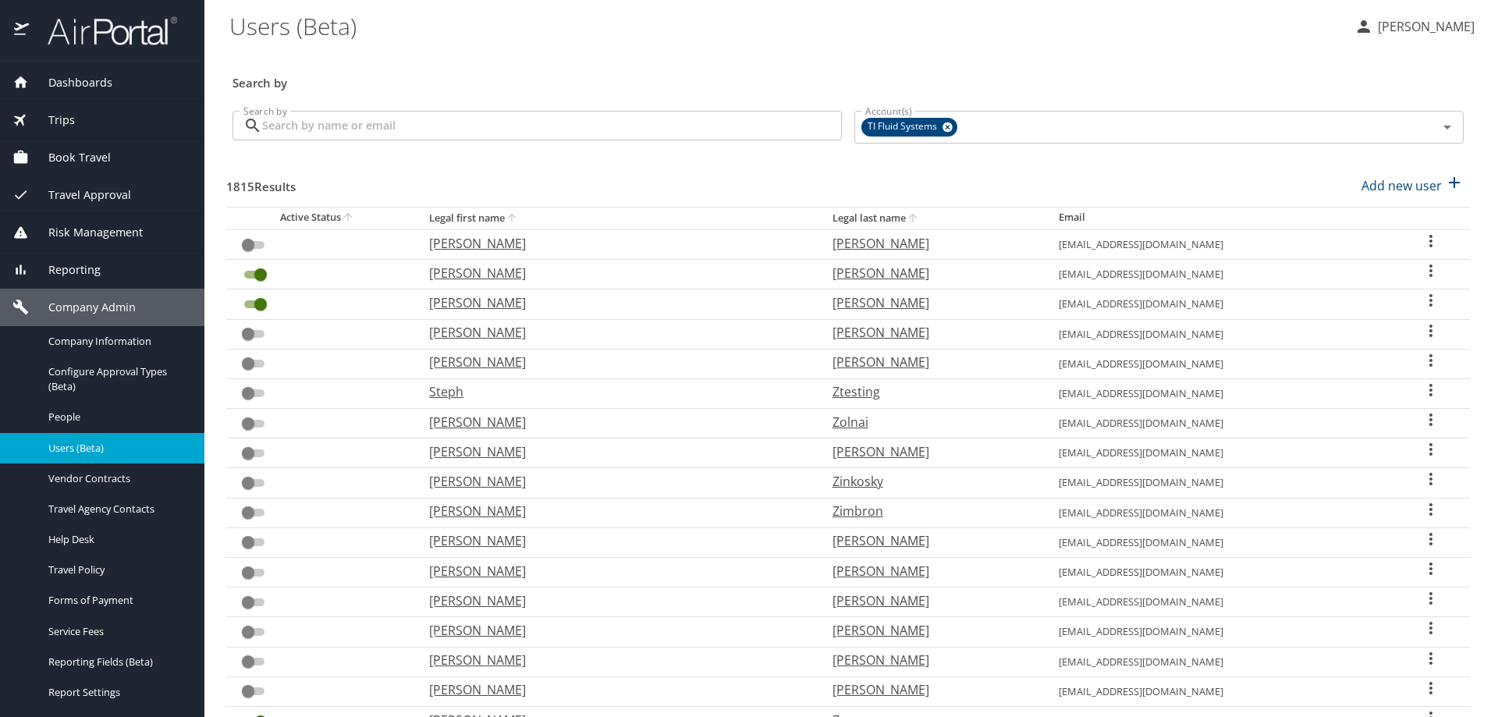
click at [408, 118] on input "Search by" at bounding box center [552, 126] width 580 height 30
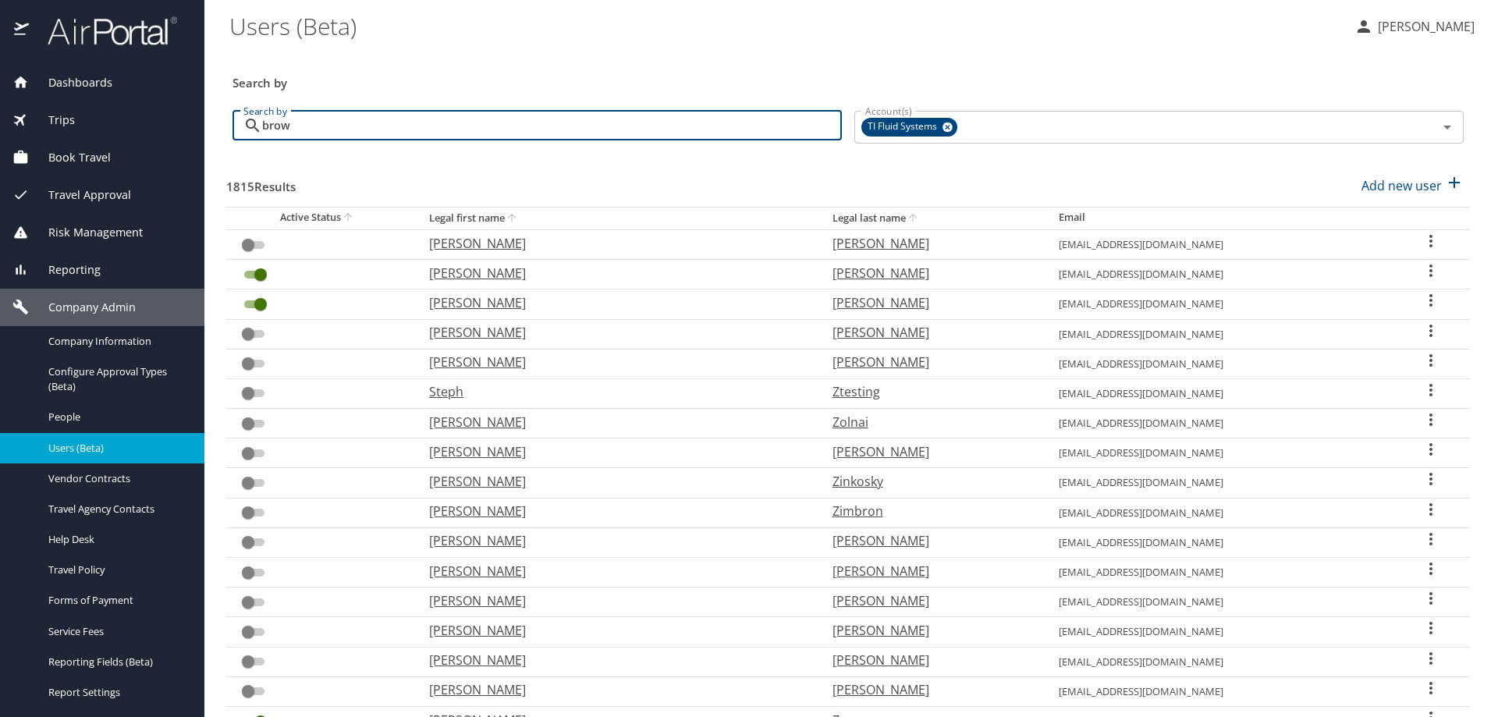
type input "brown"
checkbox input "false"
checkbox input "true"
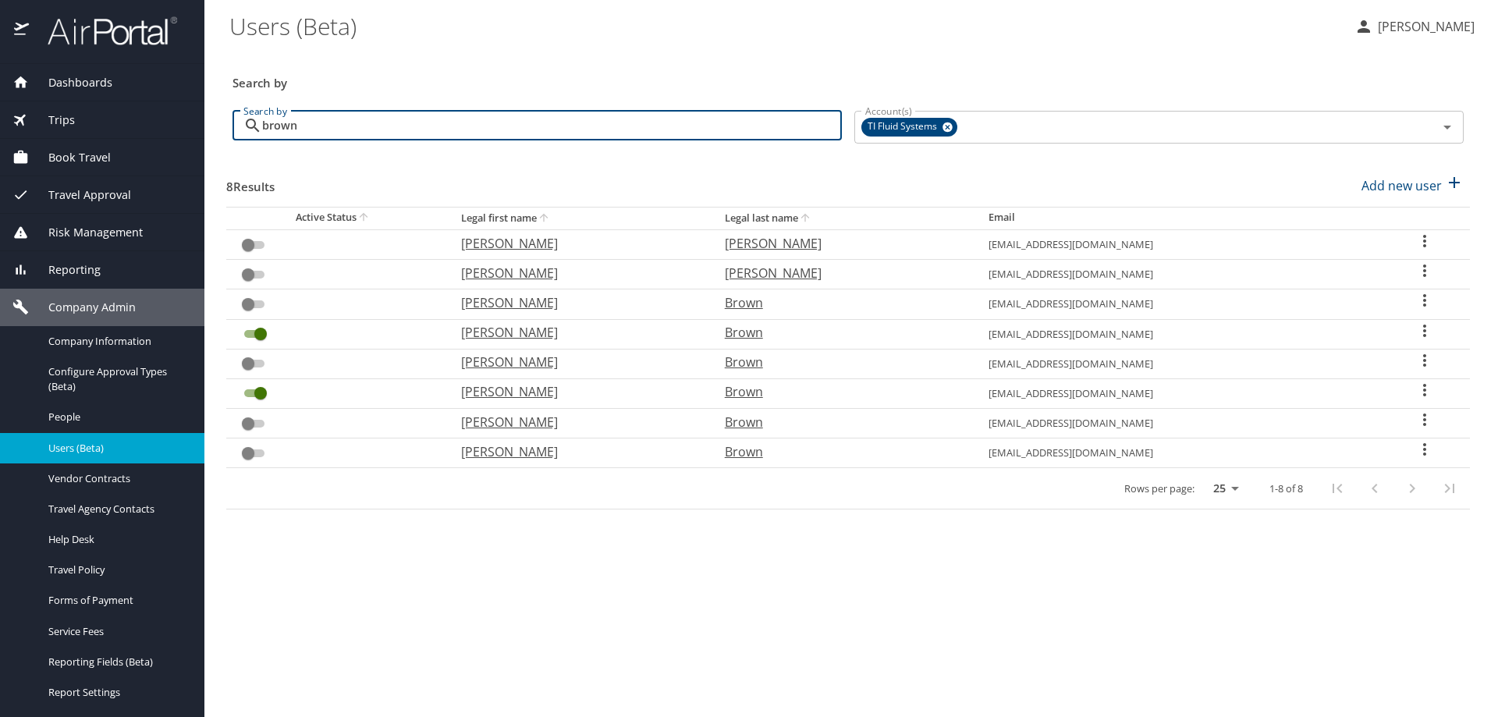
type input "brown"
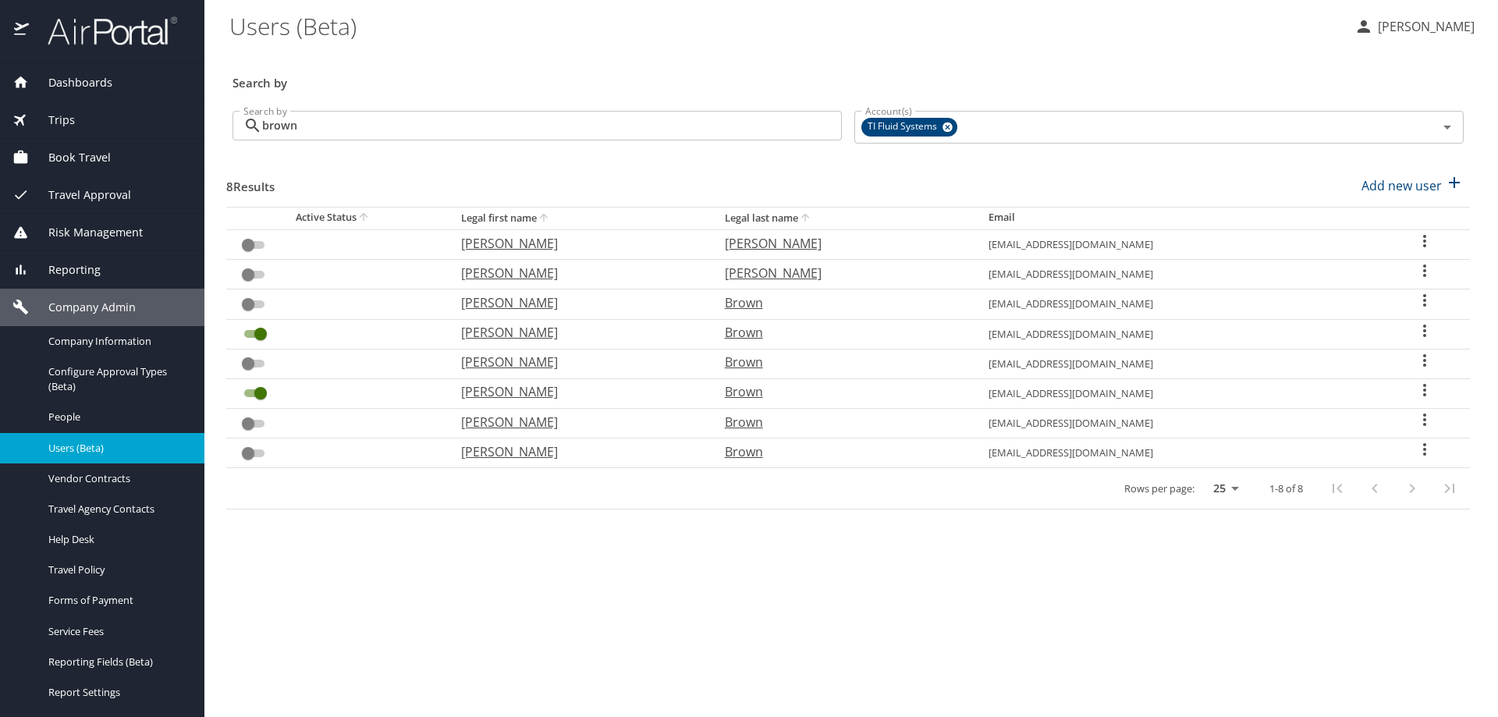
click at [1418, 392] on icon "User Search Table" at bounding box center [1424, 390] width 19 height 19
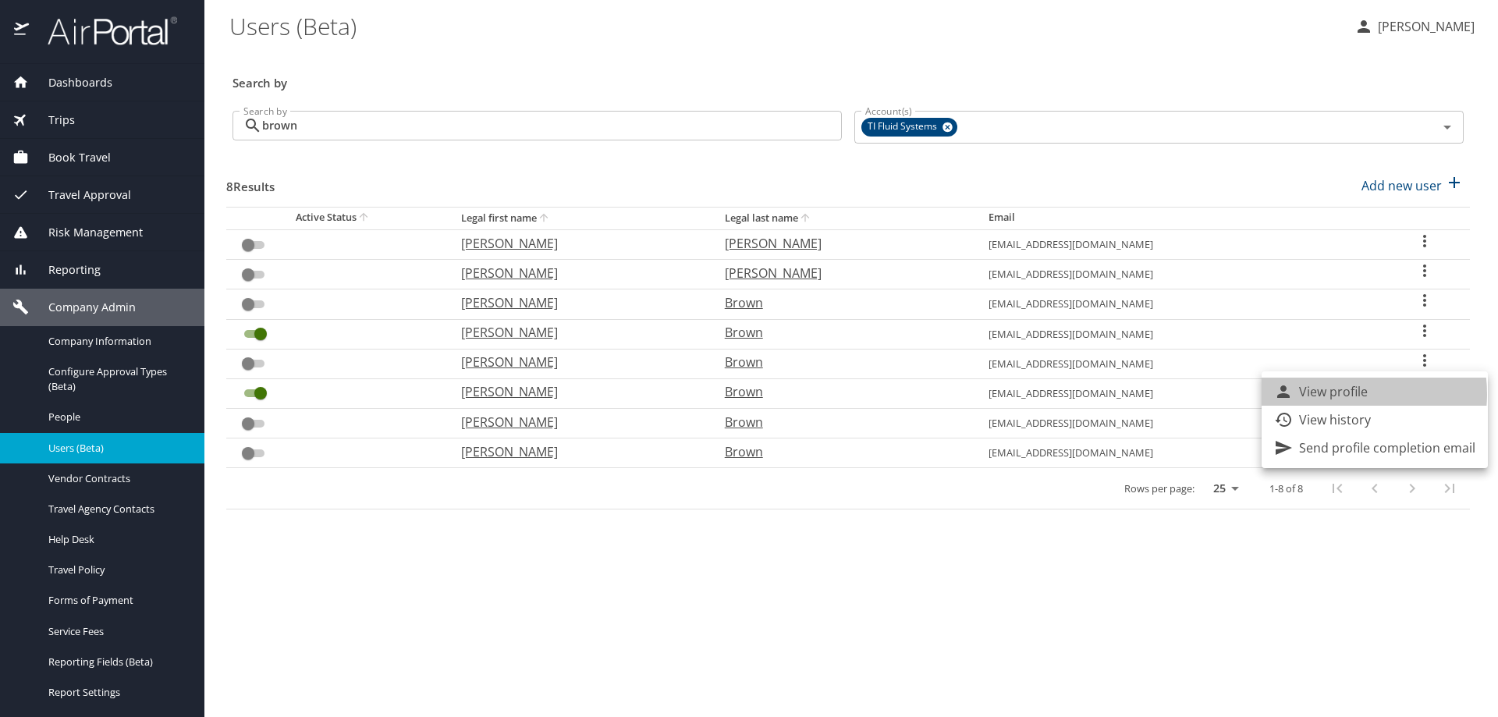
click at [1339, 394] on p "View profile" at bounding box center [1333, 391] width 69 height 19
select select "US"
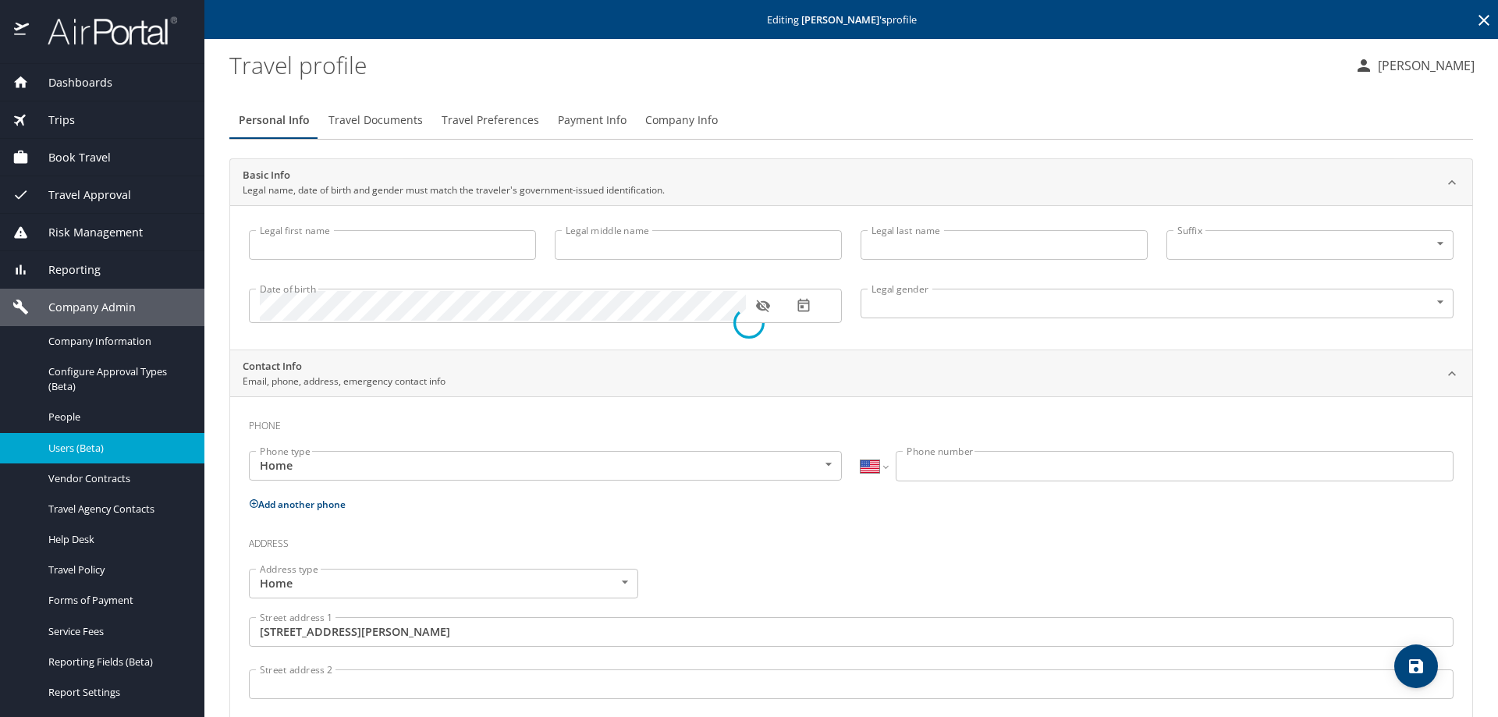
type input "Ethan"
type input "Joseph"
type input "Brown"
type input "Male"
type input "Alyssa"
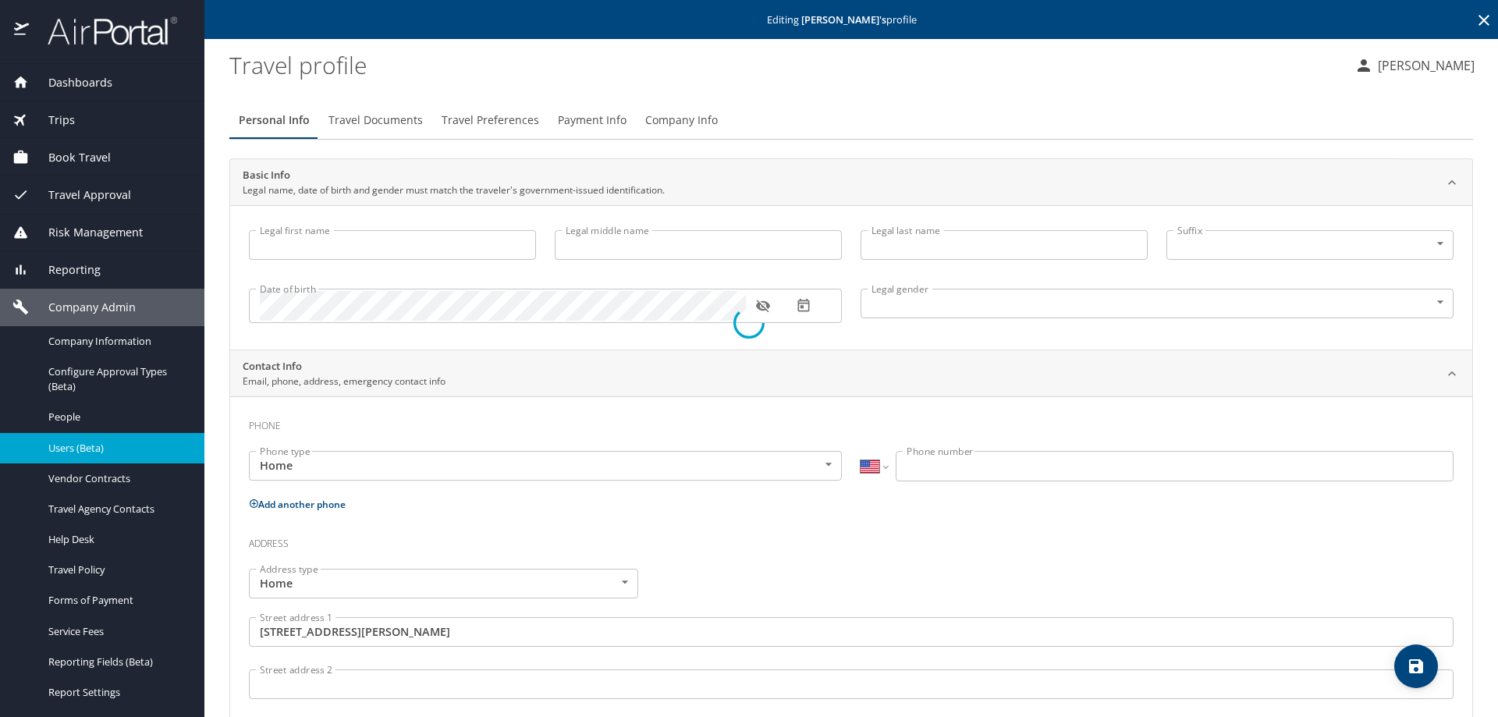
type input "Brown"
type input "(810) 858-9201"
type input "aabrown0926@gmail.com"
type input "United States of America"
type input "Michigan"
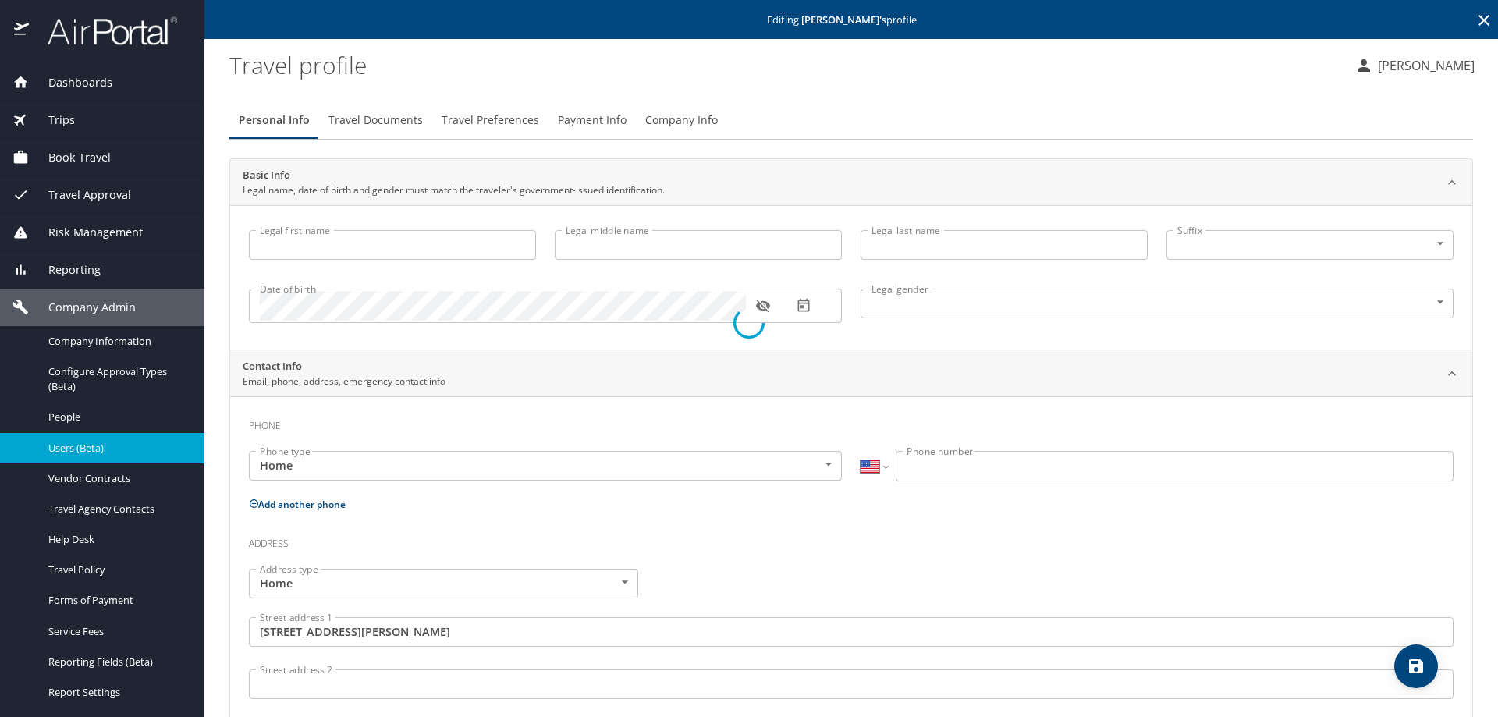
type input "United States of America"
type input "Michigan"
select select "US"
select select "JP"
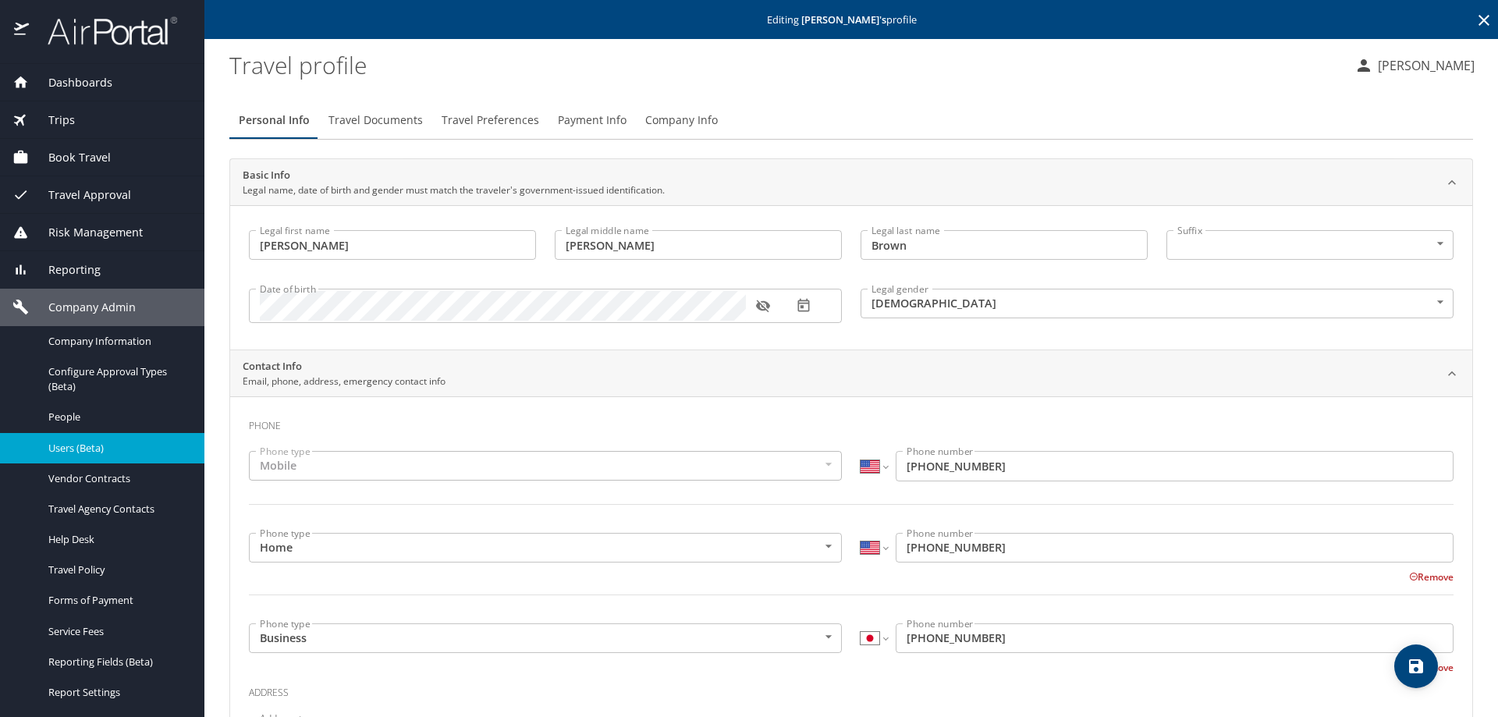
click at [683, 121] on span "Company Info" at bounding box center [681, 121] width 73 height 20
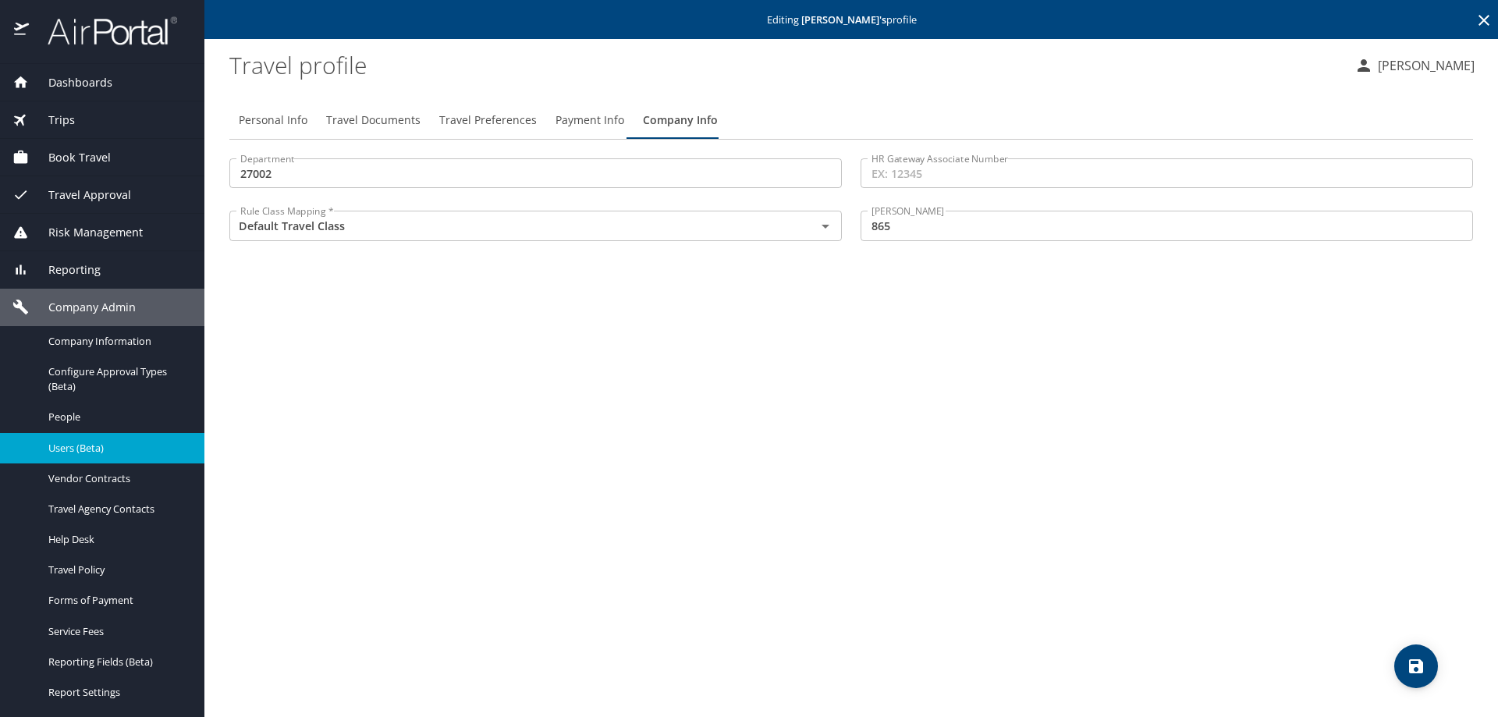
click at [932, 172] on input "HR Gateway Associate Number" at bounding box center [1166, 173] width 612 height 30
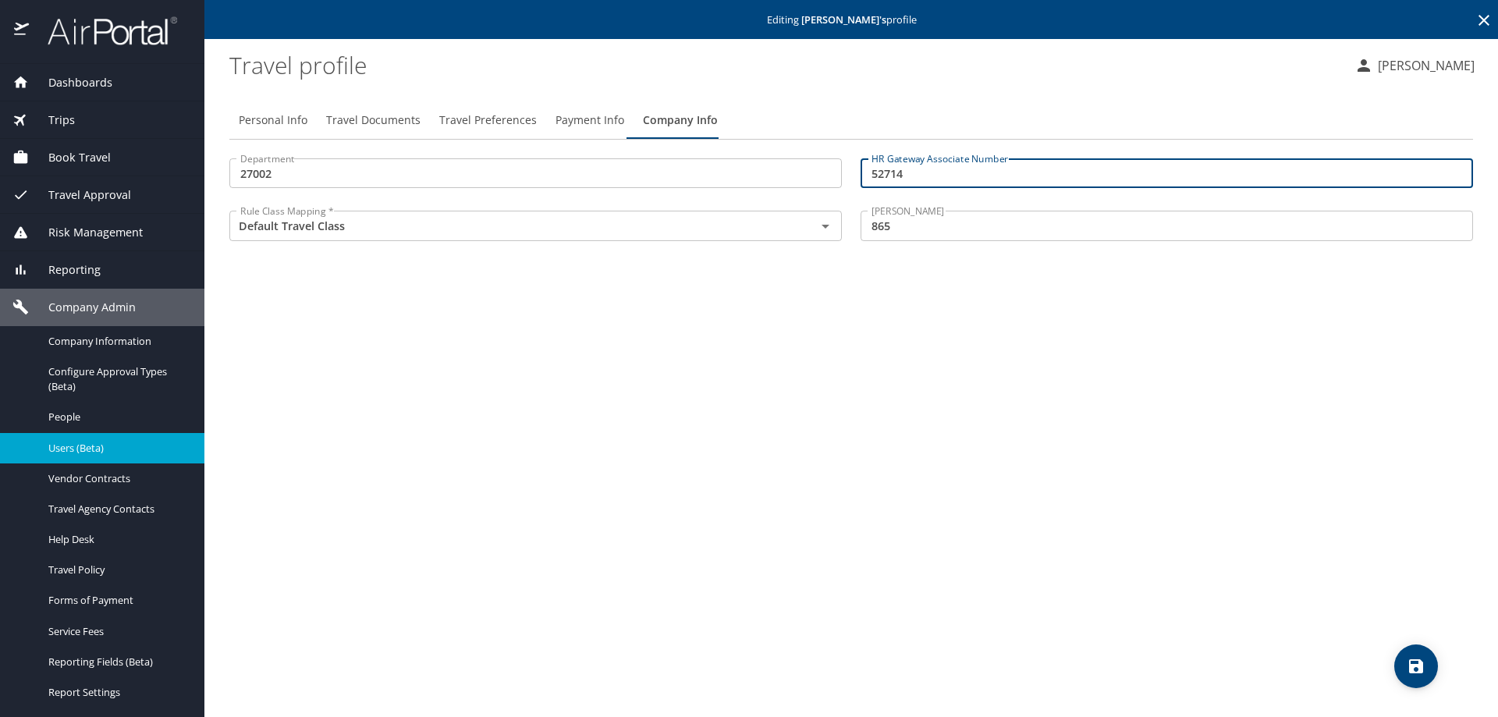
type input "52714"
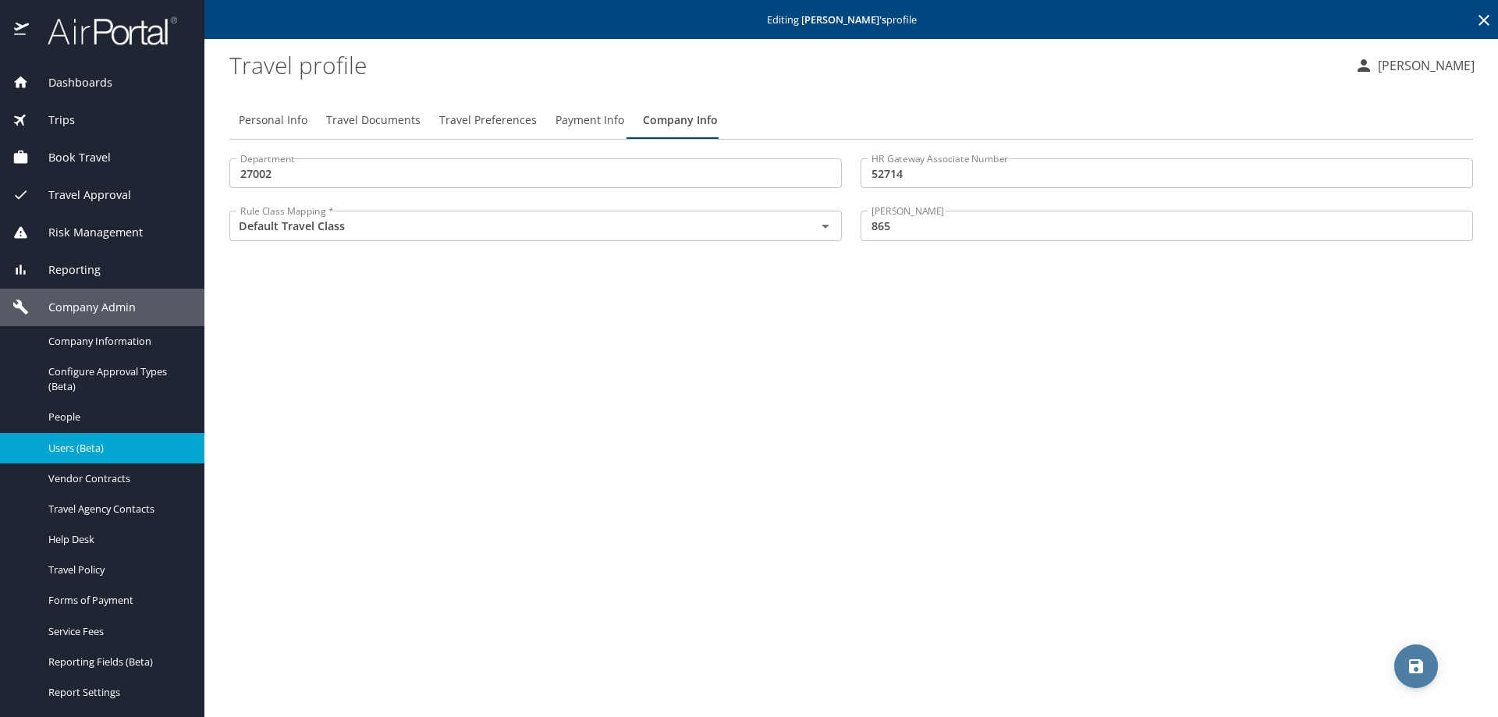
click at [1410, 664] on icon "save" at bounding box center [1416, 666] width 14 height 14
click at [72, 269] on span "Reporting" at bounding box center [65, 269] width 72 height 17
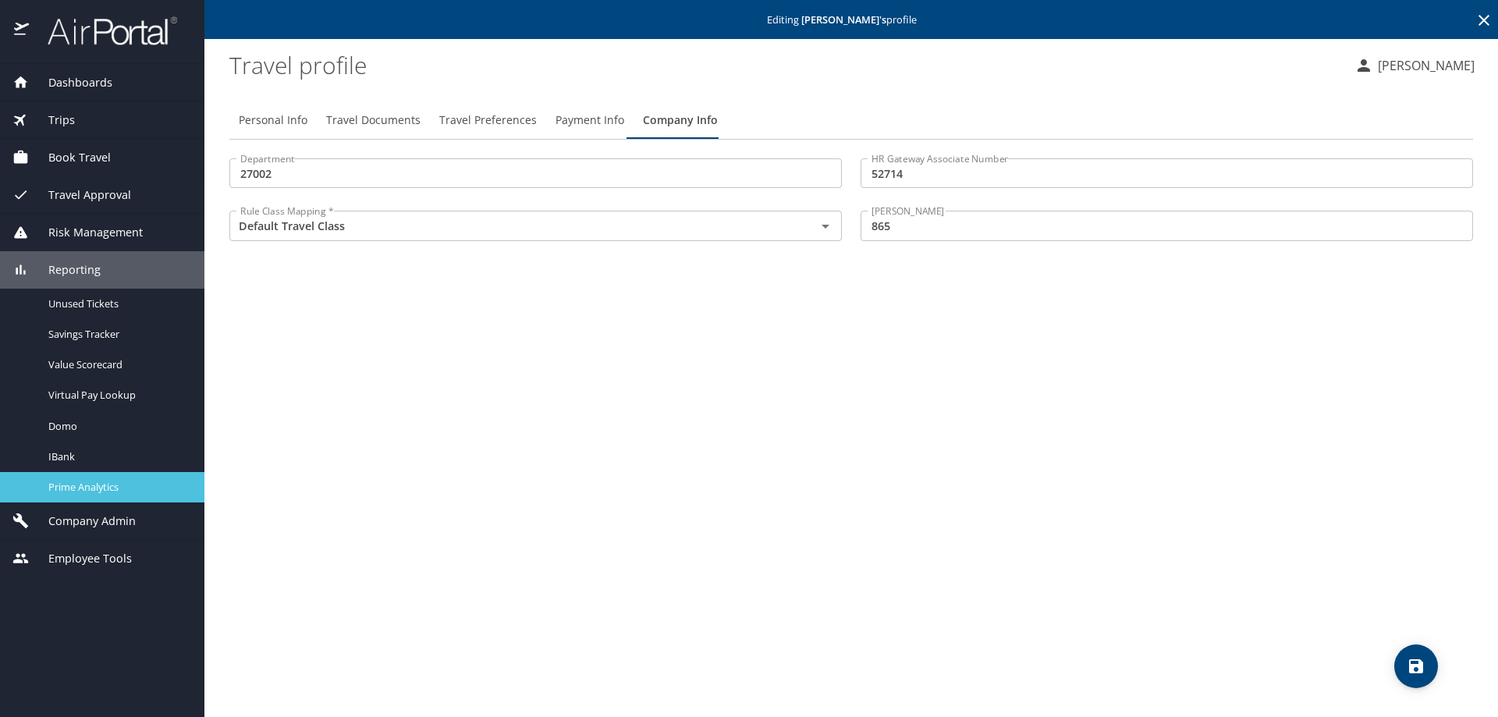
click at [98, 494] on span "Prime Analytics" at bounding box center [116, 487] width 137 height 15
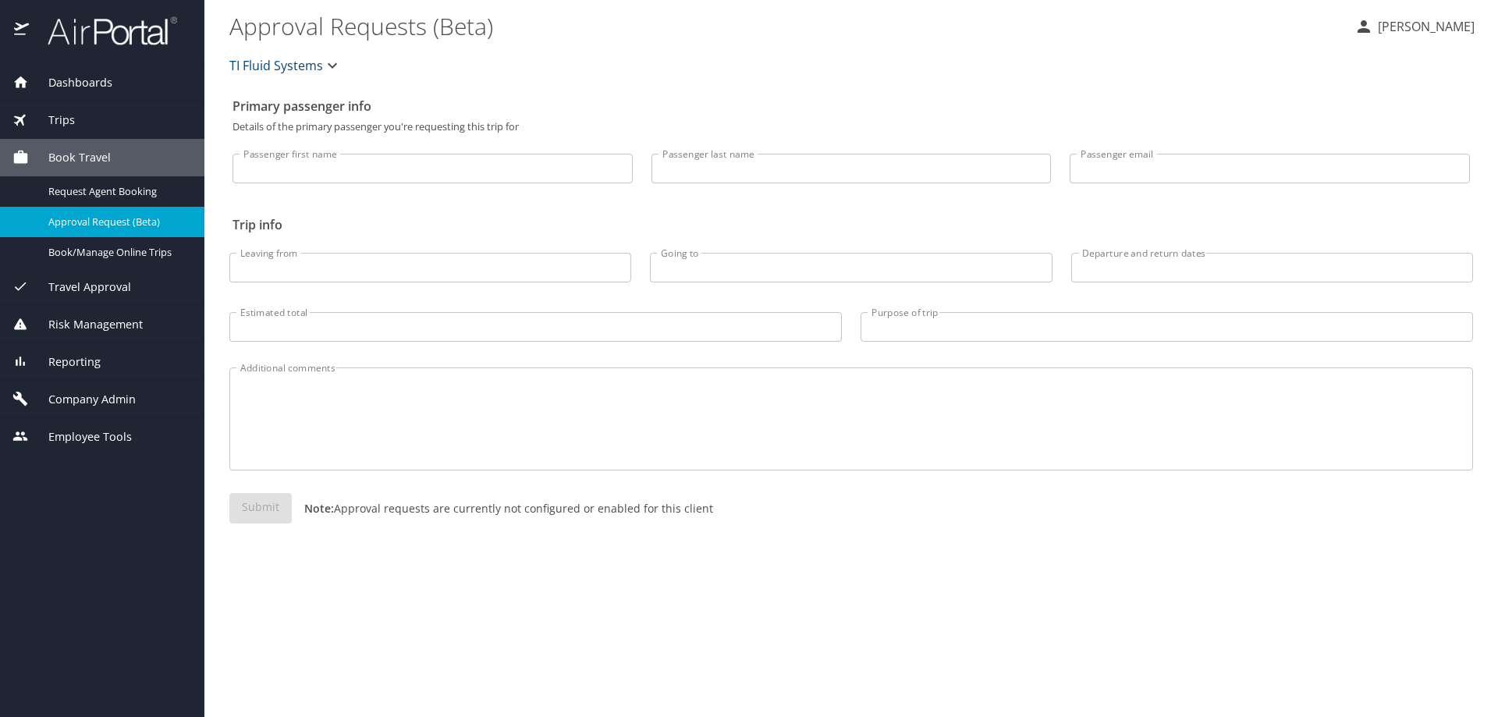
click at [84, 77] on span "Dashboards" at bounding box center [70, 82] width 83 height 17
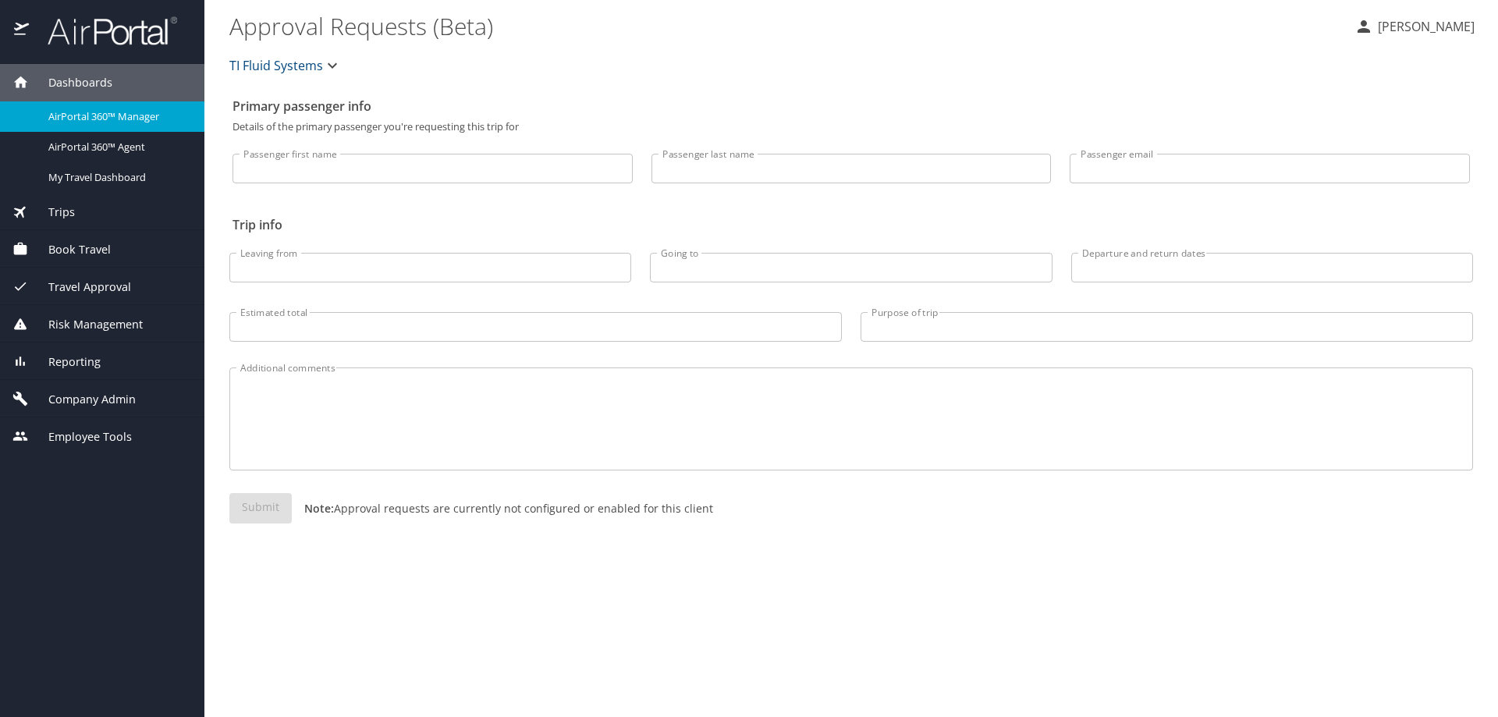
click at [262, 66] on span "TI Fluid Systems" at bounding box center [276, 66] width 94 height 22
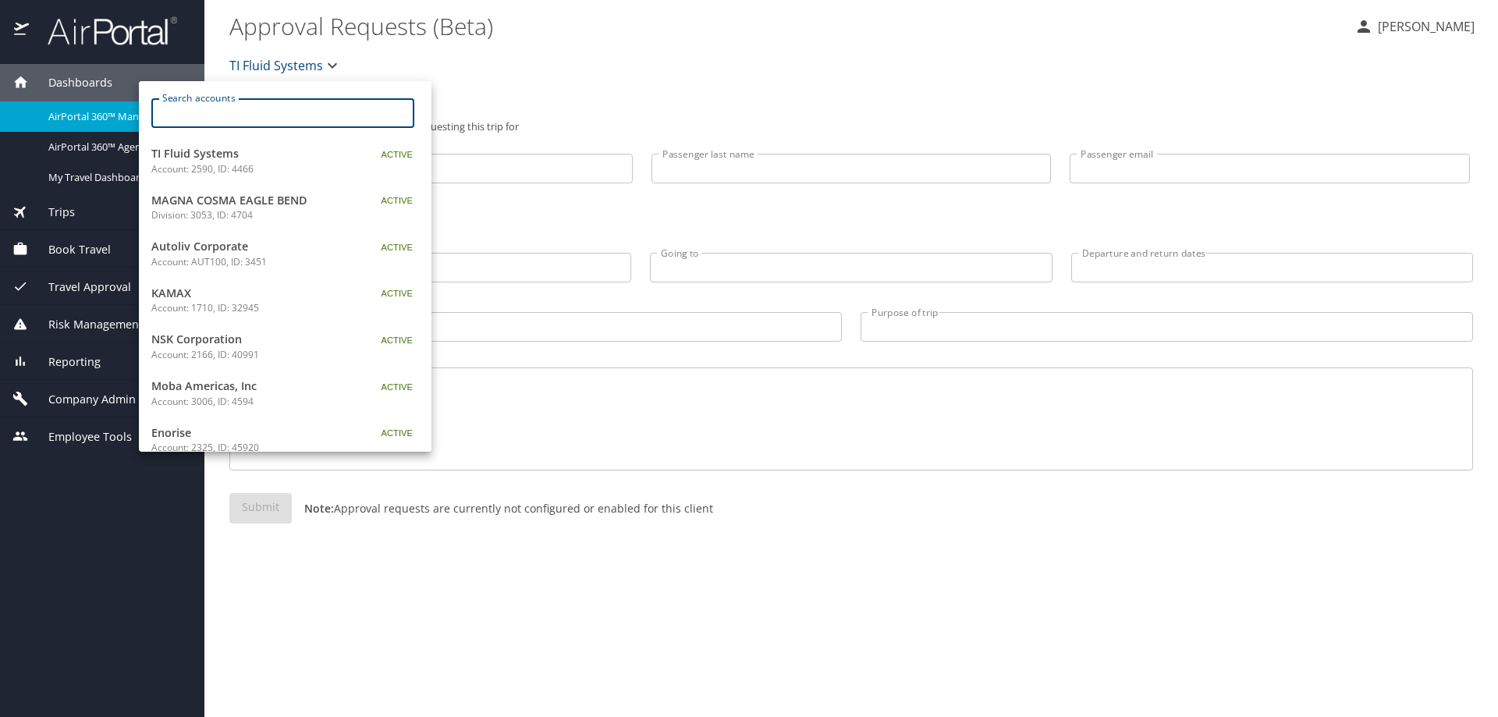
click at [247, 115] on input "Search accounts" at bounding box center [287, 113] width 253 height 30
type input "dayco"
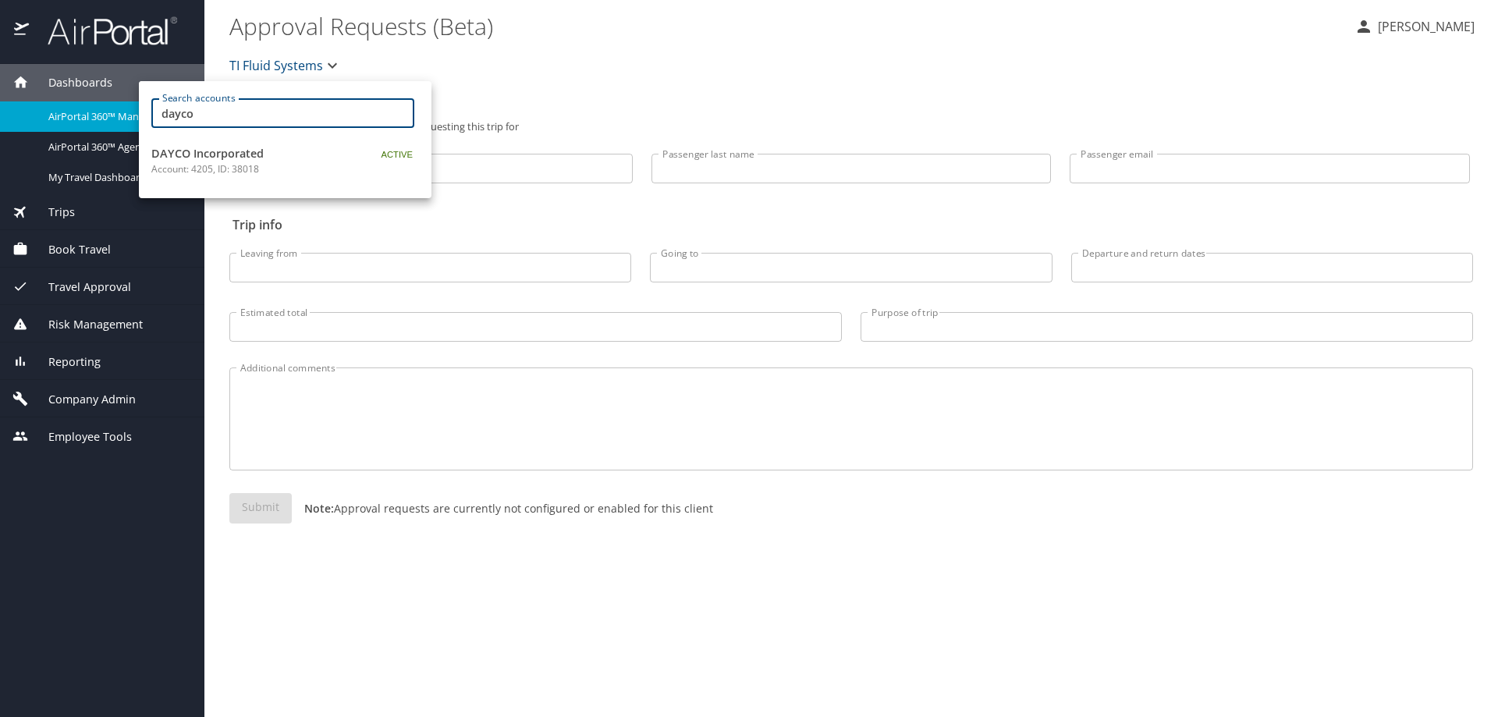
click at [216, 162] on p "Account: 4205, ID: 38018" at bounding box center [248, 169] width 195 height 14
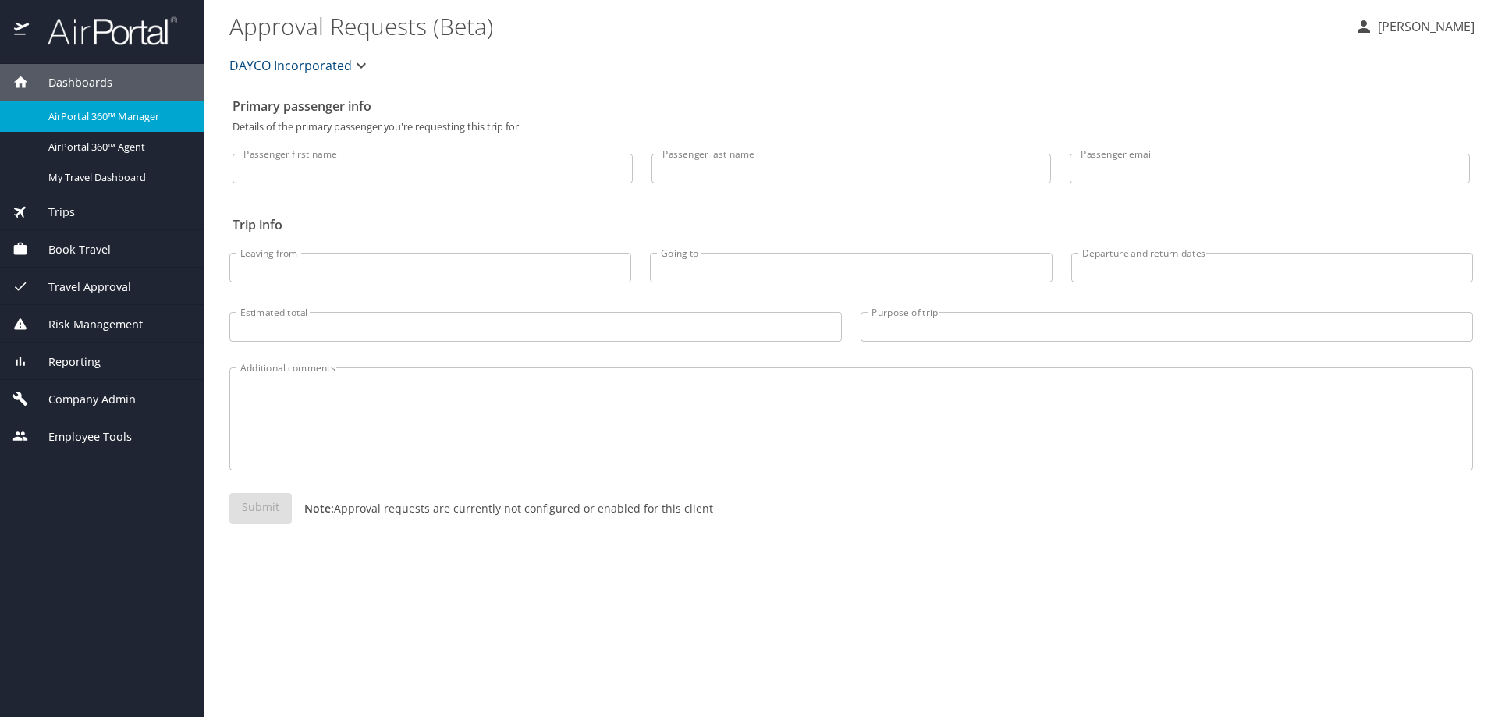
click at [87, 357] on span "Reporting" at bounding box center [65, 361] width 72 height 17
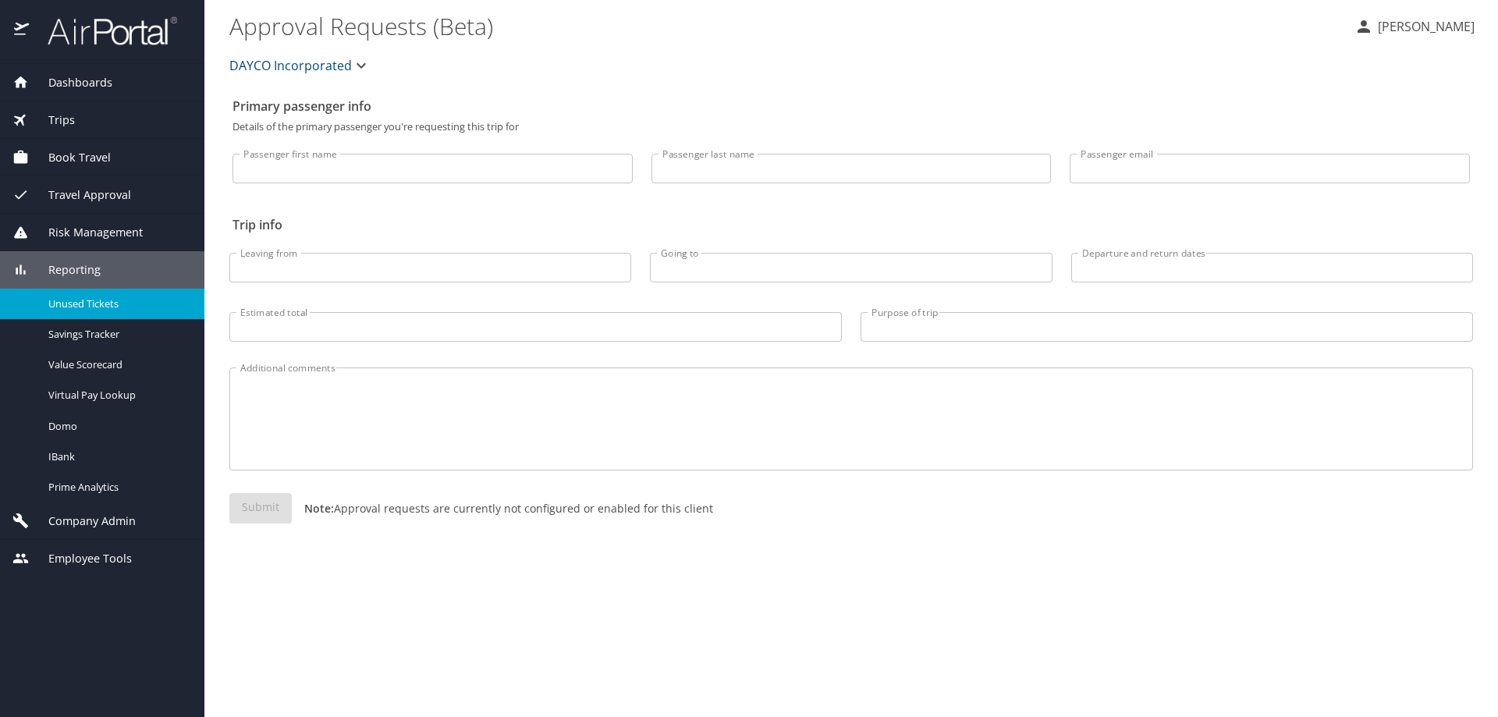
click at [86, 300] on span "Unused Tickets" at bounding box center [116, 303] width 137 height 15
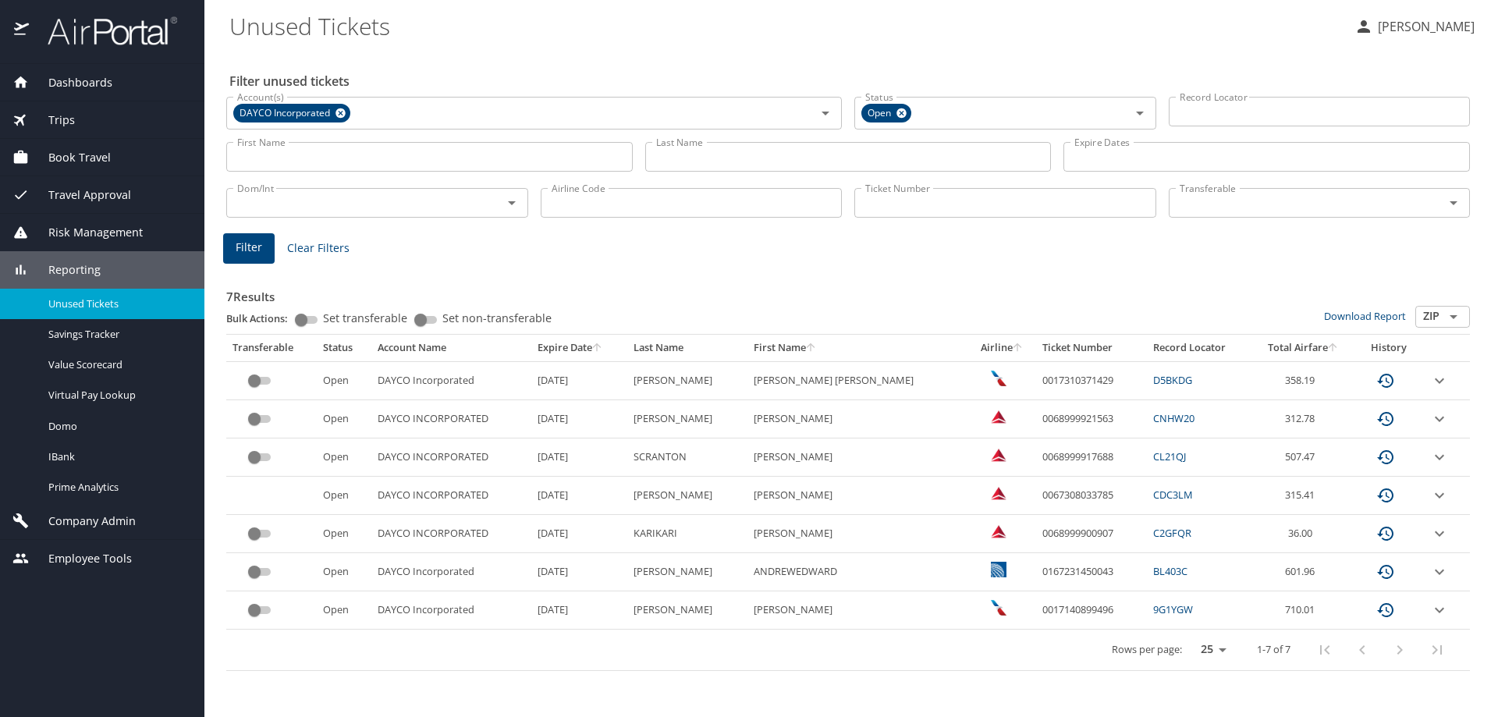
click at [721, 152] on input "Last Name" at bounding box center [848, 157] width 406 height 30
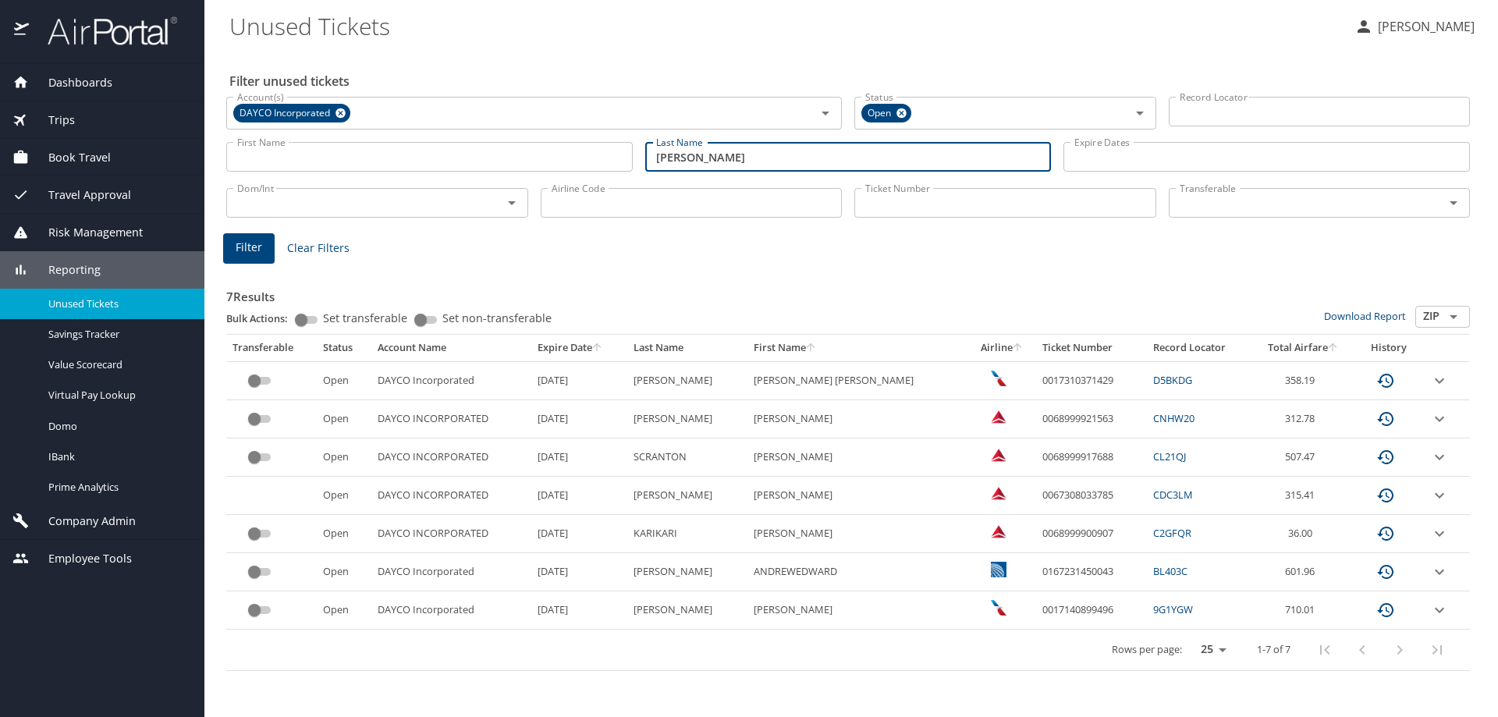
type input "warnick"
click at [246, 240] on span "Filter" at bounding box center [249, 248] width 27 height 20
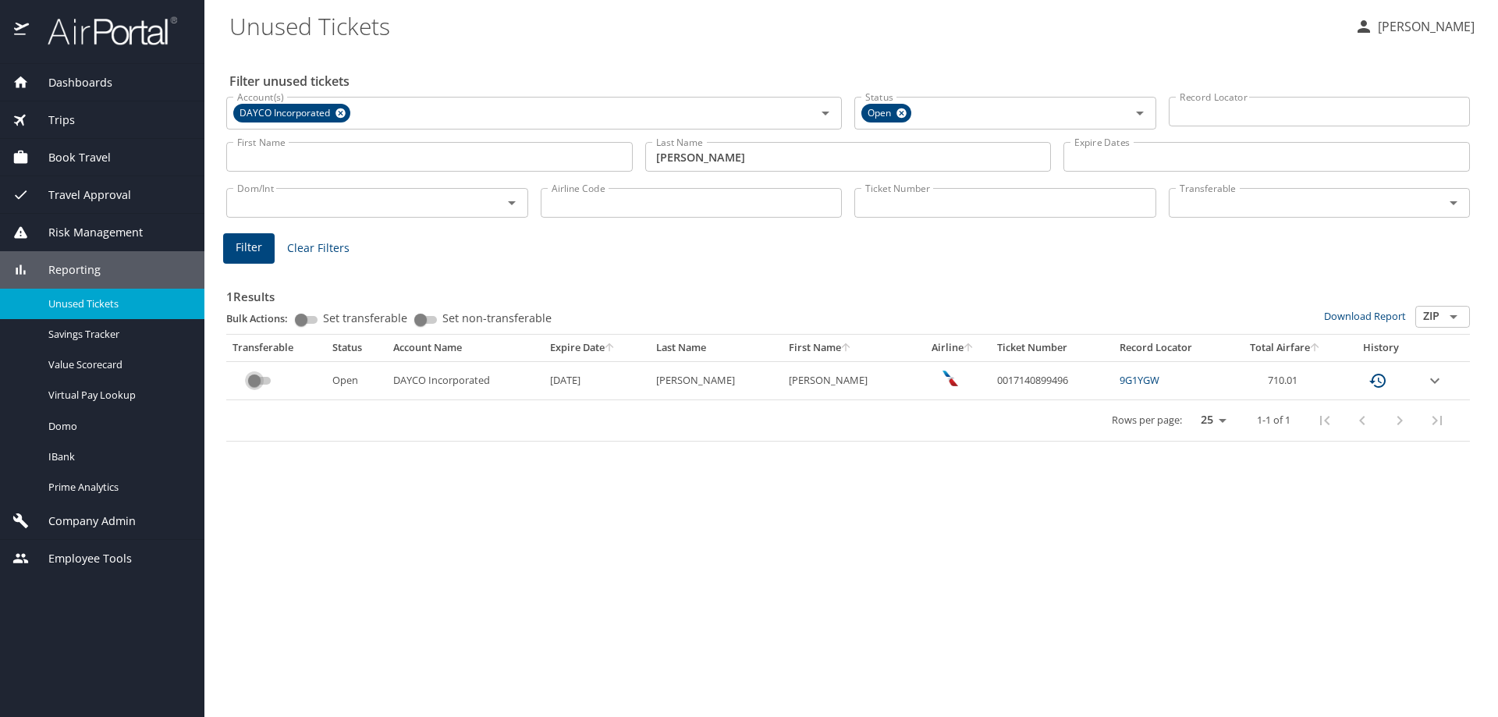
click at [267, 376] on input "custom pagination table" at bounding box center [254, 380] width 56 height 19
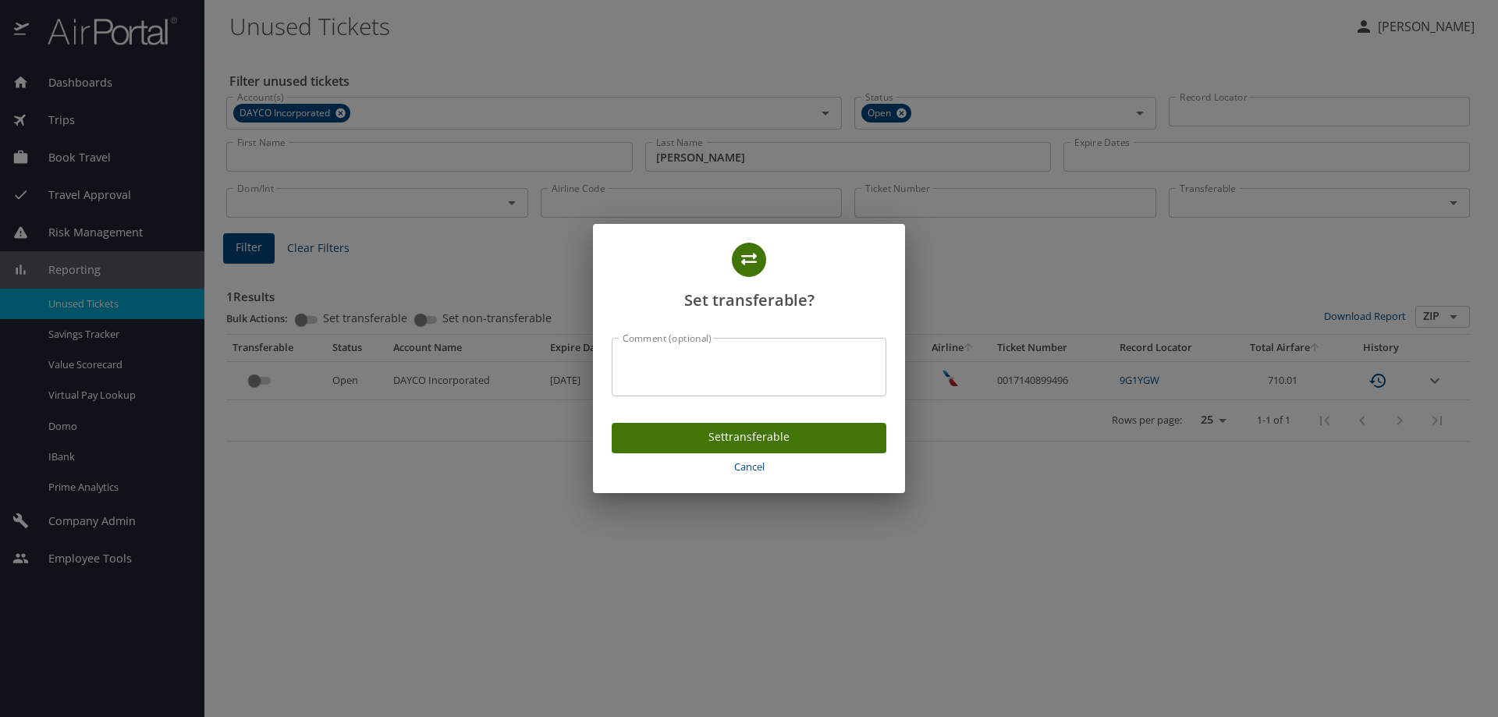
click at [707, 431] on span "Set transferable" at bounding box center [749, 438] width 250 height 20
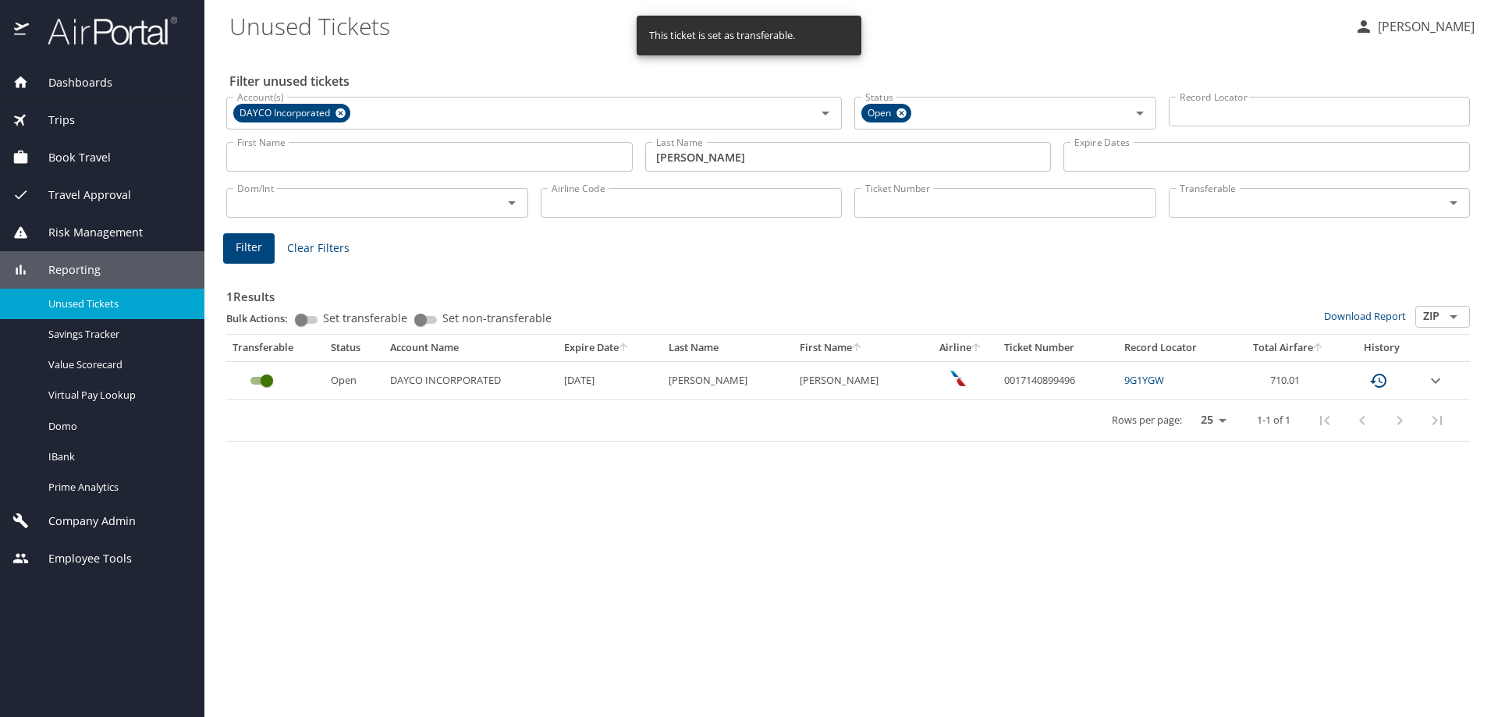
click at [93, 82] on span "Dashboards" at bounding box center [70, 82] width 83 height 17
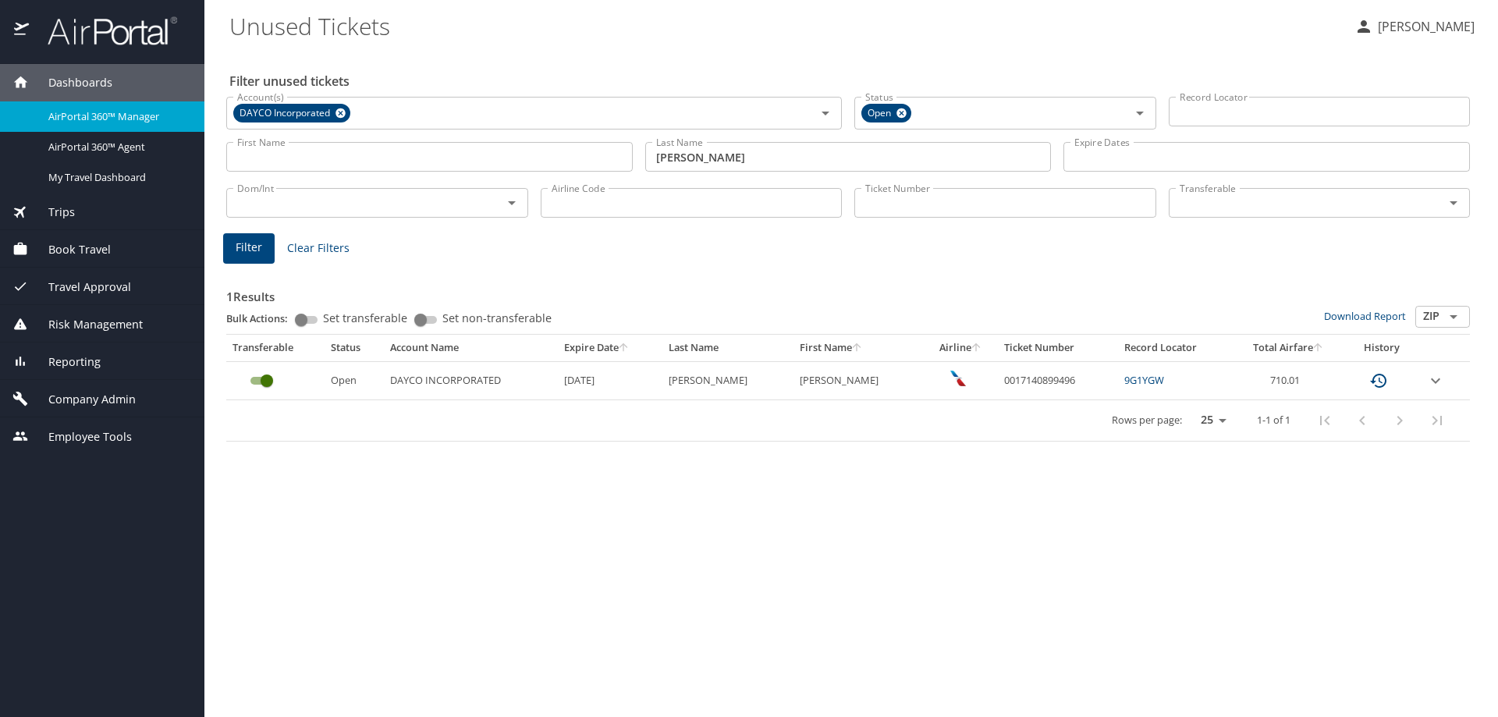
click at [106, 117] on span "AirPortal 360™ Manager" at bounding box center [116, 116] width 137 height 15
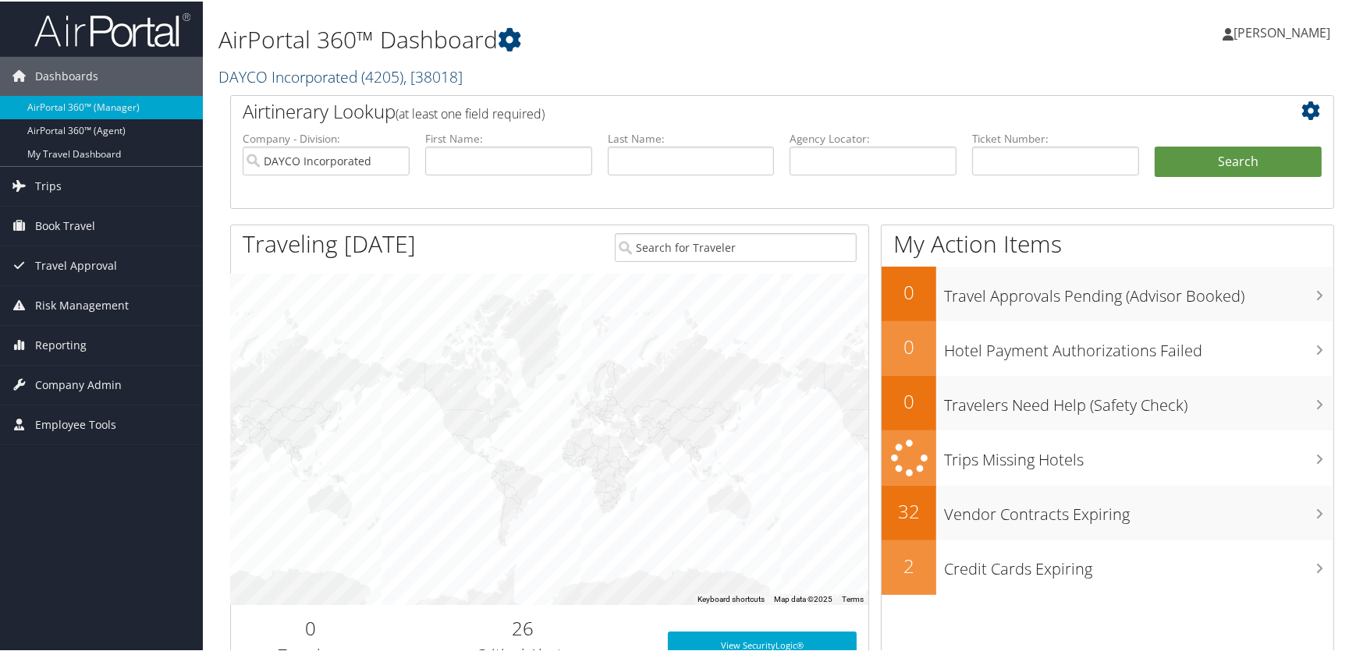
click at [290, 73] on link "DAYCO Incorporated ( 4205 ) , [ 38018 ]" at bounding box center [340, 75] width 244 height 21
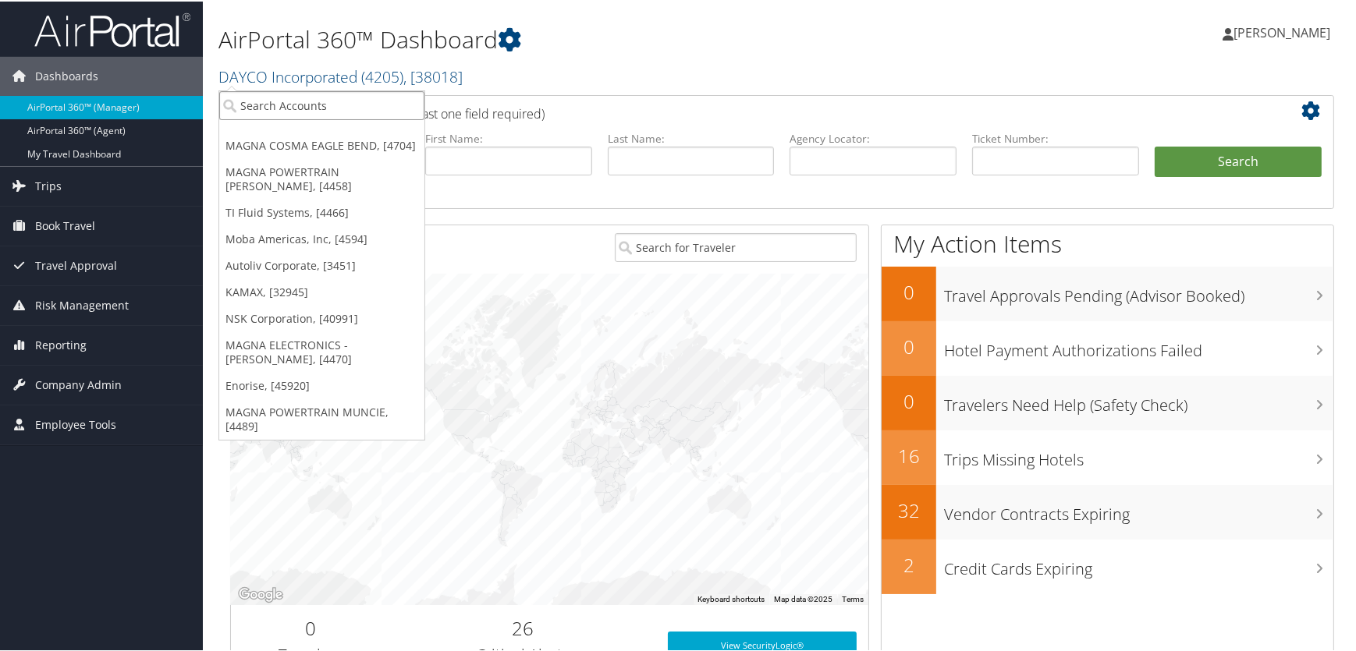
click at [274, 112] on input "search" at bounding box center [321, 104] width 205 height 29
type input "dyno"
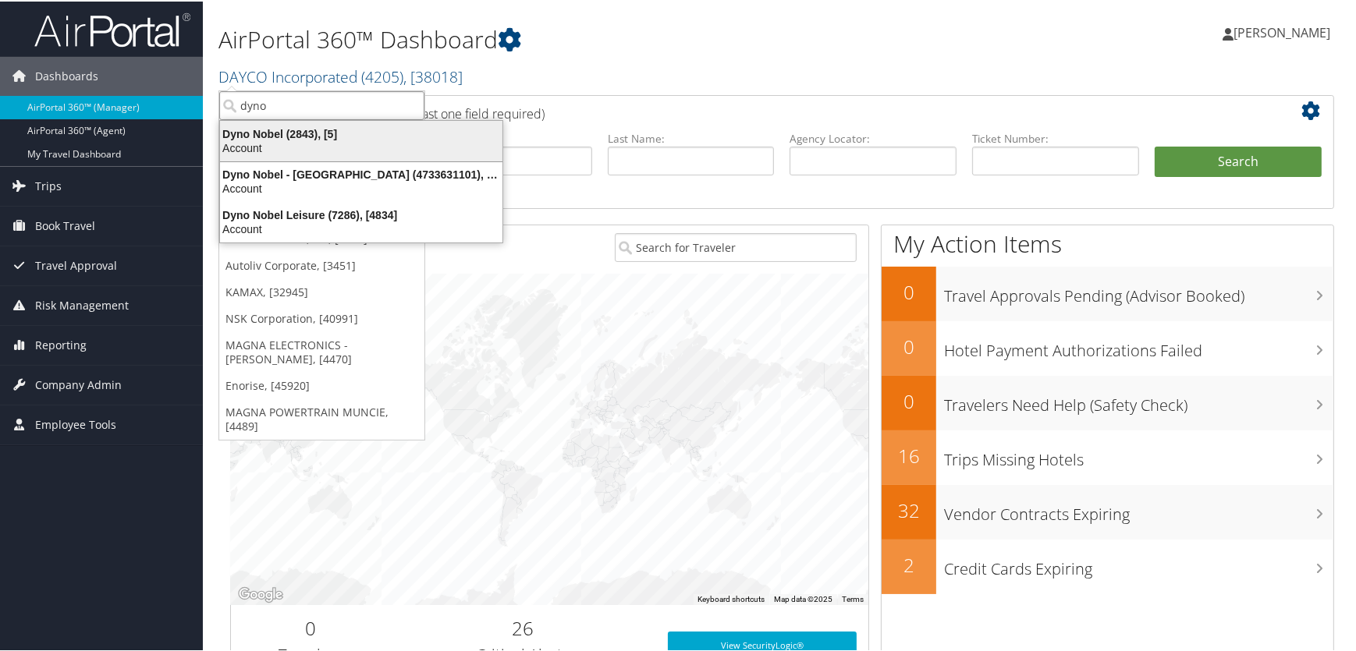
click at [271, 132] on div "Dyno Nobel (2843), [5]" at bounding box center [361, 133] width 301 height 14
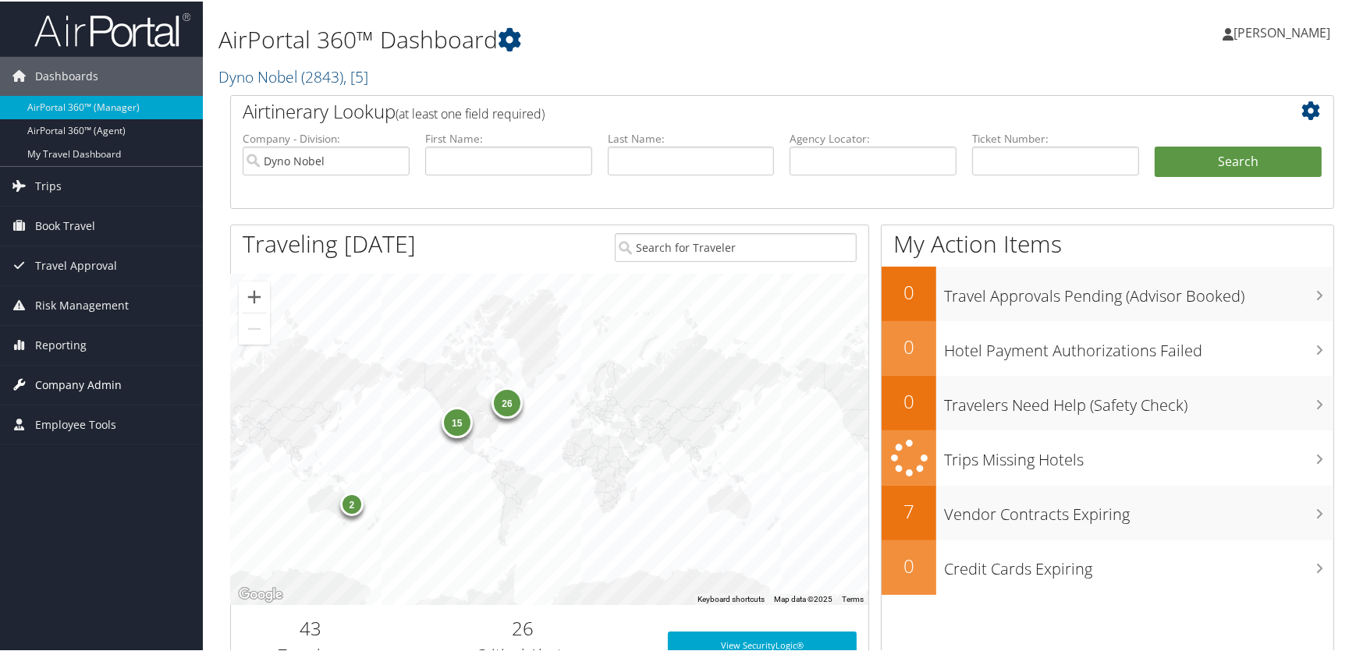
click at [62, 381] on span "Company Admin" at bounding box center [78, 383] width 87 height 39
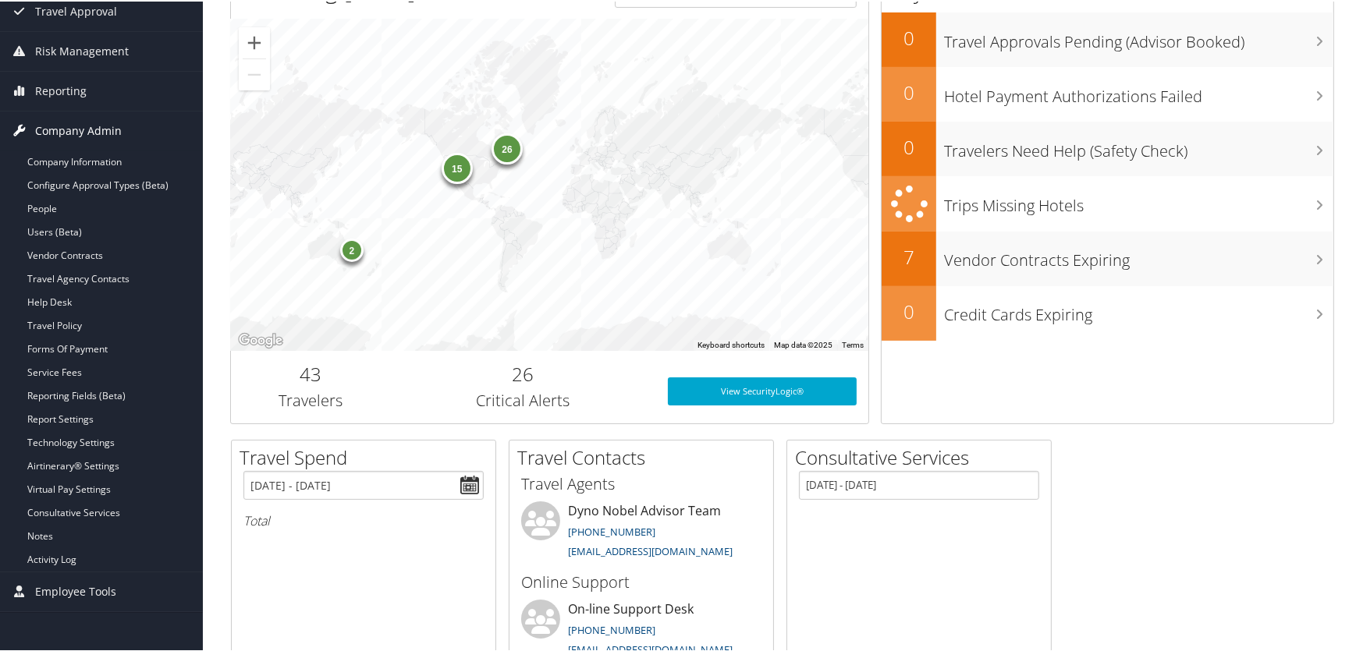
scroll to position [283, 0]
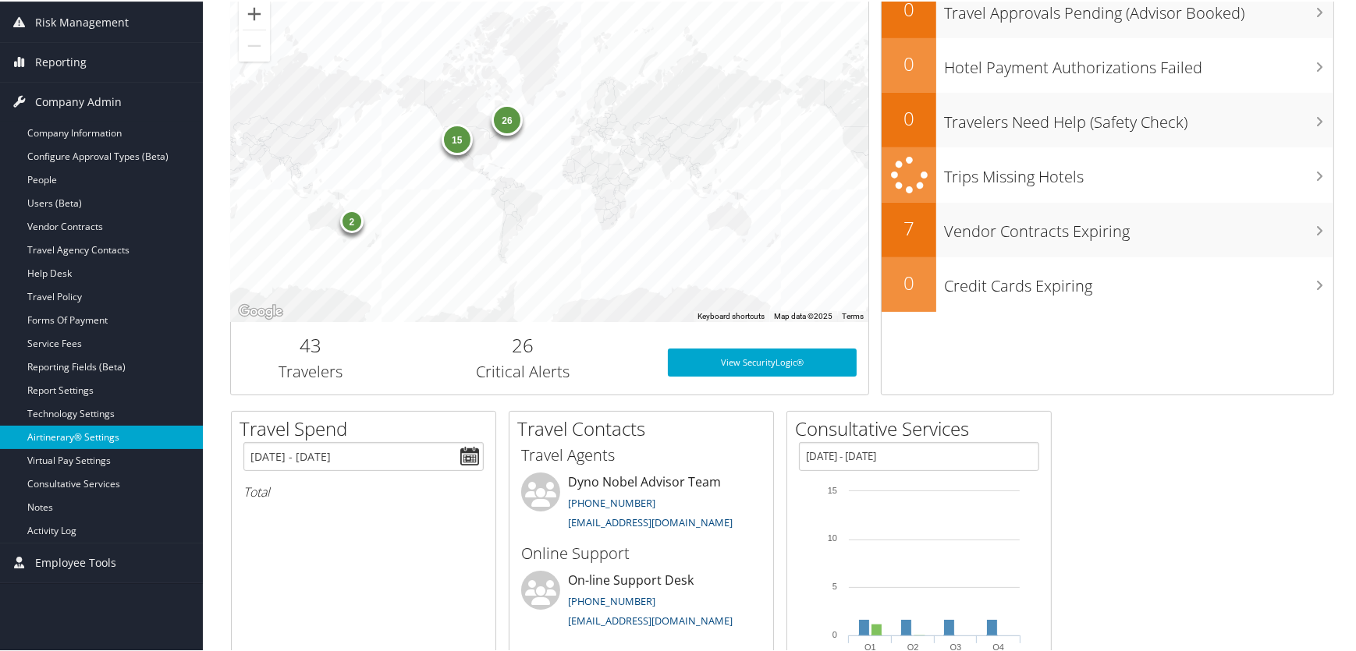
click at [65, 434] on link "Airtinerary® Settings" at bounding box center [101, 435] width 203 height 23
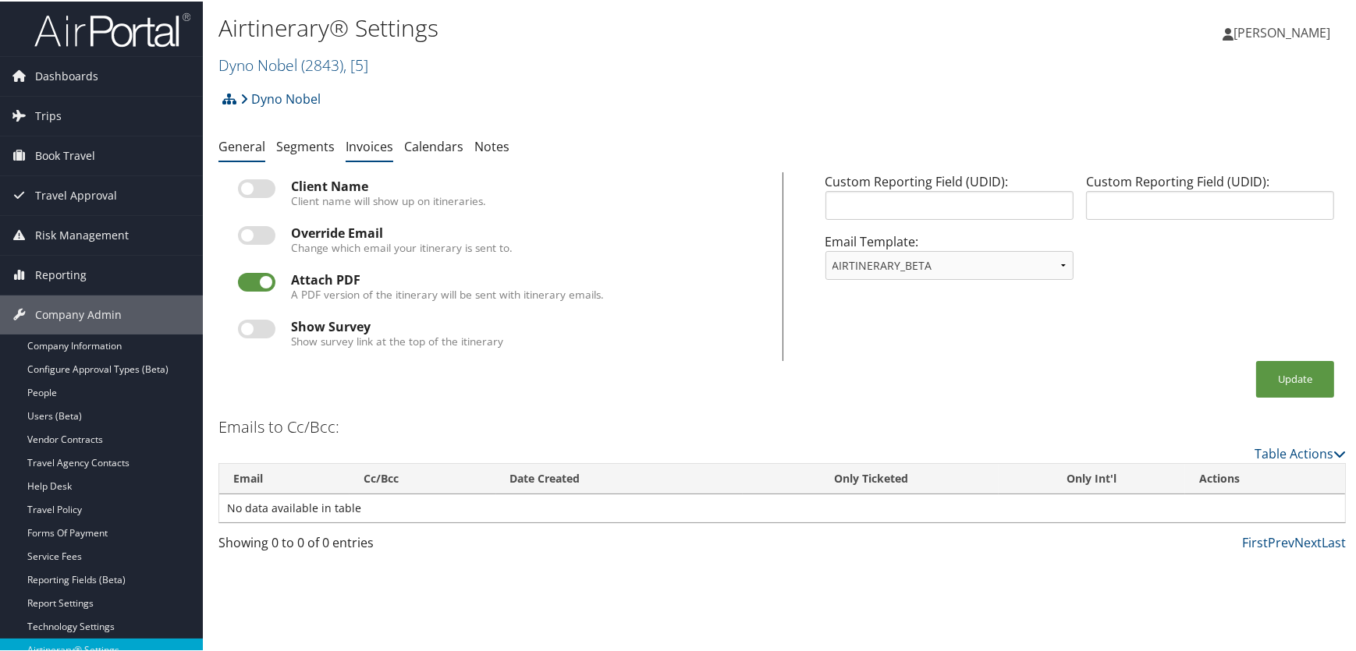
click at [357, 143] on link "Invoices" at bounding box center [370, 145] width 48 height 17
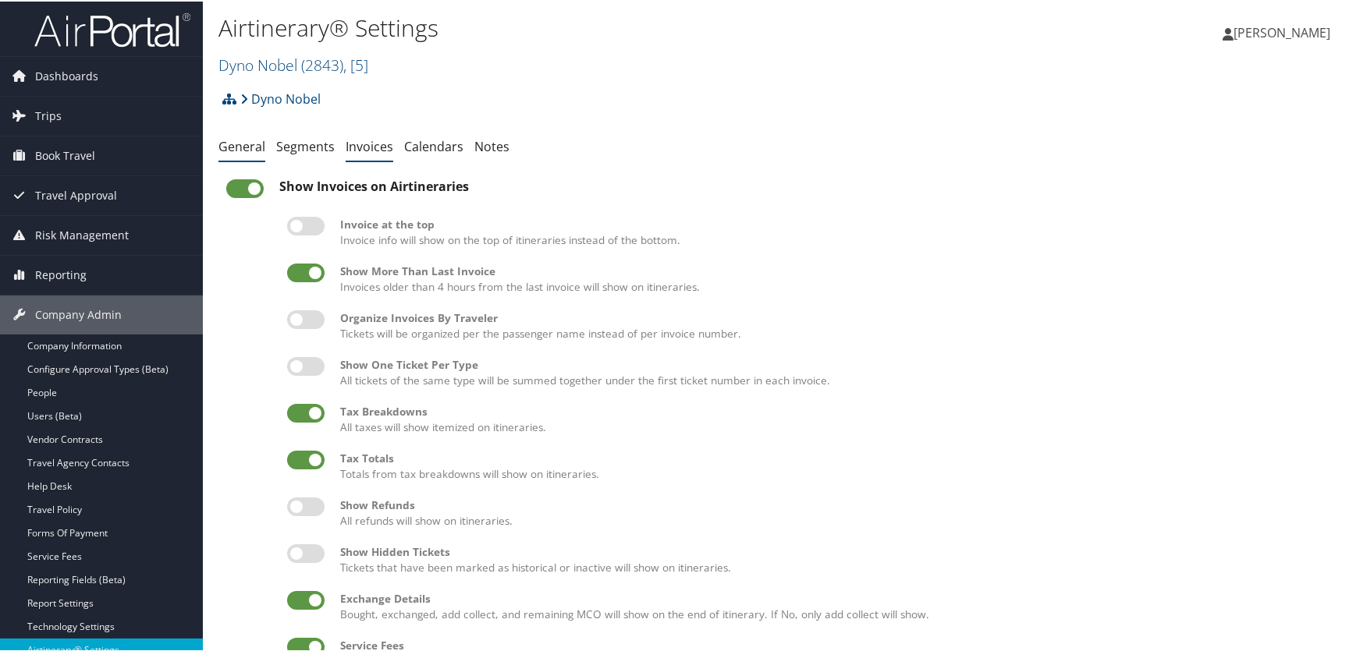
click at [246, 146] on link "General" at bounding box center [241, 145] width 47 height 17
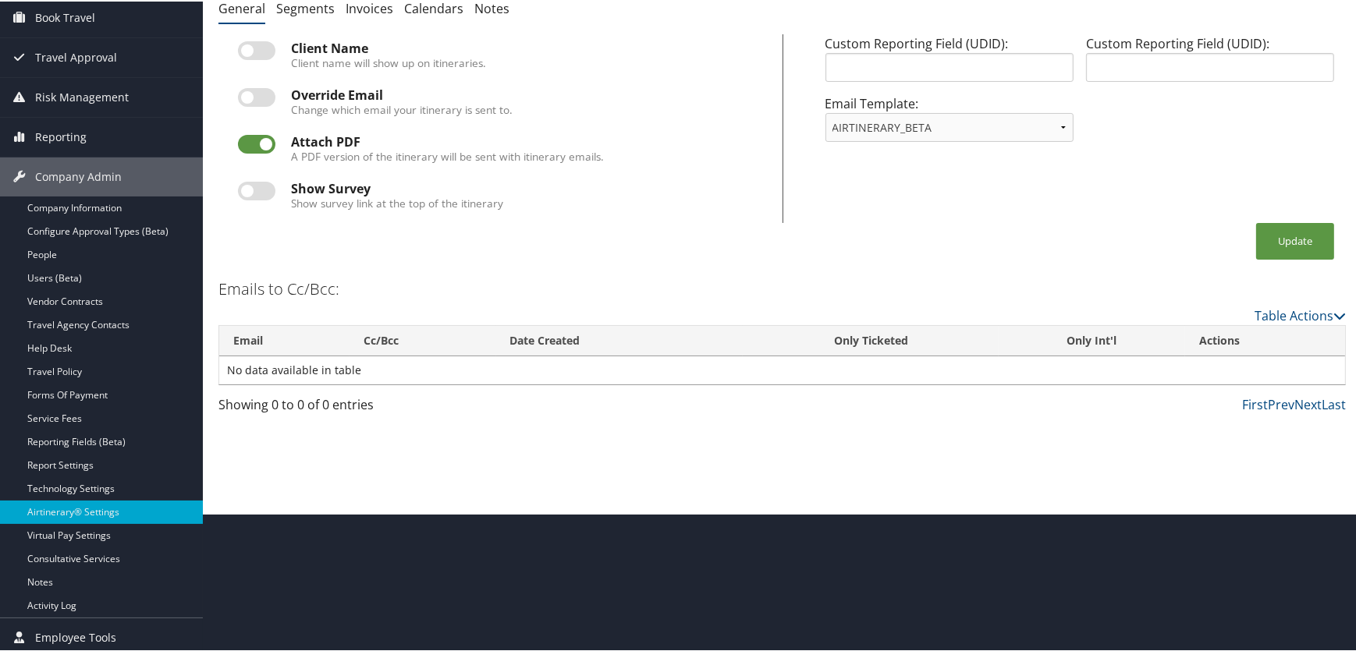
scroll to position [141, 0]
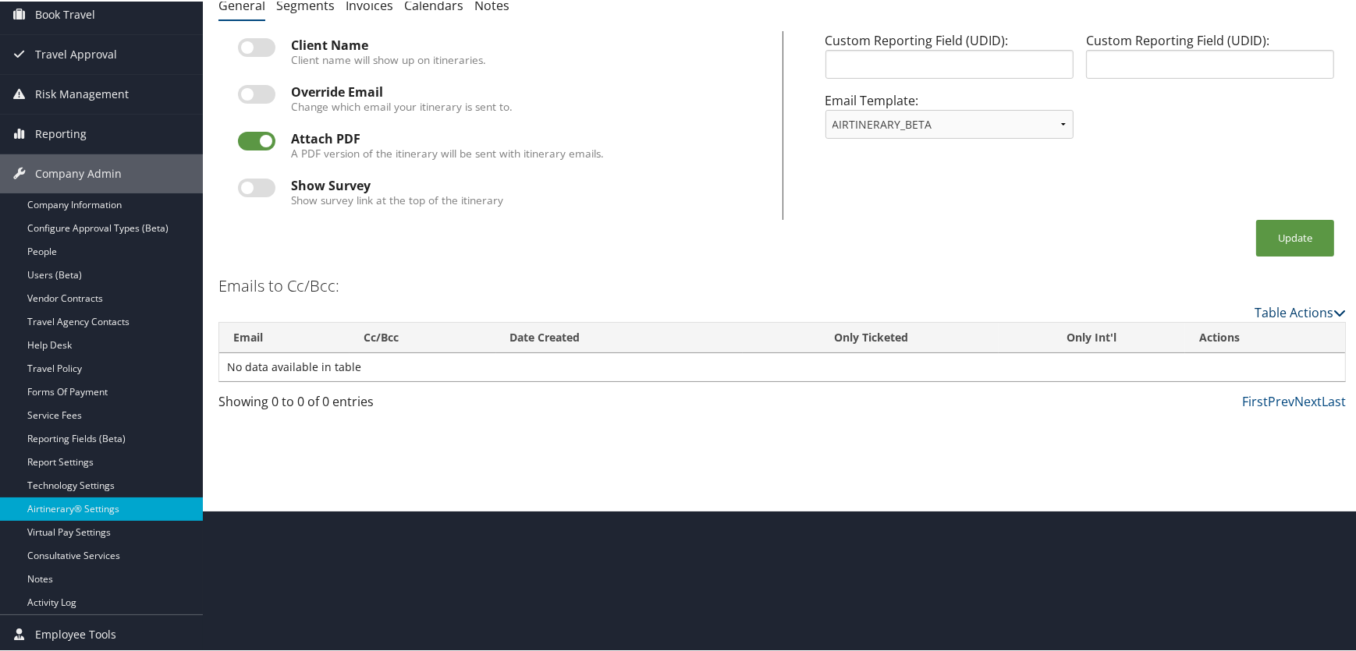
click at [1284, 309] on link "Table Actions" at bounding box center [1299, 311] width 91 height 17
click at [1213, 332] on link "Add New Cc Email" at bounding box center [1236, 334] width 205 height 27
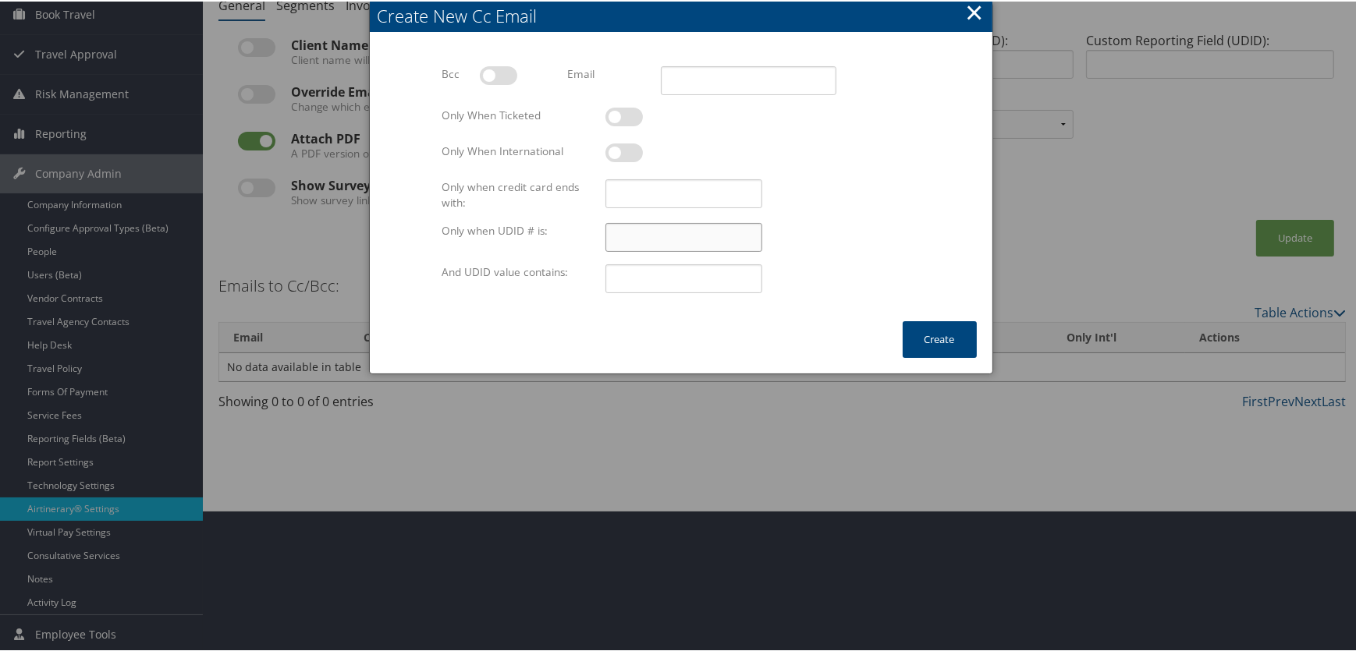
click at [624, 232] on input "Only when UDID # is:" at bounding box center [683, 236] width 157 height 29
type input "19"
click at [623, 281] on input "And UDID value contains:" at bounding box center [683, 277] width 157 height 29
paste input "SCOTT.BELL.AT.AM.DYNONOBEL.COM"
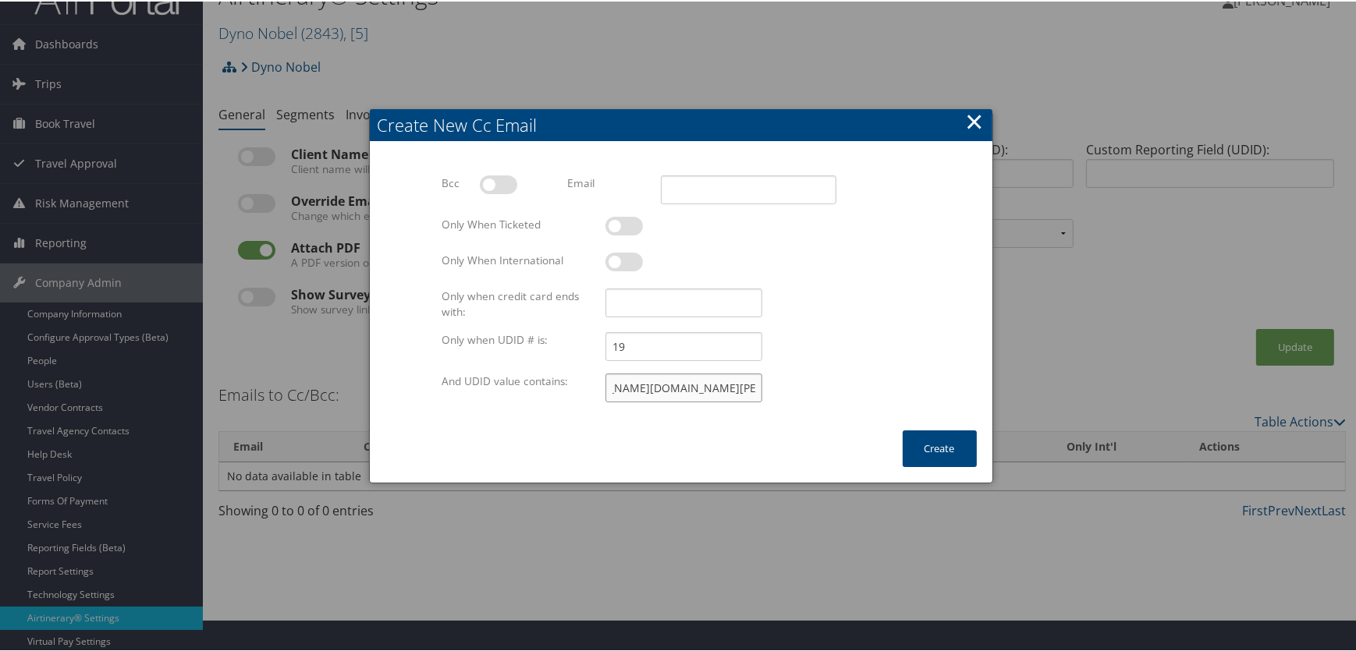
scroll to position [0, 0]
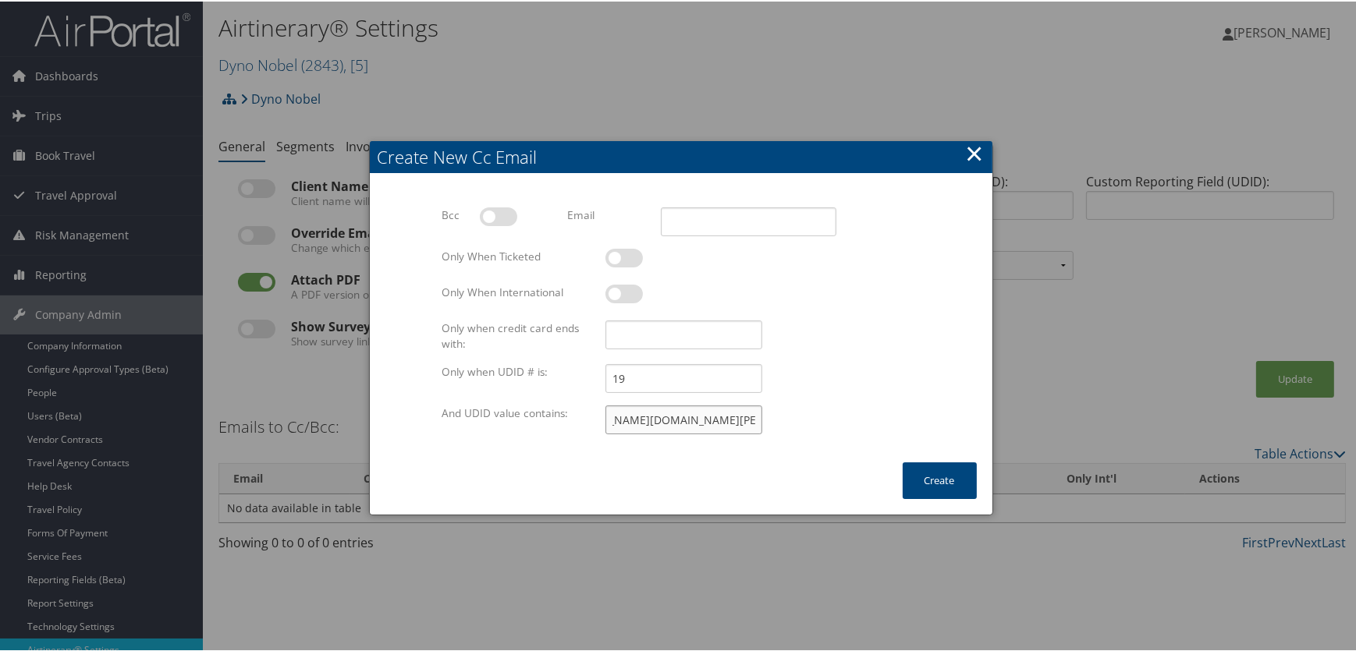
type input "SCOTT.BELL.AT.AM.DYNONOBEL.COM"
click at [637, 256] on label at bounding box center [623, 256] width 37 height 19
click at [623, 256] on input "checkbox" at bounding box center [618, 259] width 10 height 10
checkbox input "true"
click at [719, 223] on input "Email" at bounding box center [748, 220] width 175 height 29
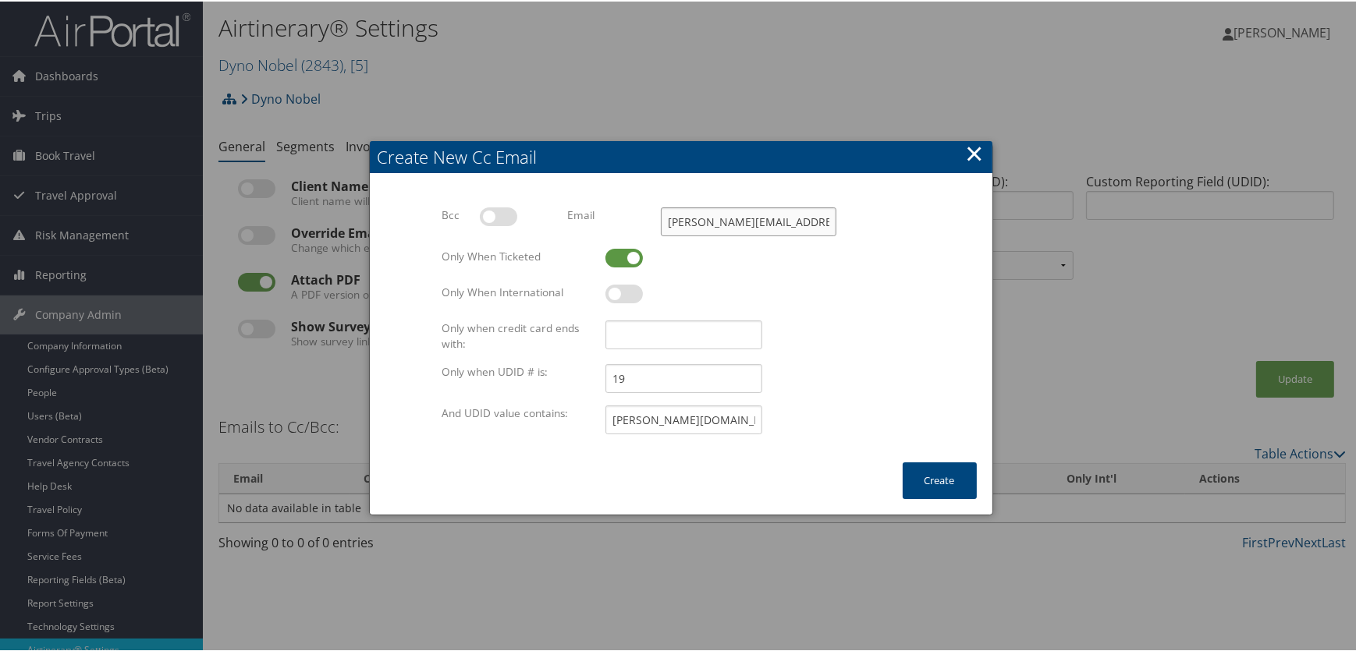
scroll to position [0, 8]
type input "amy.apezteguia@dynonobel.com"
click at [922, 481] on button "Create" at bounding box center [940, 479] width 74 height 37
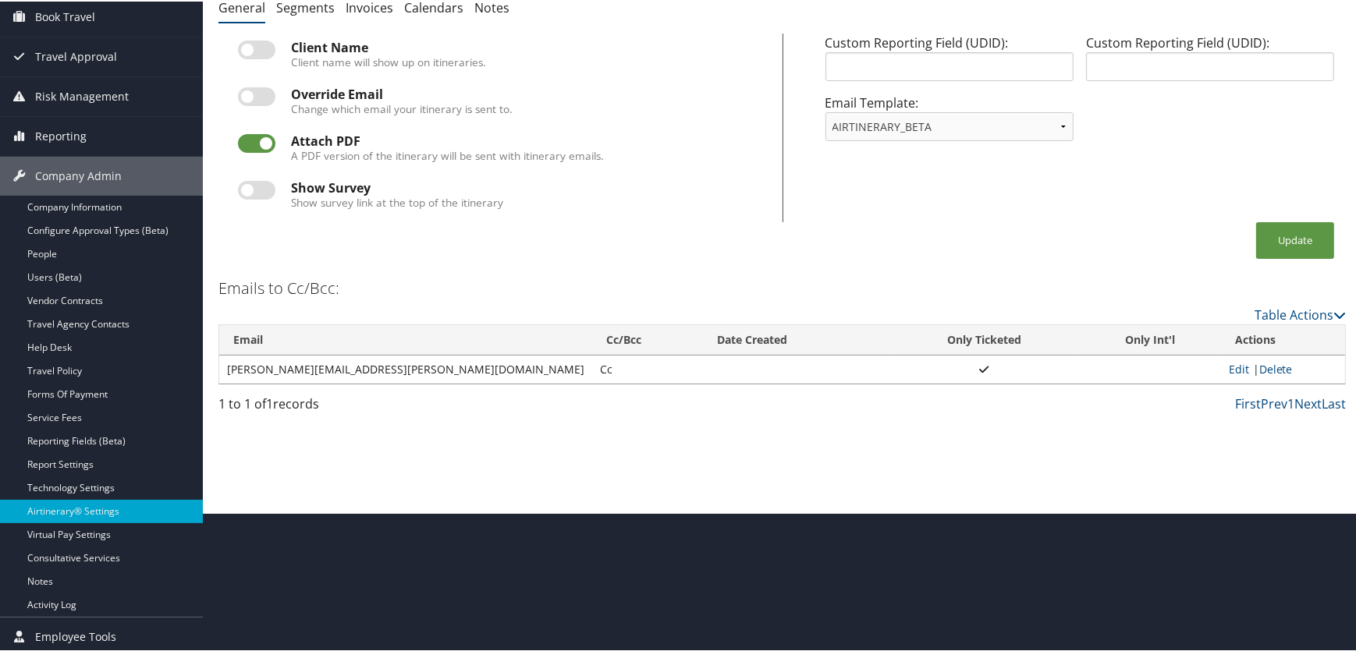
scroll to position [142, 0]
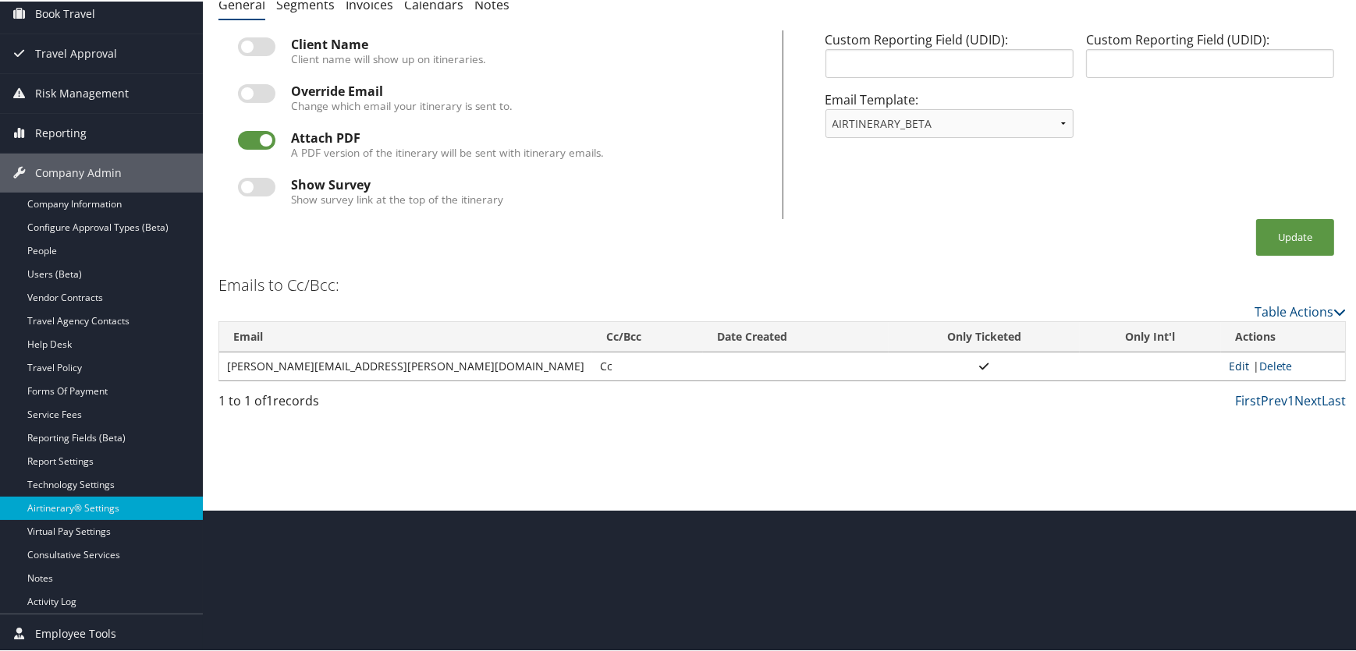
click at [1229, 360] on link "Edit" at bounding box center [1239, 364] width 20 height 15
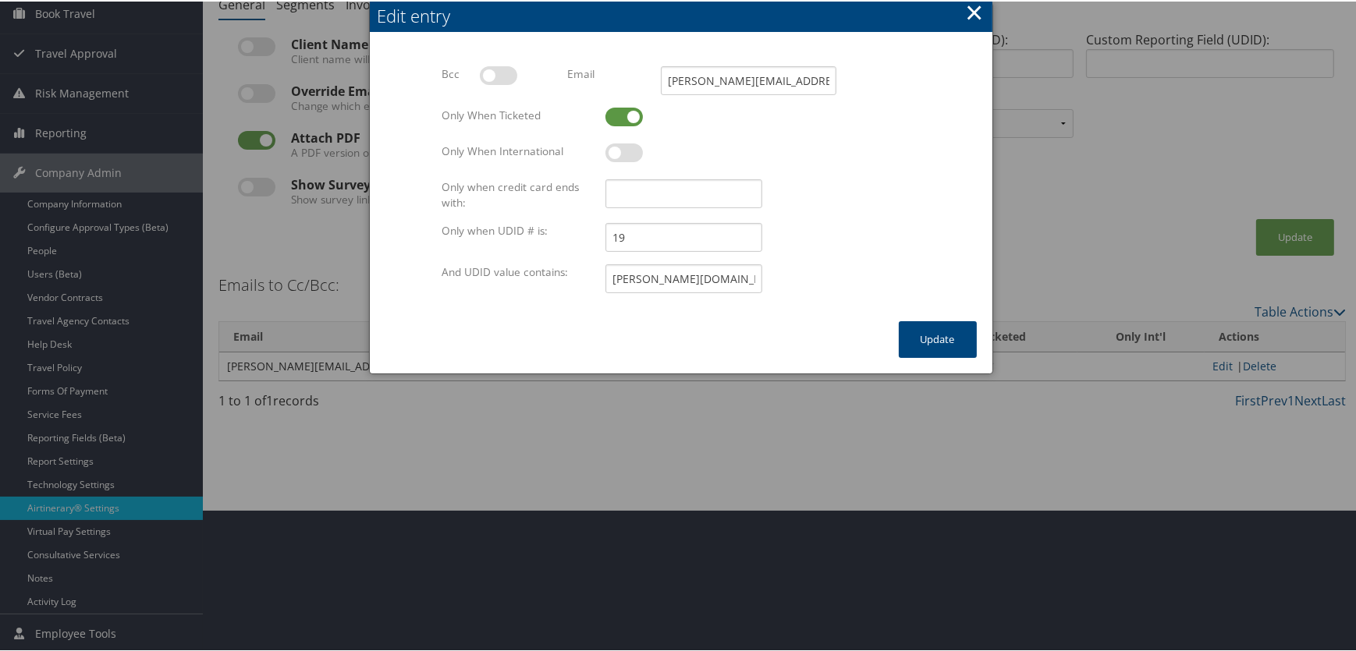
click at [970, 9] on button "×" at bounding box center [974, 10] width 18 height 31
